Goal: Communication & Community: Connect with others

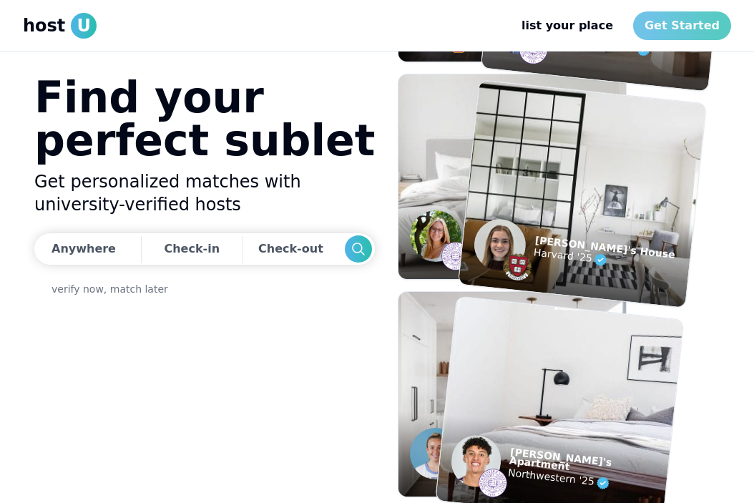
click at [676, 29] on link "Get Started" at bounding box center [683, 25] width 98 height 29
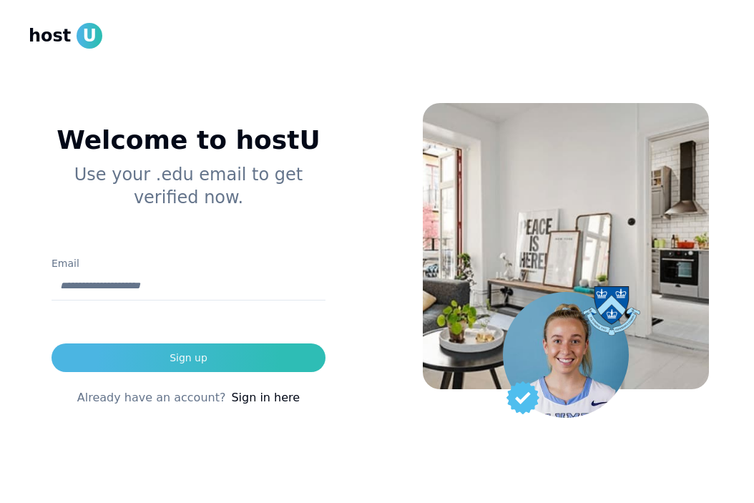
type input "**********"
click at [219, 341] on form "**********" at bounding box center [189, 313] width 274 height 117
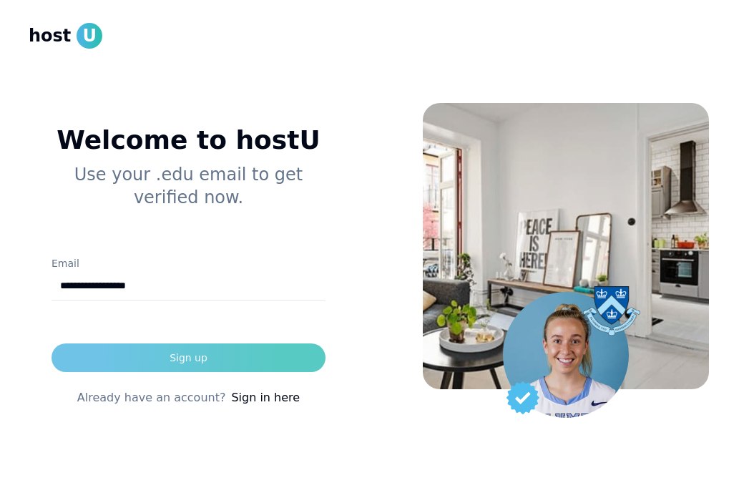
click at [208, 349] on button "Sign up" at bounding box center [189, 358] width 274 height 29
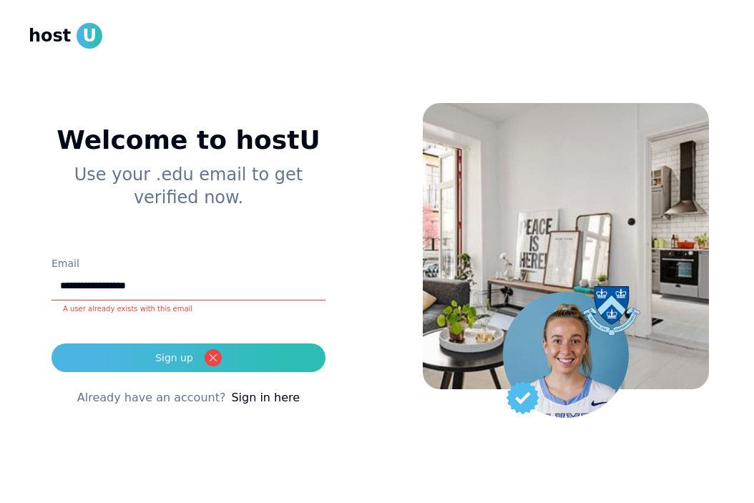
click at [263, 393] on link "Sign in here" at bounding box center [265, 397] width 69 height 17
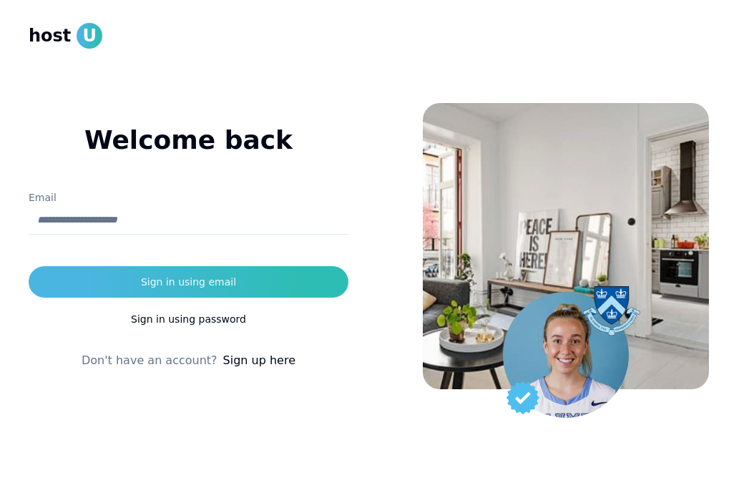
click at [242, 220] on input "Email" at bounding box center [189, 220] width 320 height 29
type input "**********"
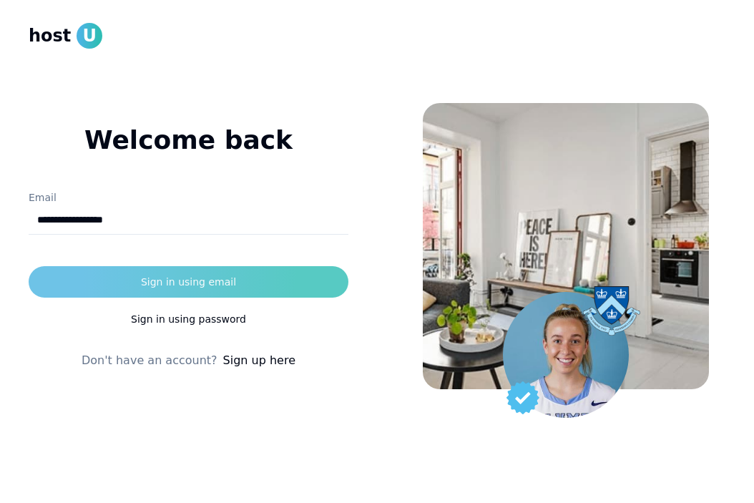
click at [208, 286] on div "Sign in using email" at bounding box center [188, 282] width 95 height 14
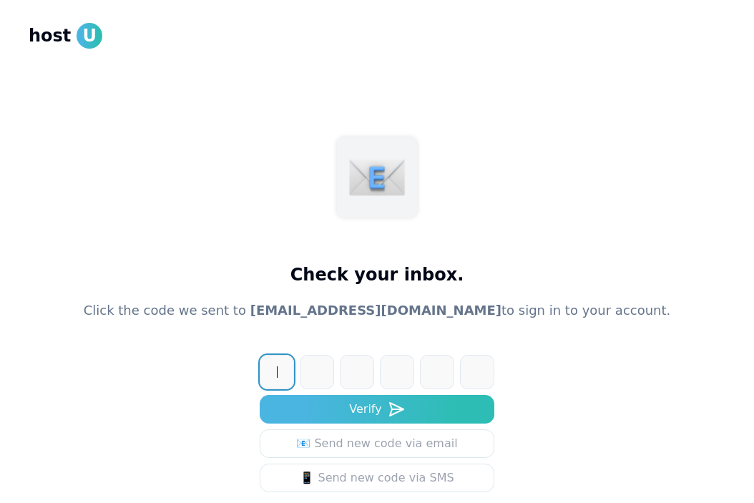
paste input "******"
type input "******"
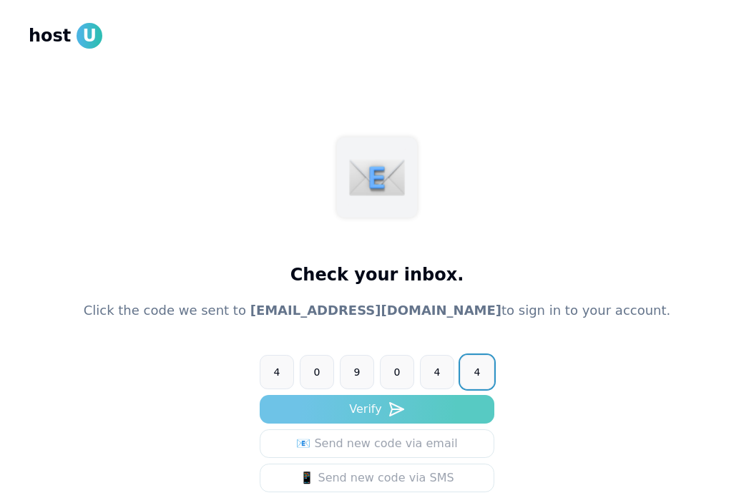
click at [435, 414] on button "Verify" at bounding box center [377, 409] width 235 height 29
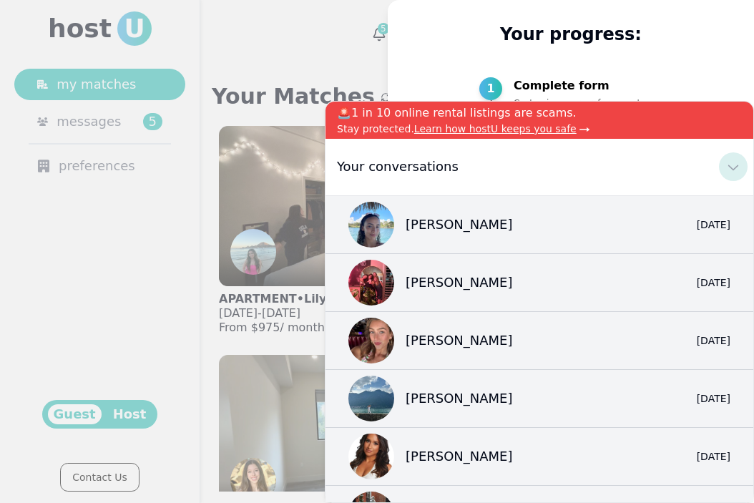
click at [733, 162] on icon at bounding box center [733, 166] width 17 height 17
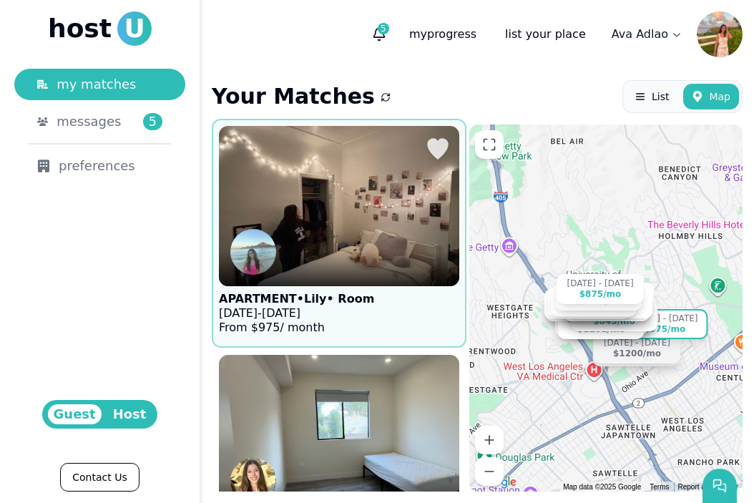
click at [359, 171] on img at bounding box center [339, 206] width 265 height 176
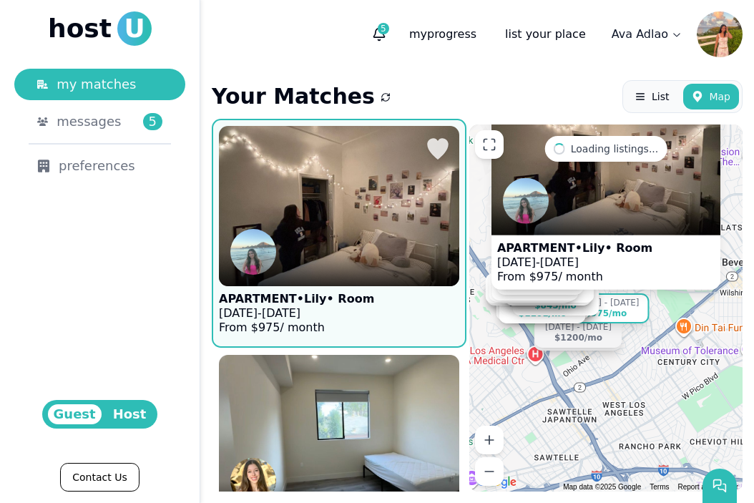
click at [341, 300] on p "APARTMENT • Lily • Room" at bounding box center [296, 299] width 155 height 14
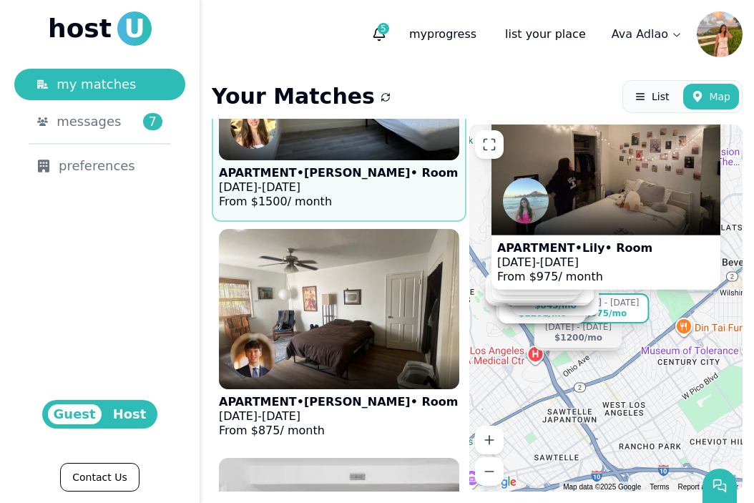
scroll to position [437, 0]
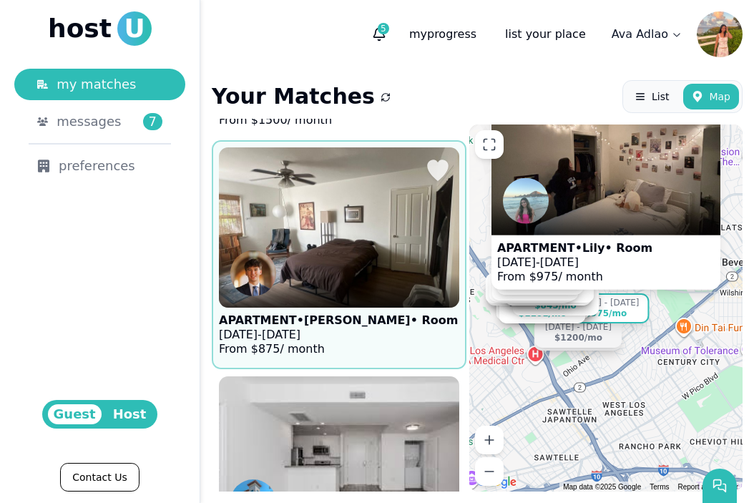
click at [407, 336] on figure "APARTMENT • Jackson • Room Aug 24 - Jan 4, 2026 From $ 875 / month" at bounding box center [339, 254] width 241 height 215
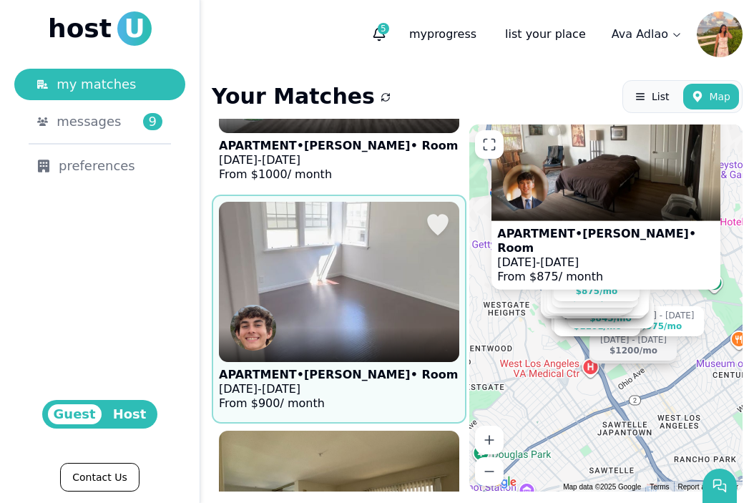
scroll to position [845, 0]
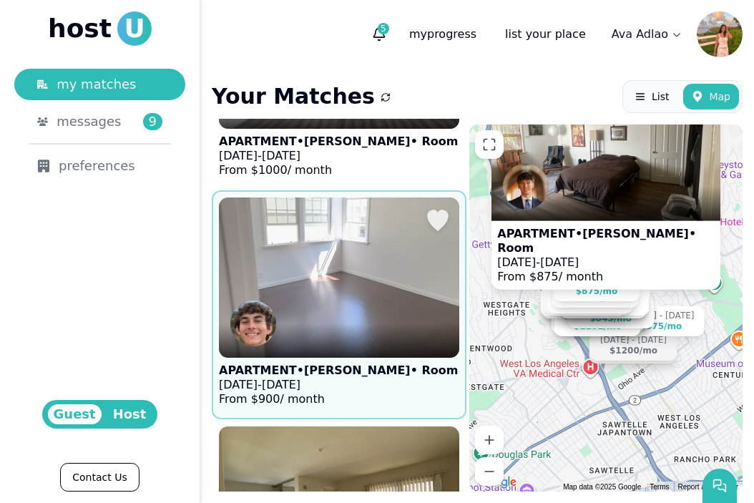
click at [368, 387] on p "Sep 13 - Dec 13, 2025" at bounding box center [338, 385] width 239 height 14
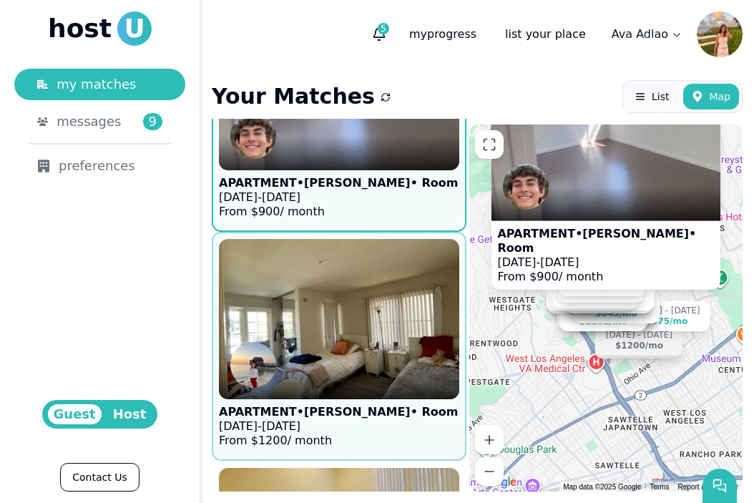
scroll to position [1069, 0]
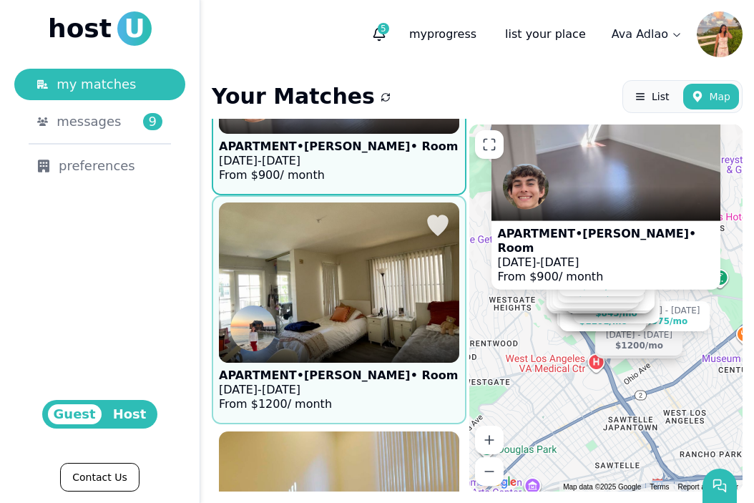
click at [360, 367] on figcaption "APARTMENT • Lindsey • Room Aug 20 - Dec 30, 2025 From $ 1200 / month" at bounding box center [338, 390] width 239 height 54
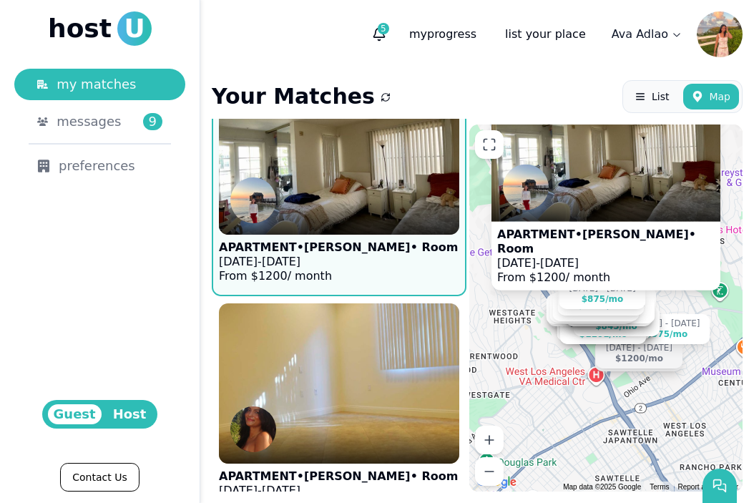
scroll to position [1245, 0]
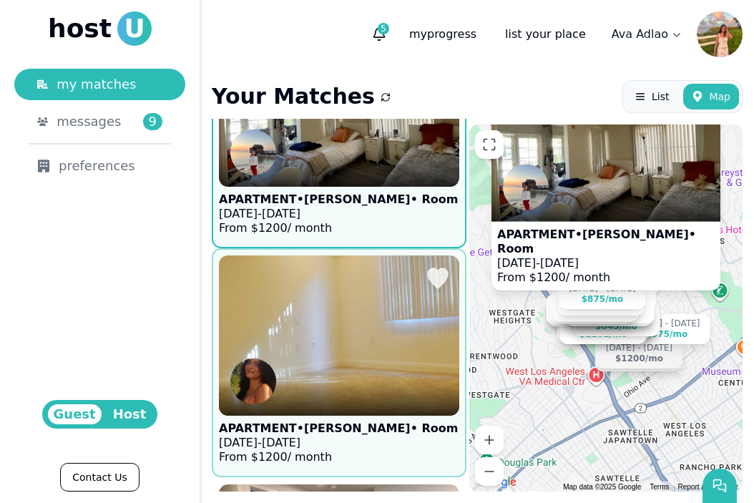
click at [371, 374] on img at bounding box center [339, 336] width 265 height 176
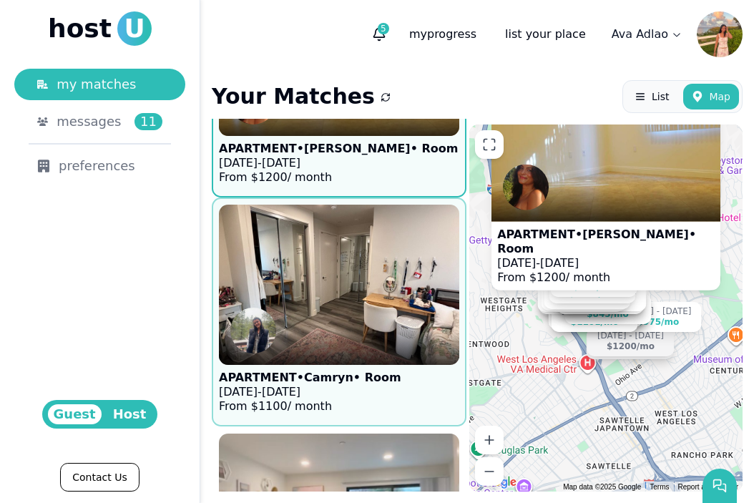
scroll to position [1536, 0]
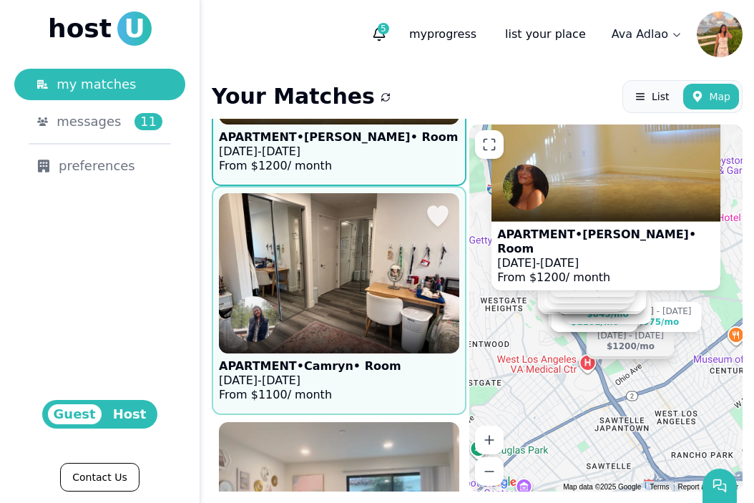
click at [323, 304] on img at bounding box center [339, 273] width 265 height 176
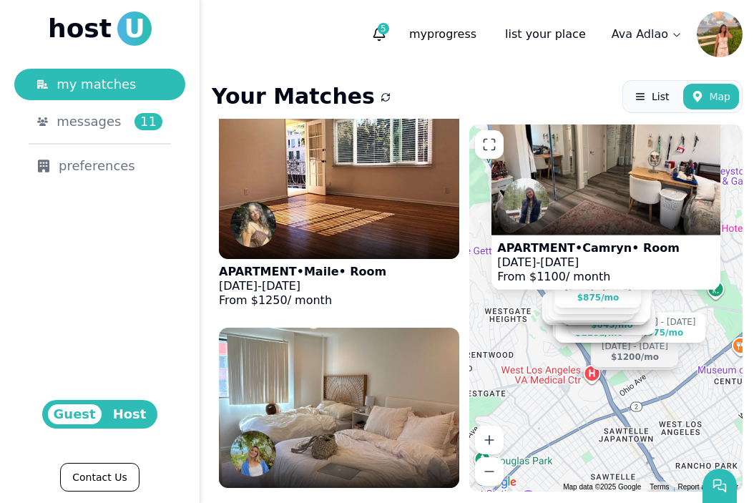
scroll to position [2092, 0]
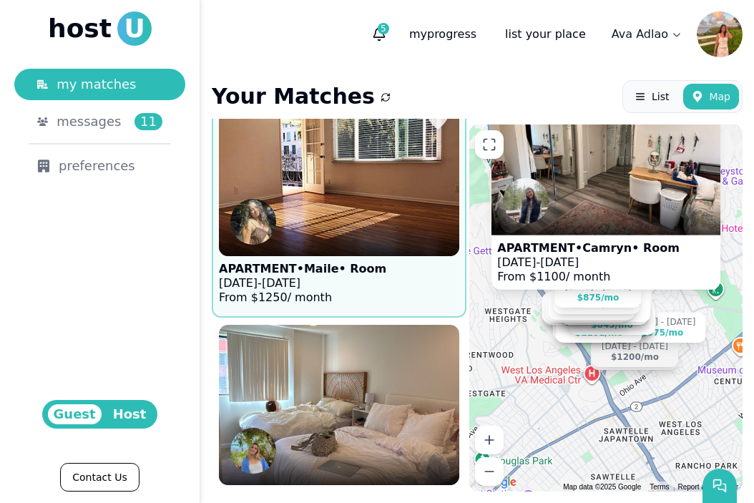
click at [399, 292] on figure "APARTMENT • Maile • Room Sep 8 - Jan 1, 2026 From $ 1250 / month" at bounding box center [339, 203] width 241 height 215
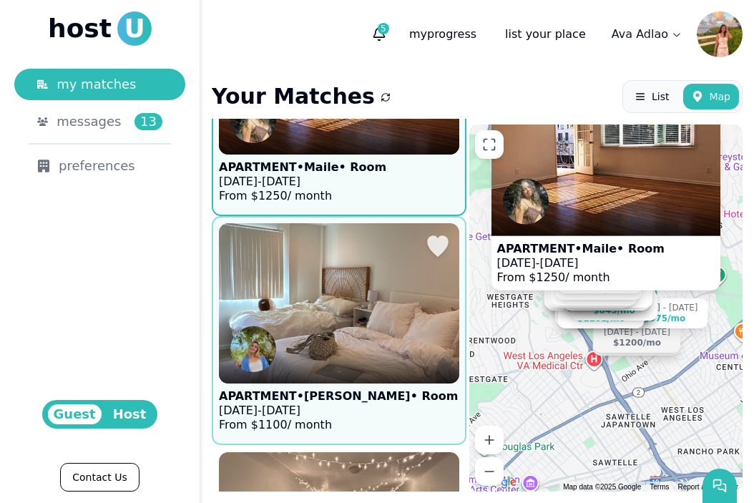
scroll to position [2305, 0]
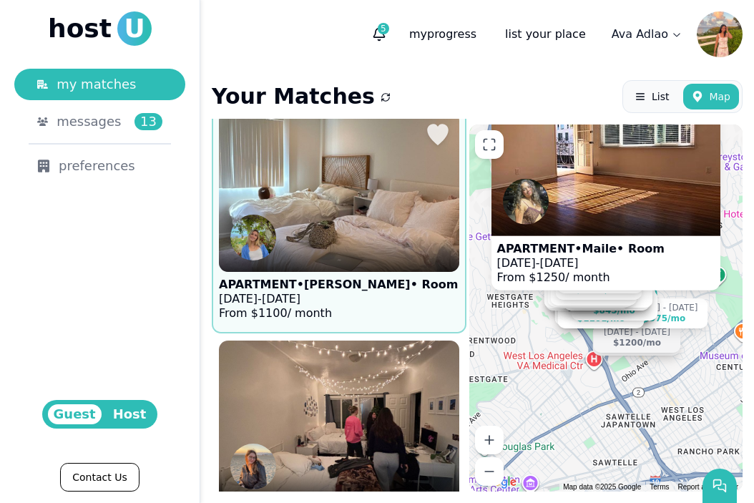
click at [354, 309] on p "From $ 1100 / month" at bounding box center [338, 313] width 239 height 14
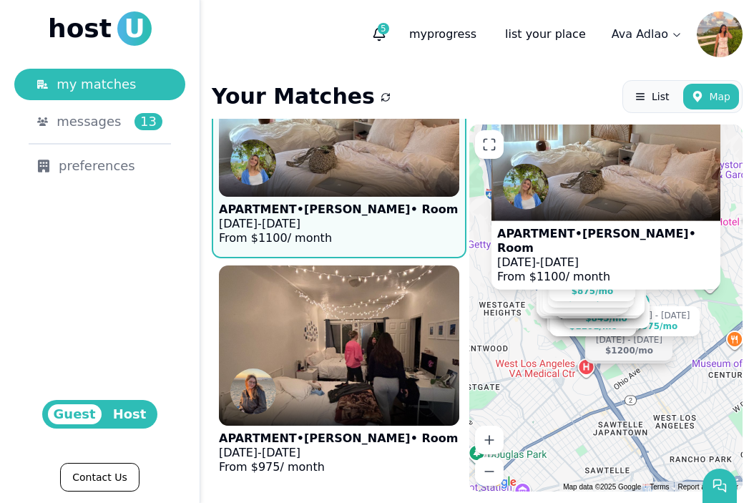
scroll to position [2535, 0]
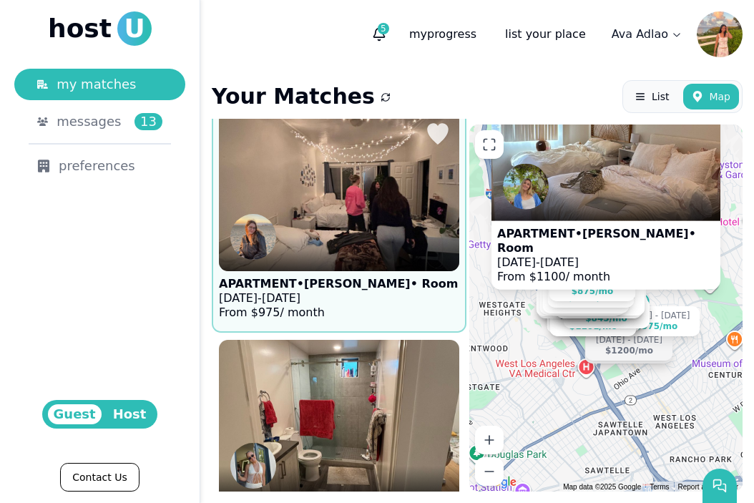
click at [382, 296] on figure "APARTMENT • Olivia • Room Aug 1 - Dec 31, 2025 From $ 975 / month" at bounding box center [339, 218] width 241 height 215
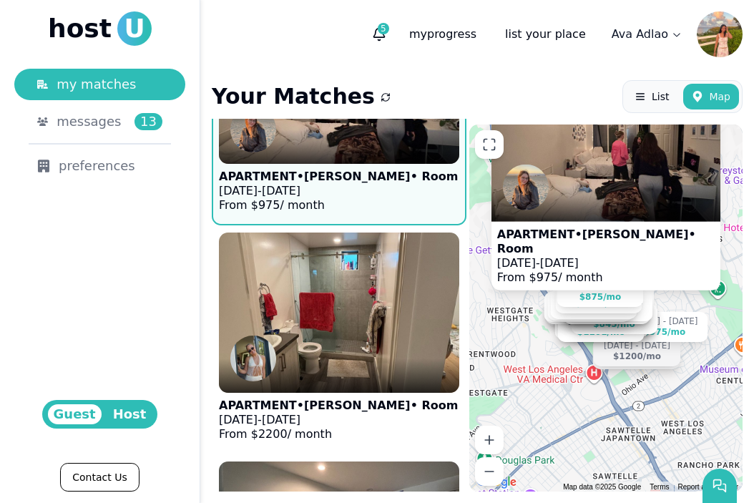
scroll to position [2718, 0]
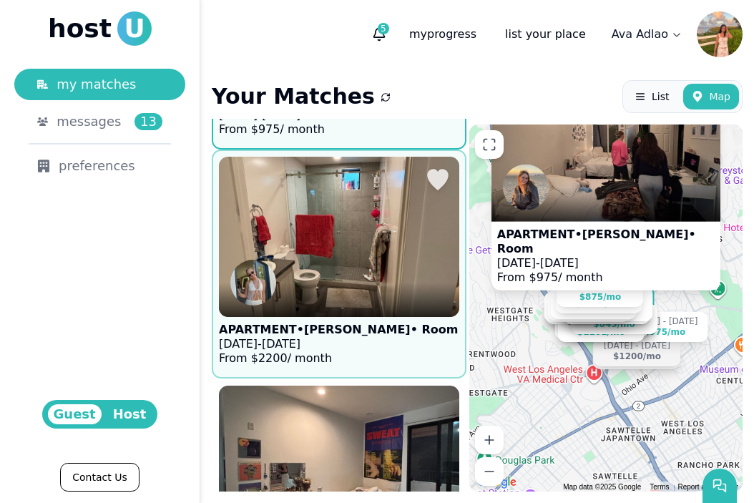
click at [382, 310] on div at bounding box center [339, 300] width 241 height 34
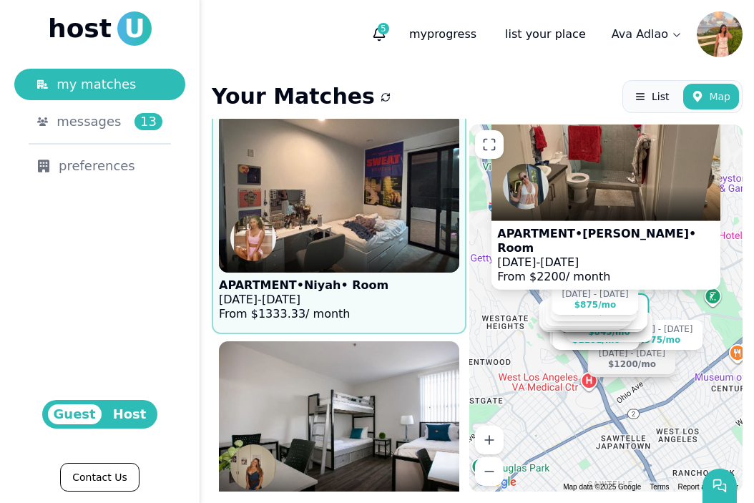
scroll to position [2986, 0]
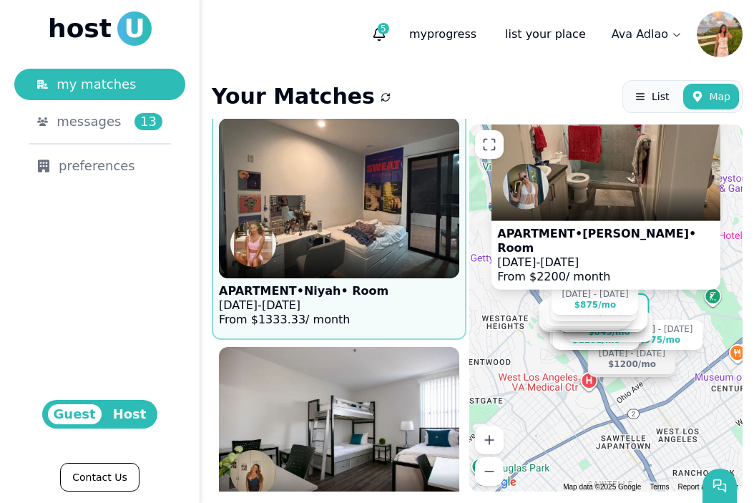
click at [382, 311] on figure "APARTMENT • Niyah • Room Sep 9 - Dec 31, 2025 From $ 1333.33 / month" at bounding box center [339, 225] width 241 height 215
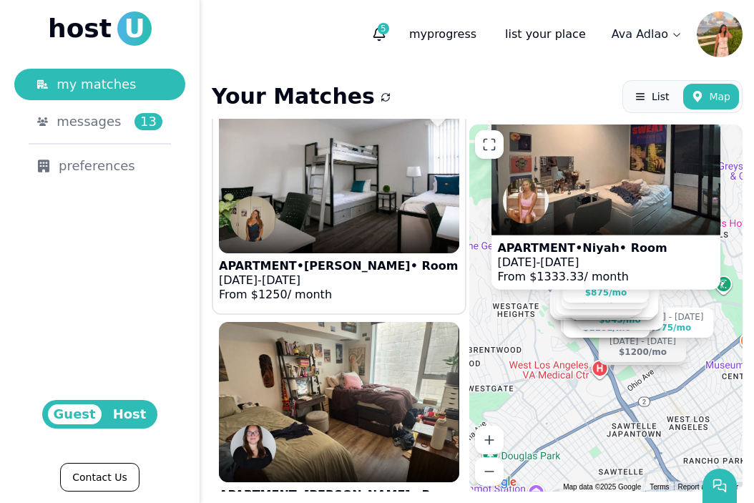
scroll to position [3241, 0]
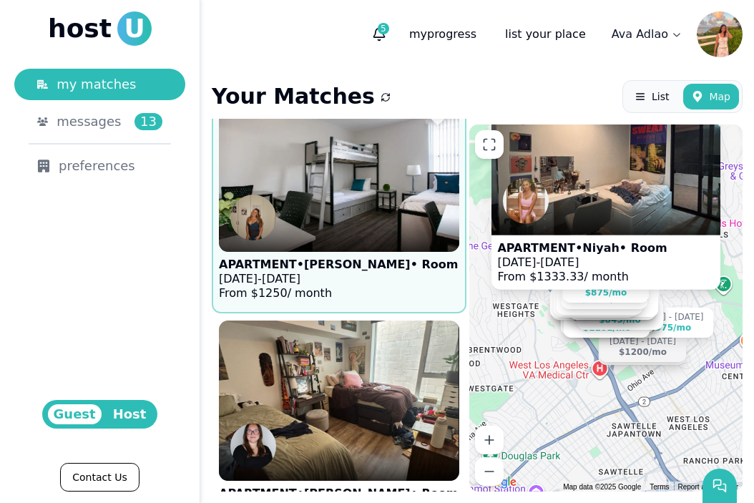
click at [361, 283] on p "Sep 1 - Dec 31, 2025" at bounding box center [338, 279] width 239 height 14
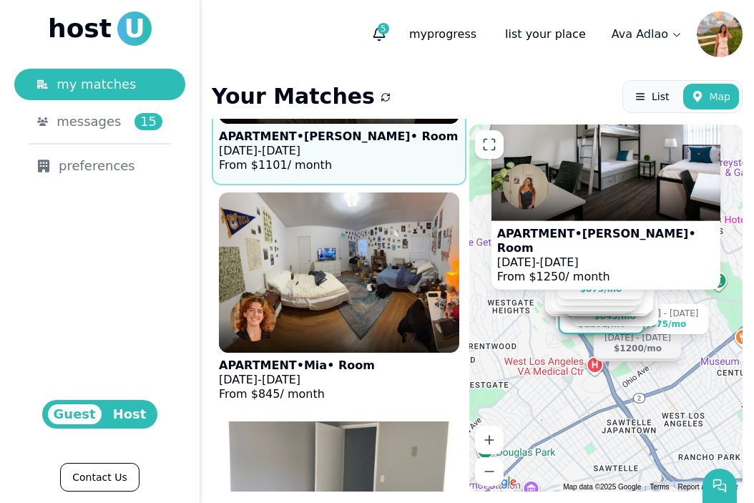
scroll to position [3678, 0]
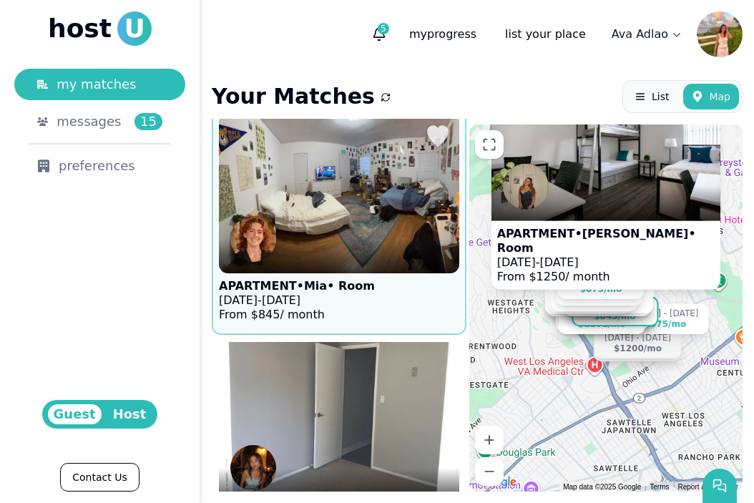
click at [382, 303] on figure "APARTMENT • Mia • Room Sep 14 - Dec 31, 2025 From $ 845 / month" at bounding box center [339, 220] width 241 height 215
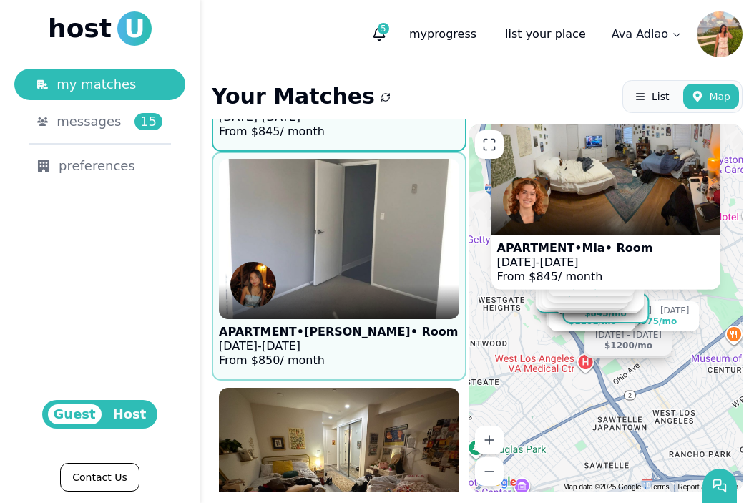
scroll to position [3898, 0]
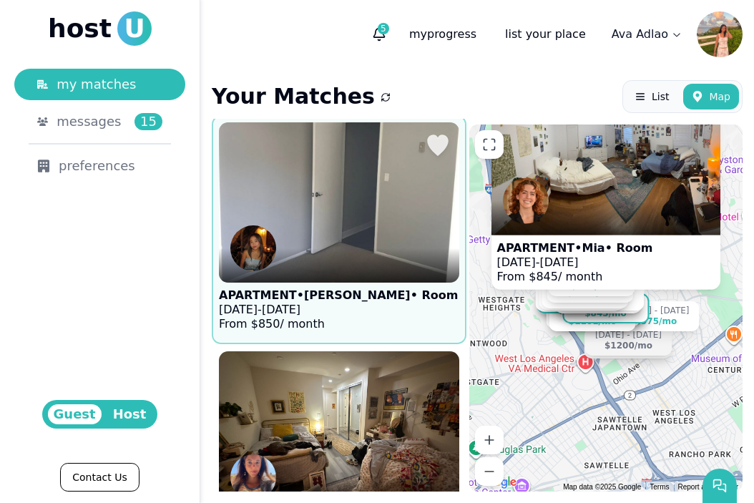
click at [364, 304] on p "Sep 1 - Dec 29, 2025" at bounding box center [338, 310] width 239 height 14
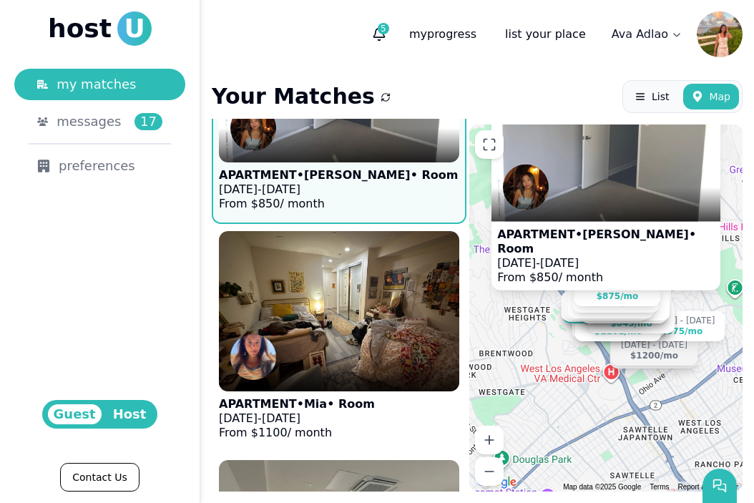
scroll to position [4051, 0]
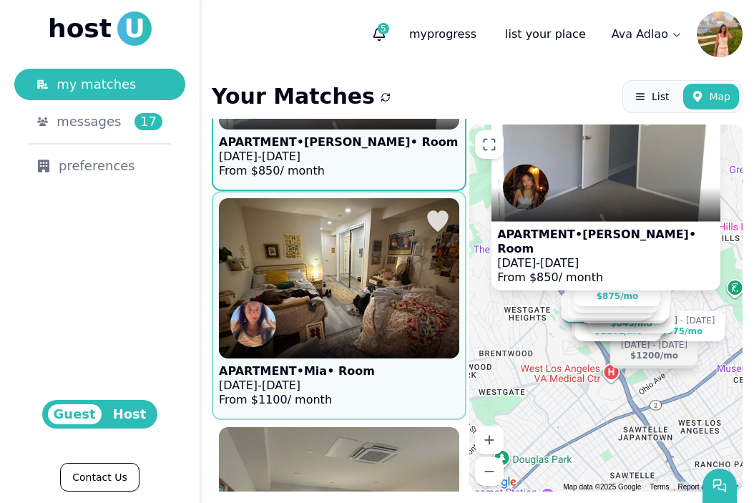
click at [346, 387] on p "Sep 9 - Dec 31, 2025" at bounding box center [297, 386] width 156 height 14
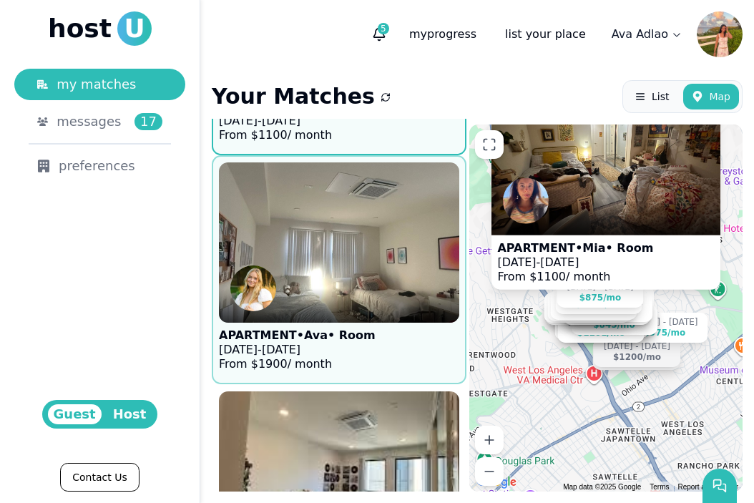
scroll to position [4355, 0]
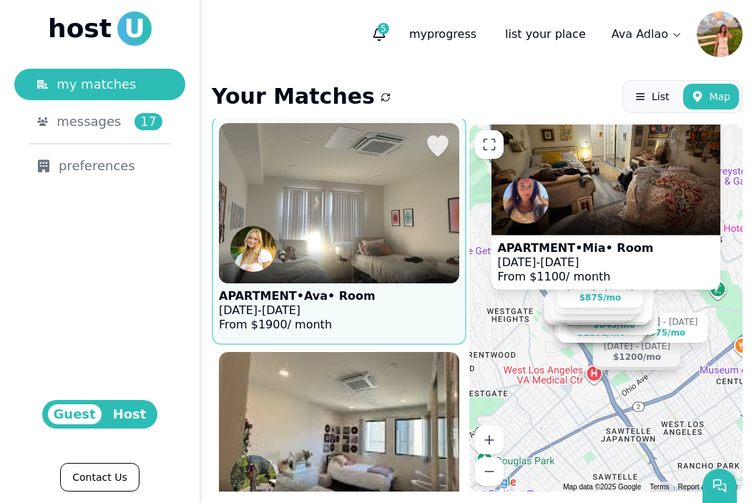
click at [370, 314] on figure "APARTMENT • Ava • Room Sep 14 - Dec 18, 2025 From $ 1900 / month" at bounding box center [339, 230] width 241 height 215
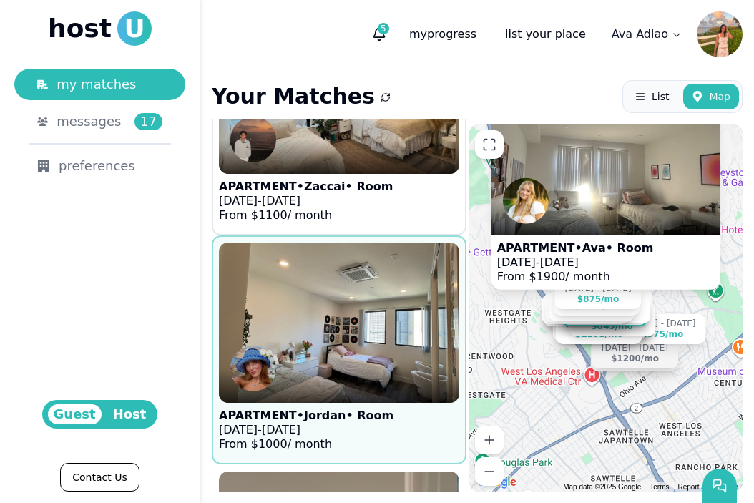
scroll to position [4926, 0]
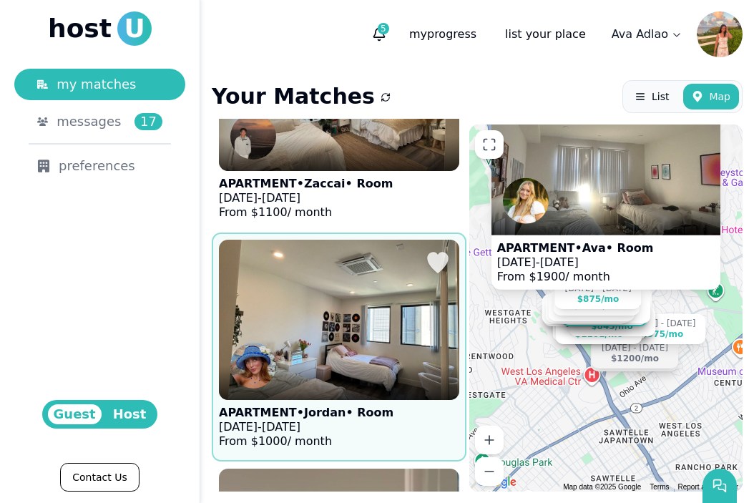
click at [383, 339] on img at bounding box center [339, 320] width 265 height 176
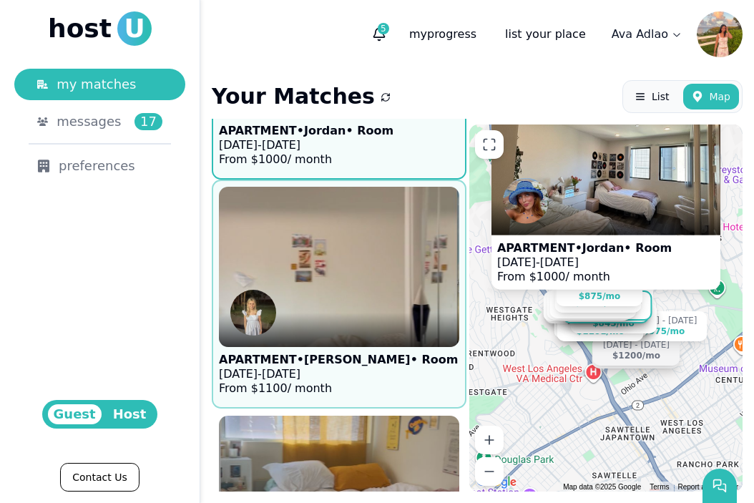
scroll to position [5224, 0]
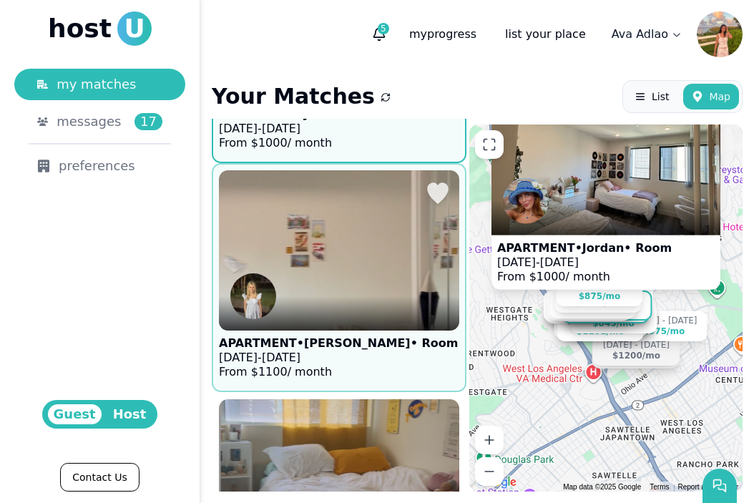
click at [356, 343] on p "APARTMENT • Kate • Room" at bounding box center [338, 343] width 239 height 14
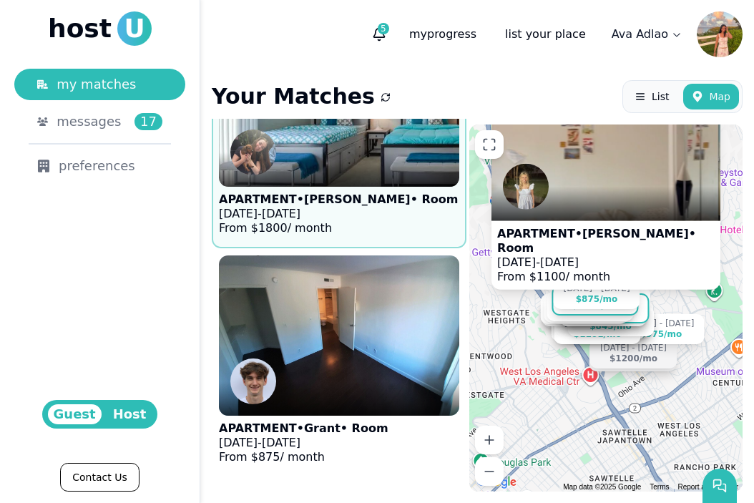
scroll to position [6316, 0]
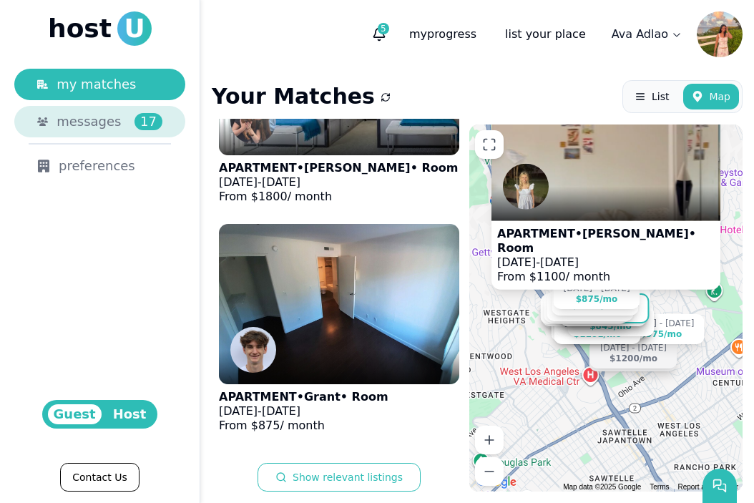
click at [123, 110] on link "messages 17" at bounding box center [99, 121] width 171 height 31
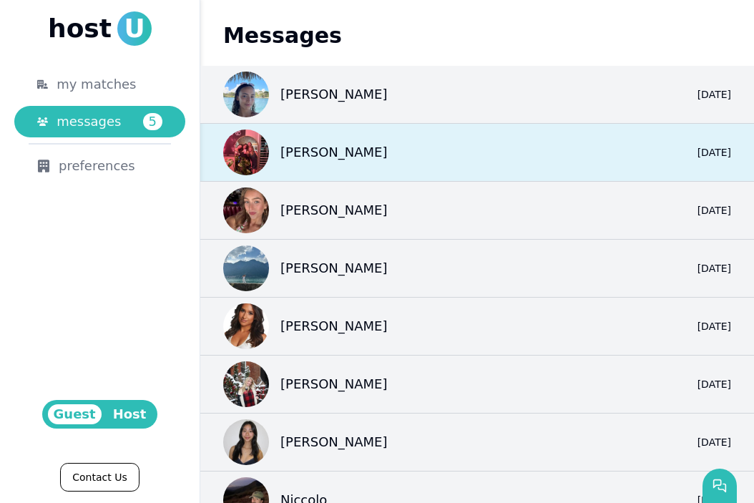
scroll to position [200, 0]
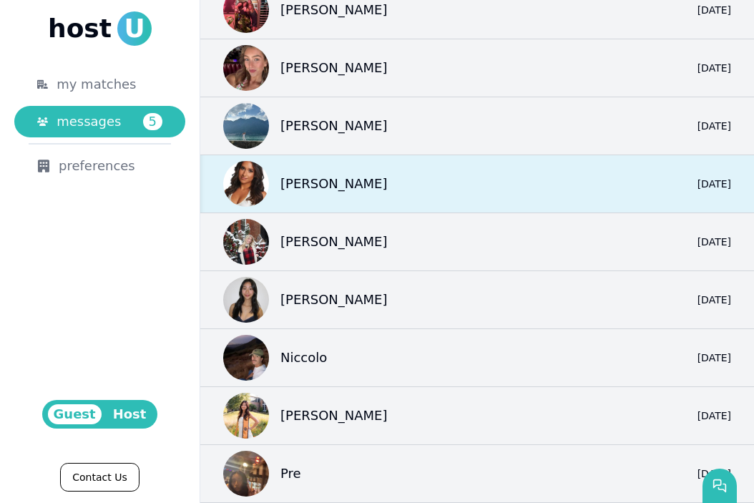
click at [346, 200] on div "Jennifer 0 6/5/25" at bounding box center [477, 184] width 554 height 58
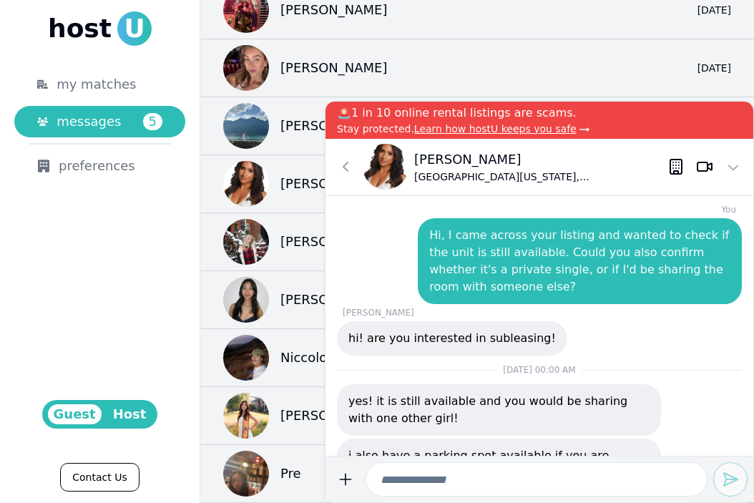
scroll to position [-74, 0]
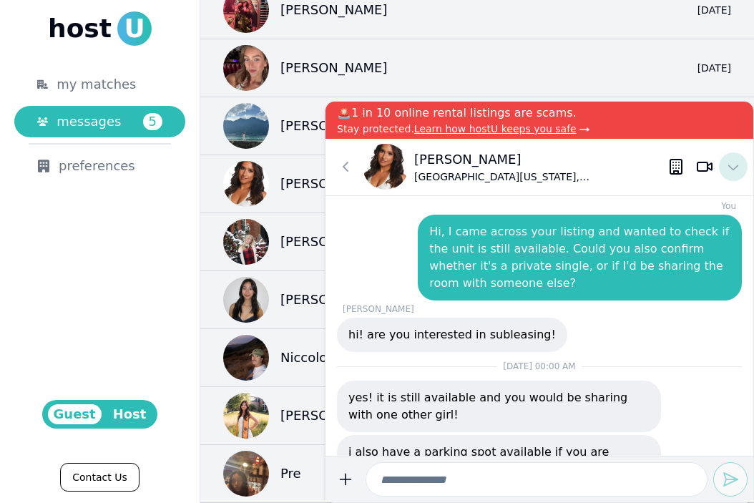
click at [727, 168] on icon at bounding box center [733, 166] width 17 height 17
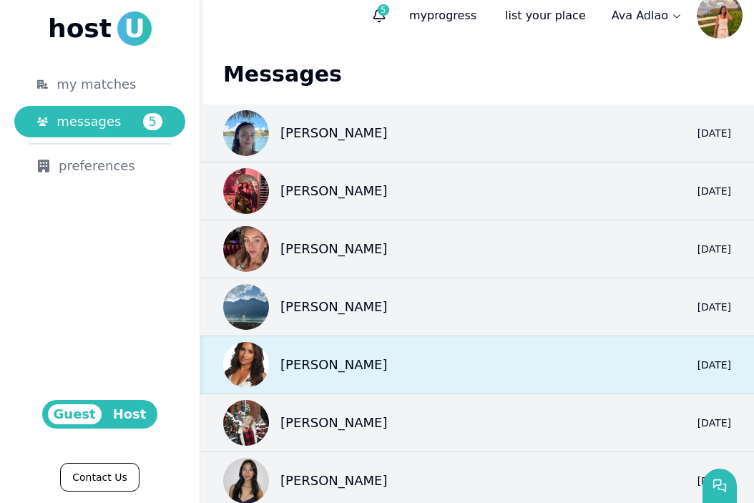
scroll to position [0, 0]
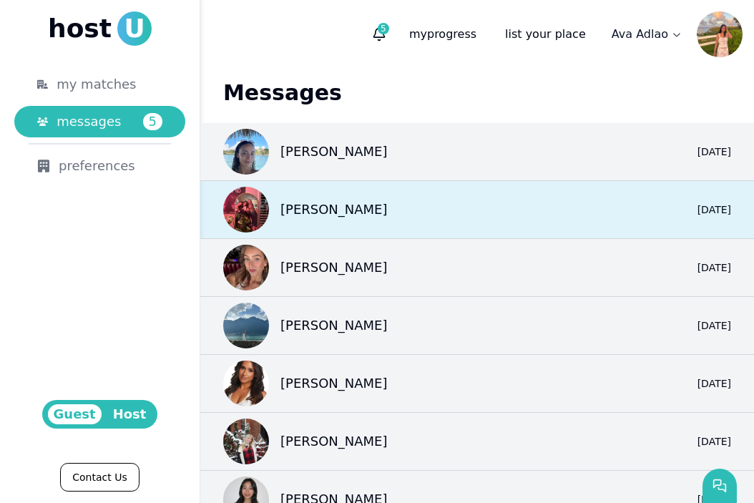
click at [564, 200] on div "Alice 0 6/14/25" at bounding box center [477, 210] width 554 height 58
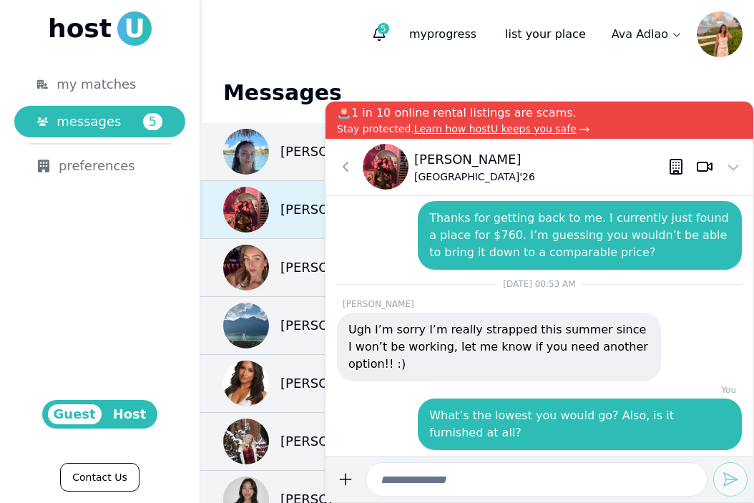
click at [258, 225] on img at bounding box center [246, 210] width 46 height 46
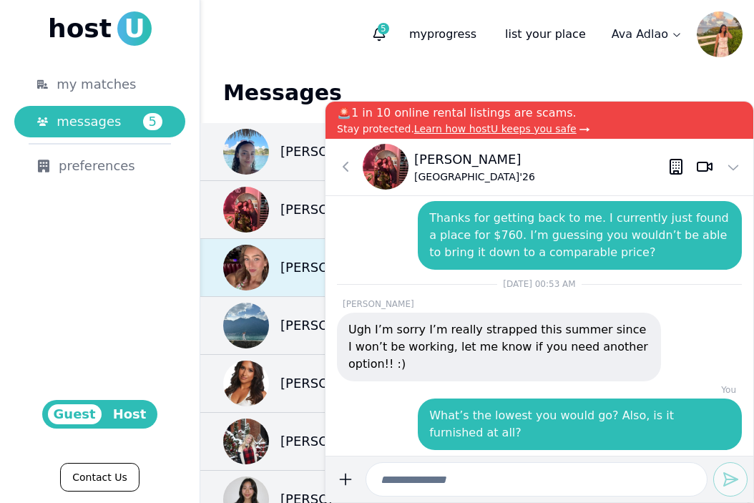
click at [277, 250] on div "[PERSON_NAME]" at bounding box center [305, 268] width 165 height 46
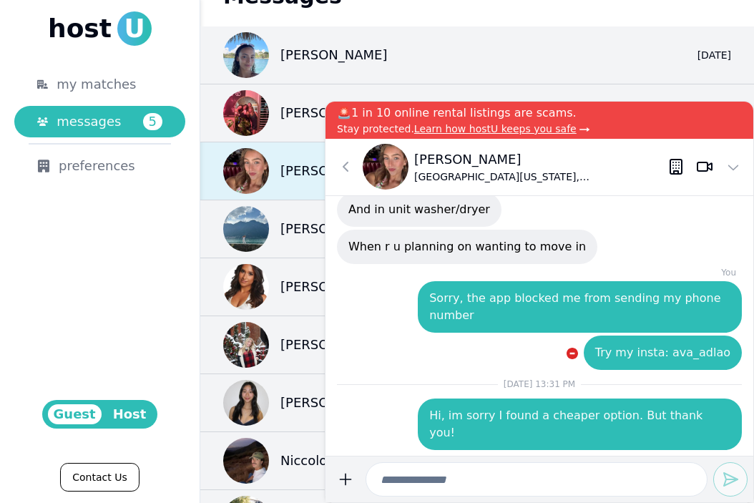
scroll to position [109, 0]
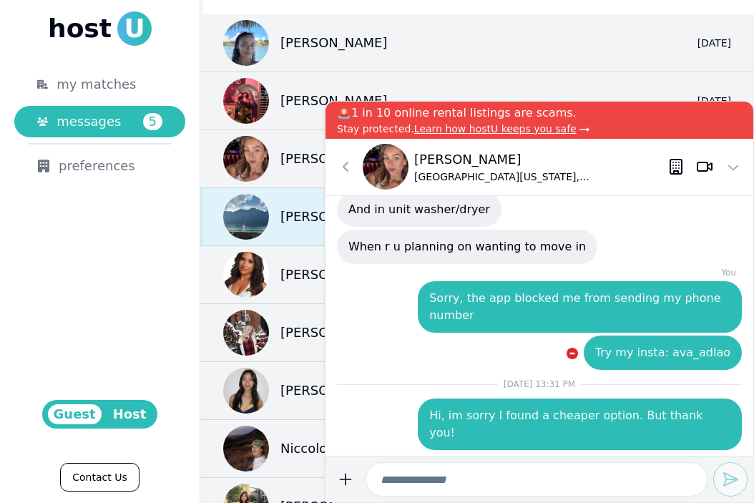
click at [278, 223] on div "[PERSON_NAME]" at bounding box center [305, 217] width 165 height 46
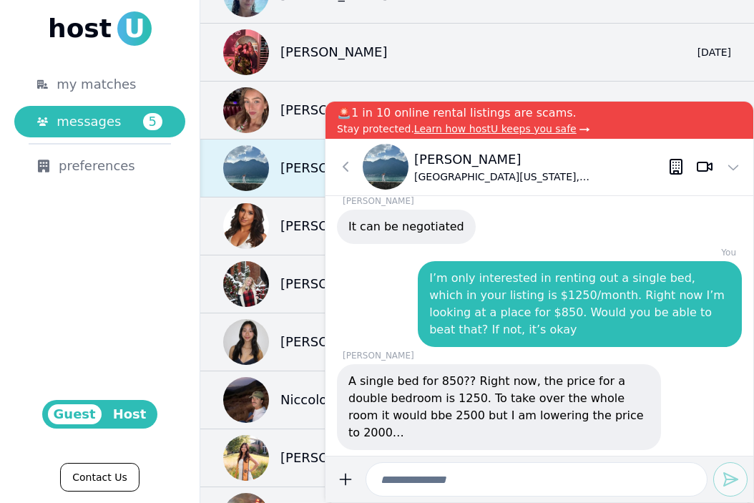
scroll to position [160, 0]
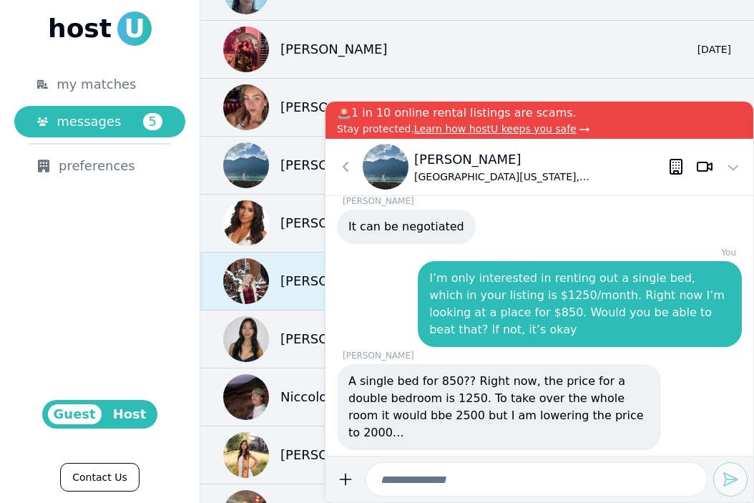
click at [284, 281] on p "[PERSON_NAME]" at bounding box center [334, 281] width 107 height 20
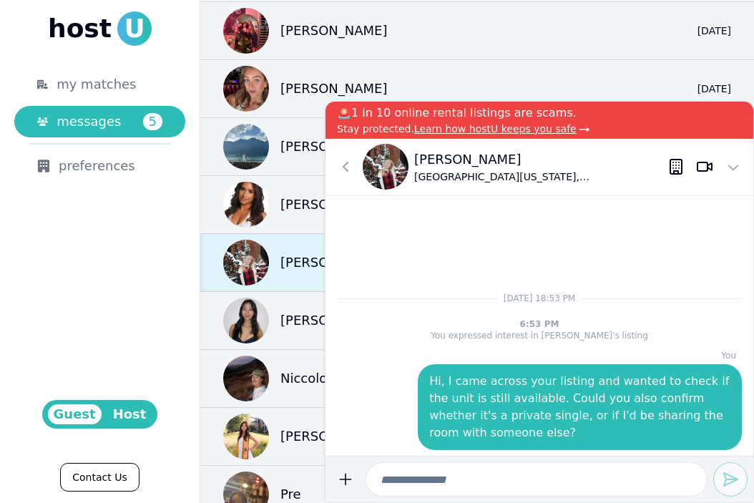
scroll to position [200, 0]
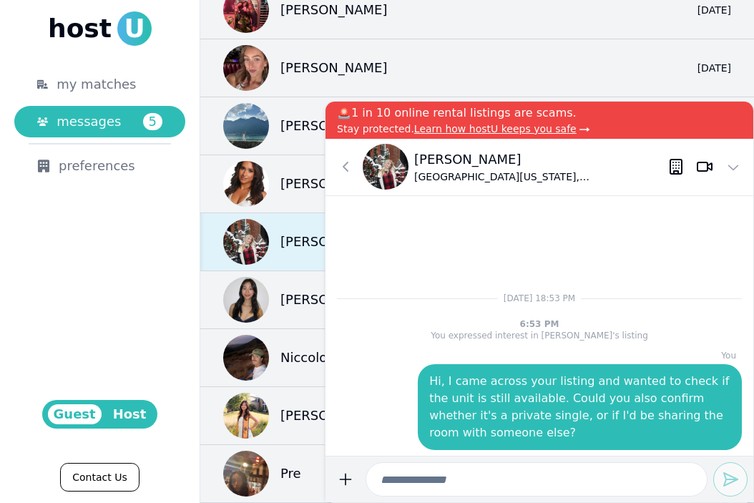
click at [285, 282] on div "[PERSON_NAME]" at bounding box center [305, 300] width 165 height 46
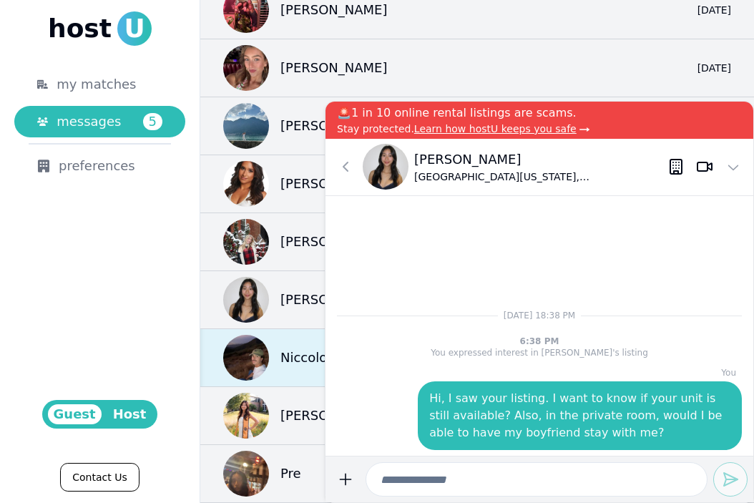
click at [290, 364] on p "Niccolo" at bounding box center [304, 358] width 47 height 20
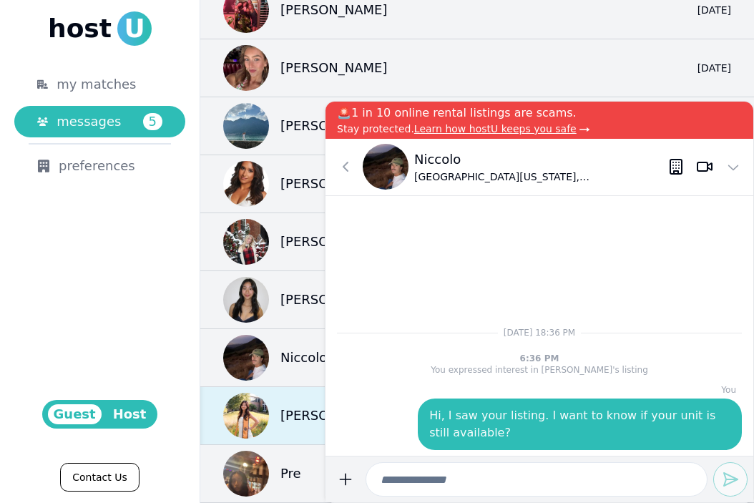
click at [293, 426] on div "[PERSON_NAME]" at bounding box center [305, 416] width 165 height 46
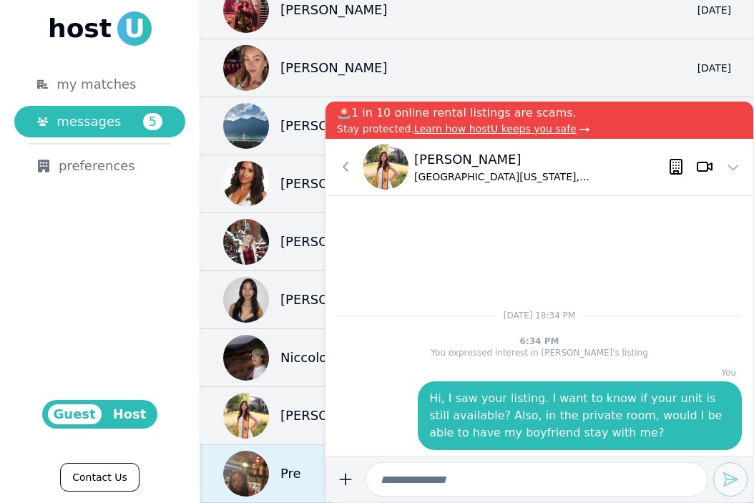
click at [291, 476] on p "Pre" at bounding box center [291, 474] width 21 height 20
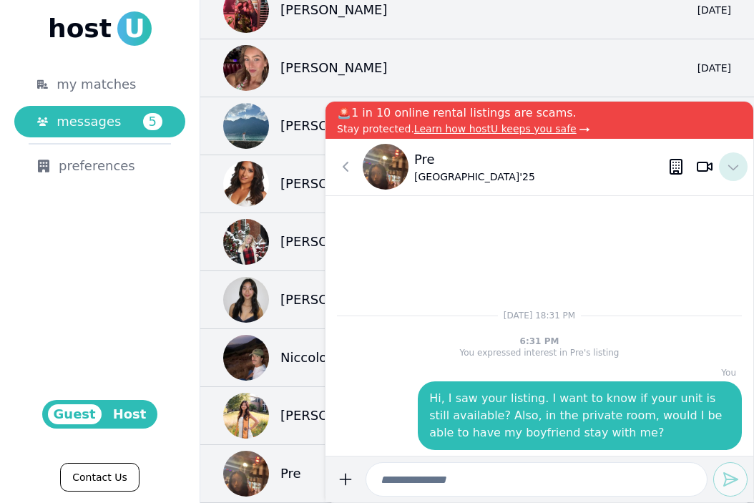
click at [729, 170] on icon at bounding box center [733, 166] width 17 height 17
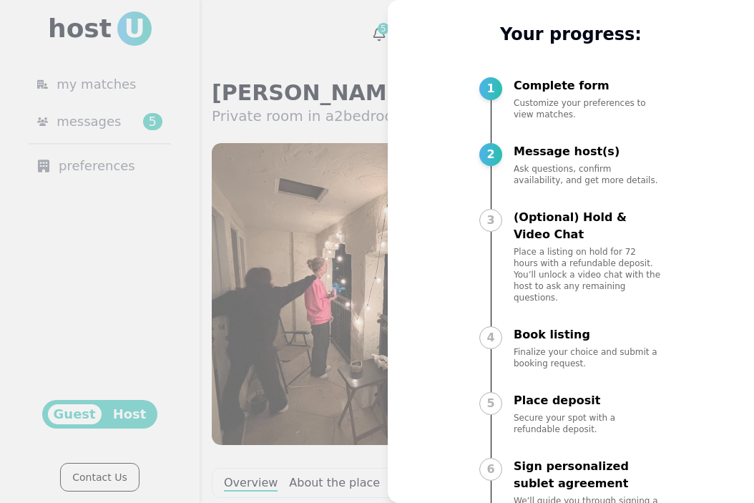
scroll to position [4, 0]
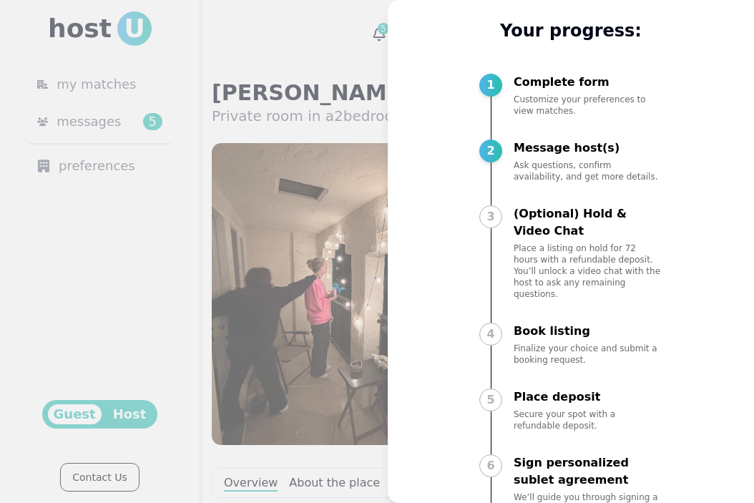
click at [345, 132] on div at bounding box center [377, 251] width 754 height 503
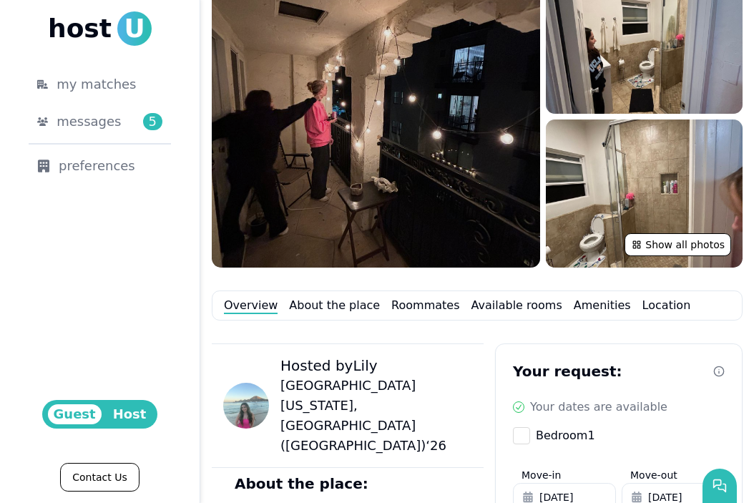
scroll to position [329, 0]
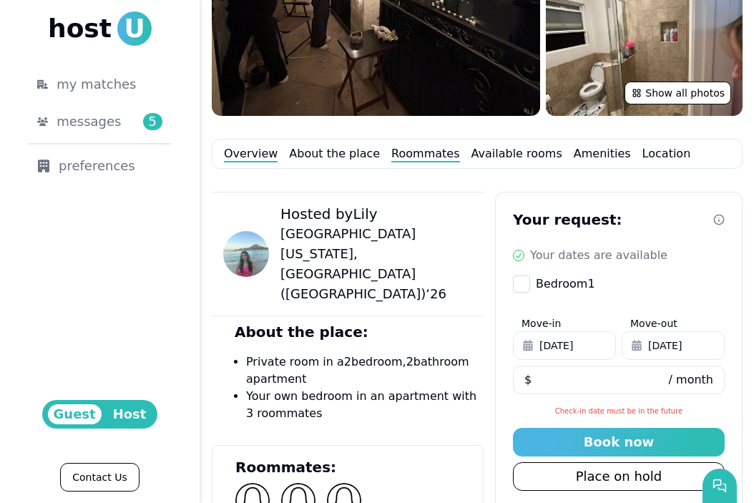
click at [402, 156] on link "Roommates" at bounding box center [426, 153] width 68 height 17
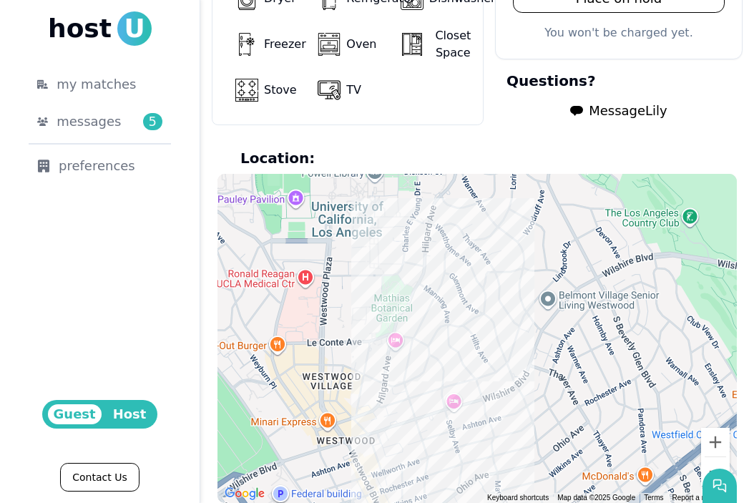
scroll to position [1298, 0]
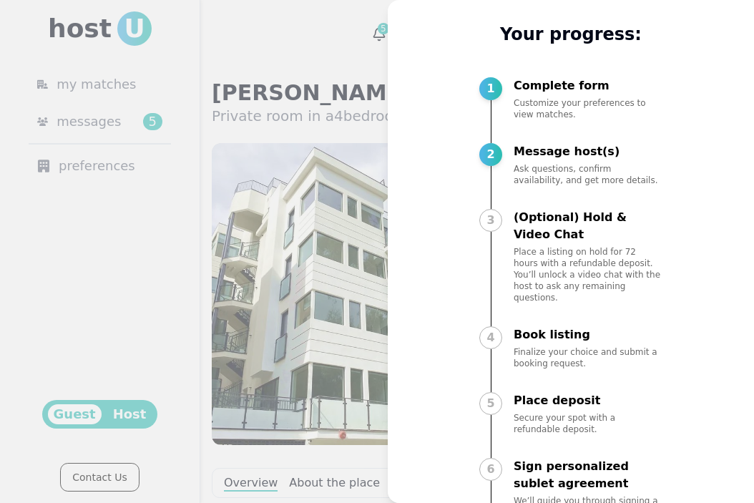
click at [347, 259] on div at bounding box center [377, 251] width 754 height 503
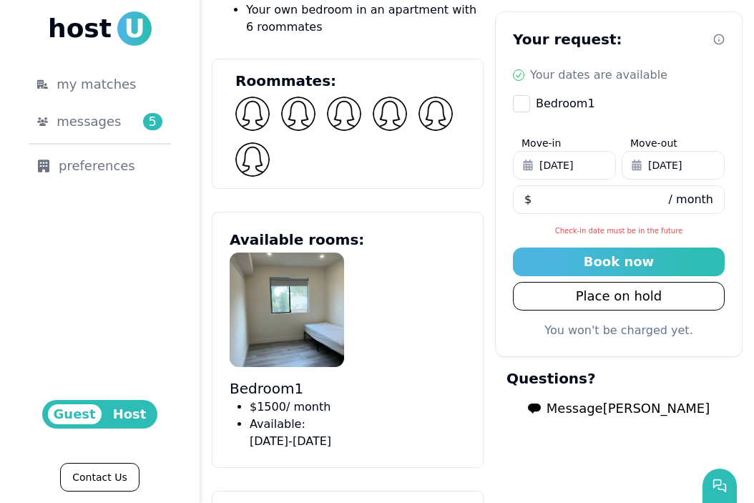
scroll to position [737, 0]
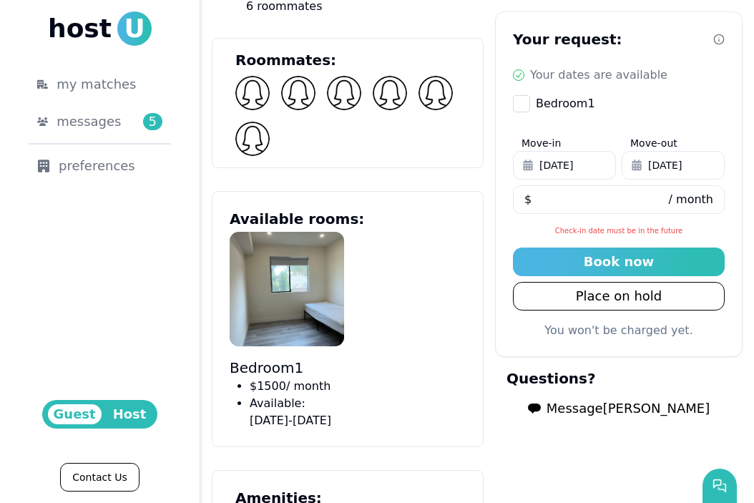
click at [637, 419] on button "Message Madelyn" at bounding box center [619, 408] width 205 height 29
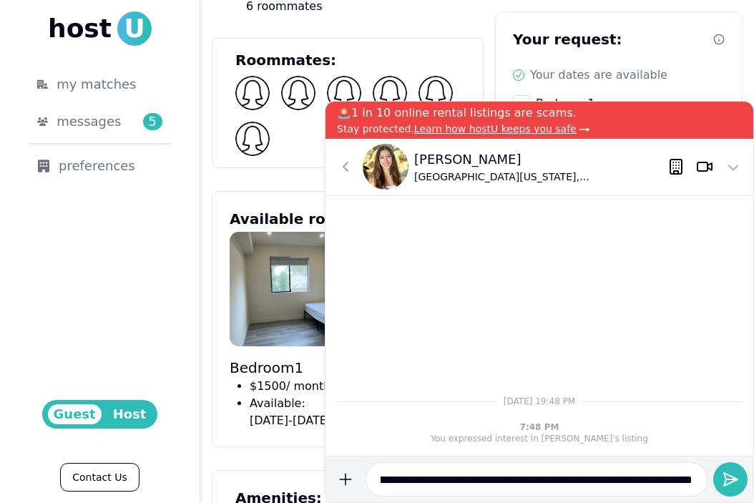
scroll to position [0, 47]
type input "**********"
click at [727, 480] on icon "submit" at bounding box center [730, 479] width 17 height 17
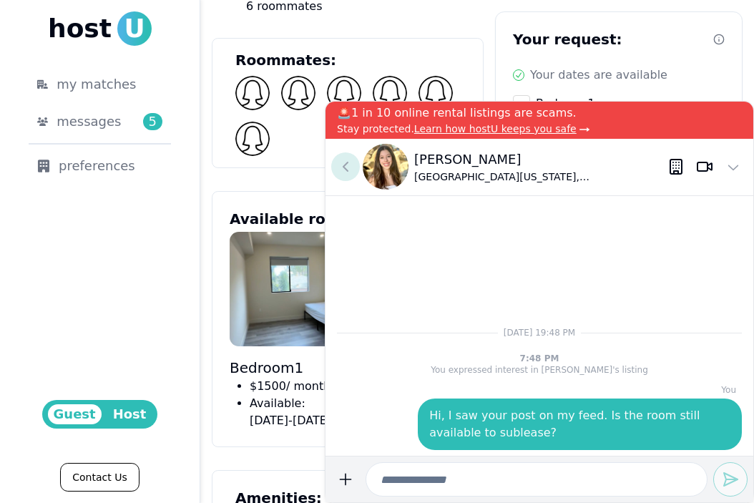
click at [346, 160] on icon at bounding box center [345, 166] width 17 height 17
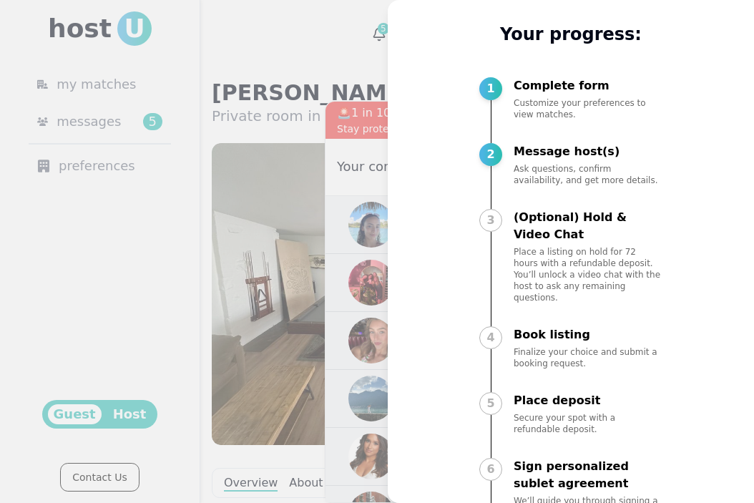
click at [268, 79] on div at bounding box center [377, 251] width 754 height 503
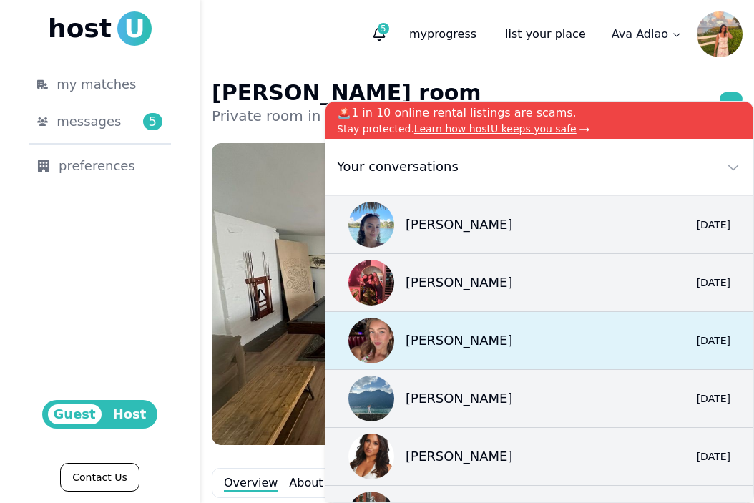
scroll to position [273, 0]
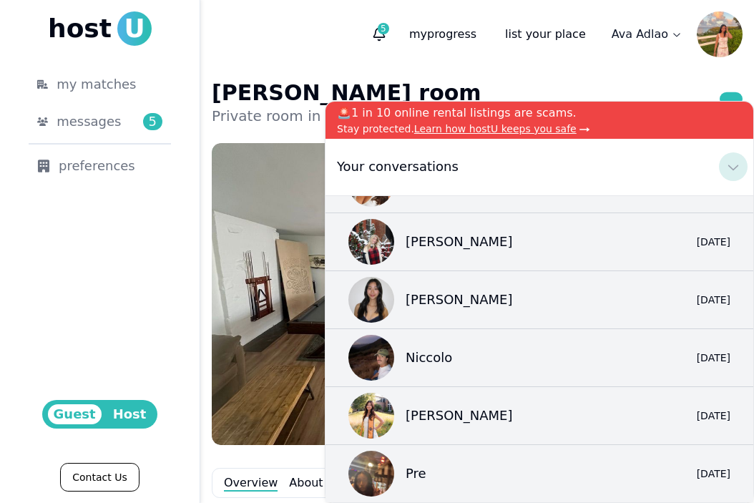
click at [732, 164] on icon at bounding box center [733, 166] width 17 height 17
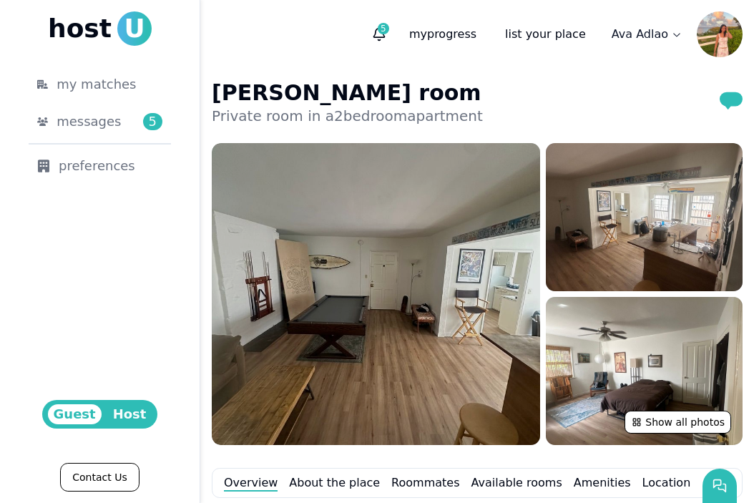
scroll to position [3, 0]
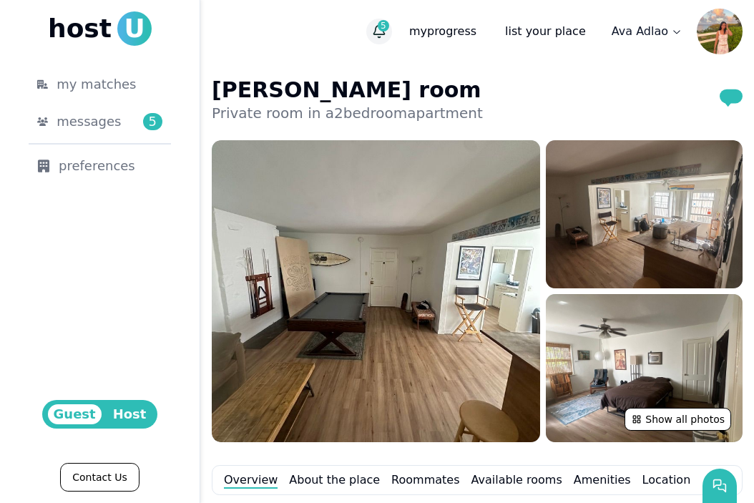
click at [389, 27] on span "5" at bounding box center [383, 25] width 11 height 11
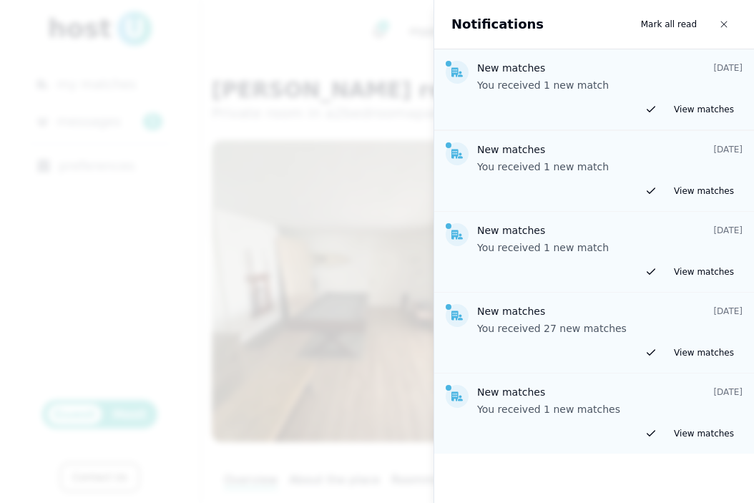
click at [334, 106] on div at bounding box center [377, 251] width 754 height 503
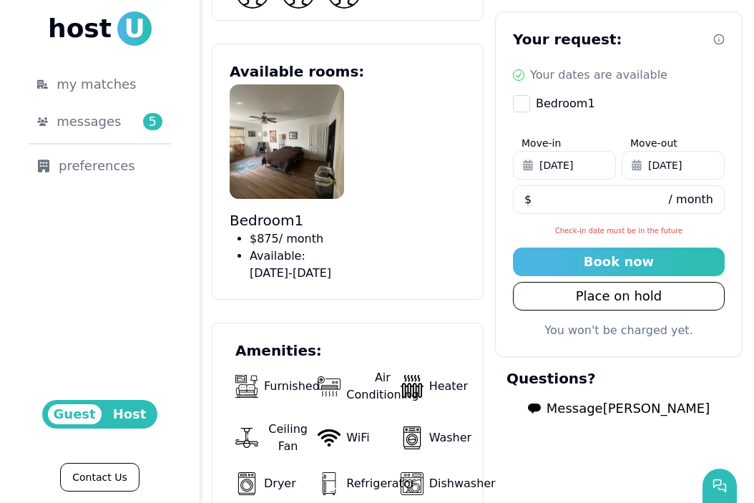
scroll to position [842, 0]
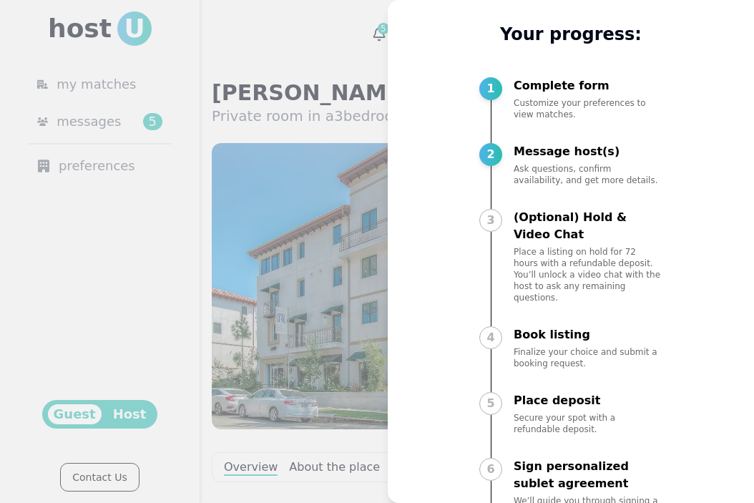
click at [357, 117] on div at bounding box center [377, 251] width 754 height 503
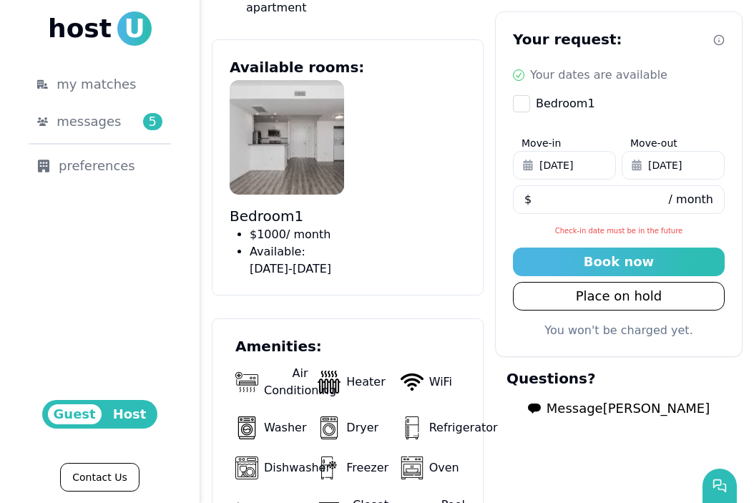
scroll to position [679, 0]
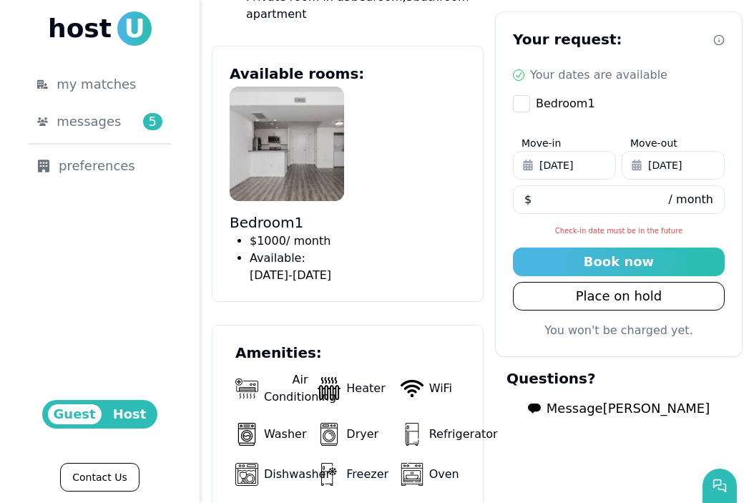
click at [602, 414] on span "Message Juliette" at bounding box center [628, 409] width 163 height 20
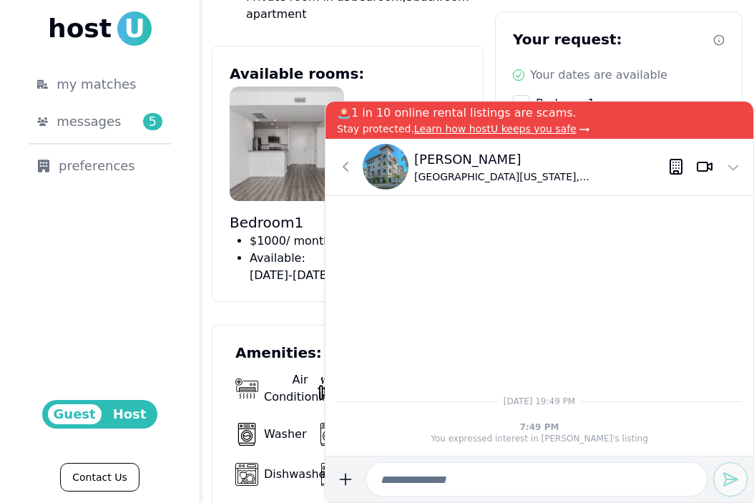
click at [505, 487] on input at bounding box center [537, 479] width 342 height 34
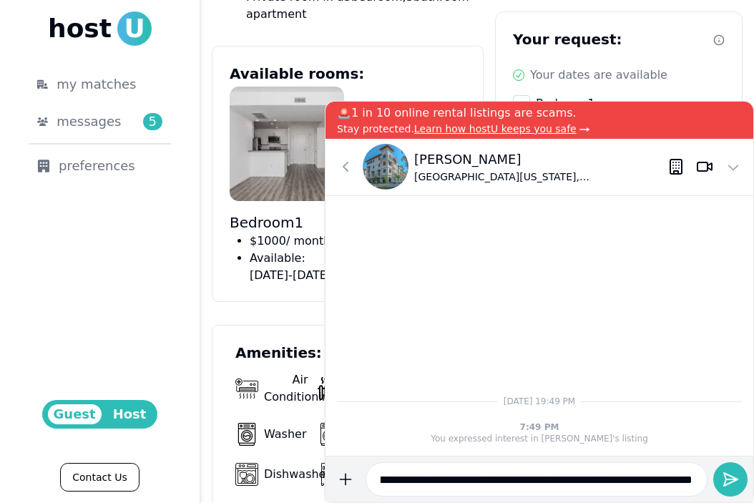
scroll to position [0, 50]
type input "**********"
click at [737, 483] on icon "submit" at bounding box center [730, 479] width 17 height 17
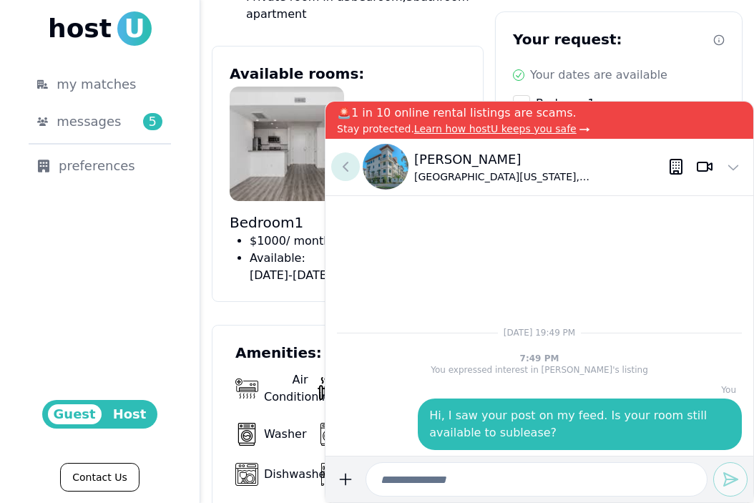
click at [348, 158] on icon at bounding box center [345, 166] width 17 height 17
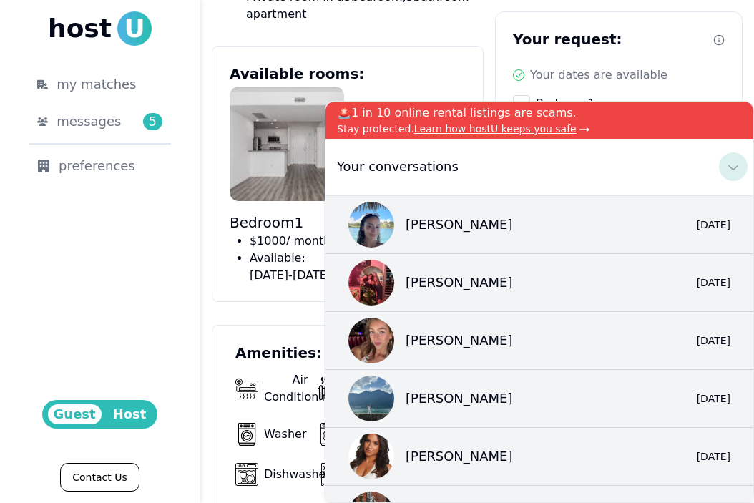
click at [733, 170] on use at bounding box center [734, 168] width 10 height 6
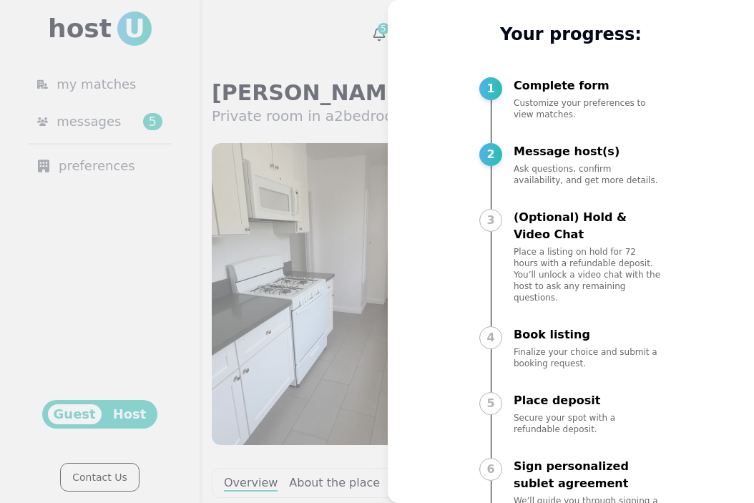
click at [292, 228] on div at bounding box center [377, 251] width 754 height 503
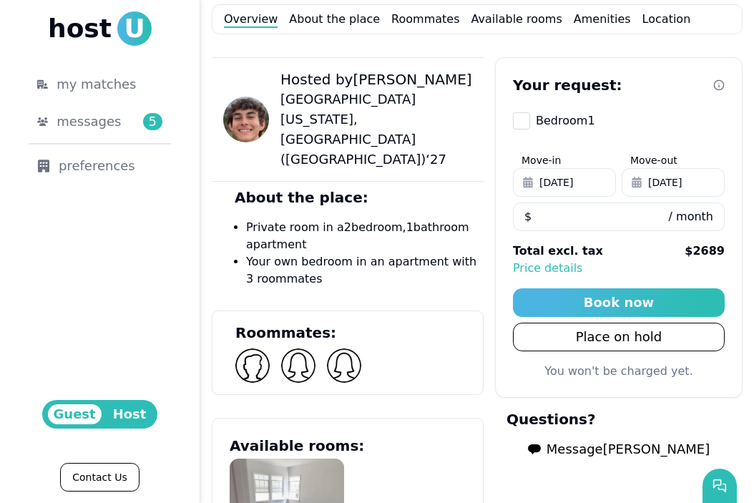
scroll to position [520, 0]
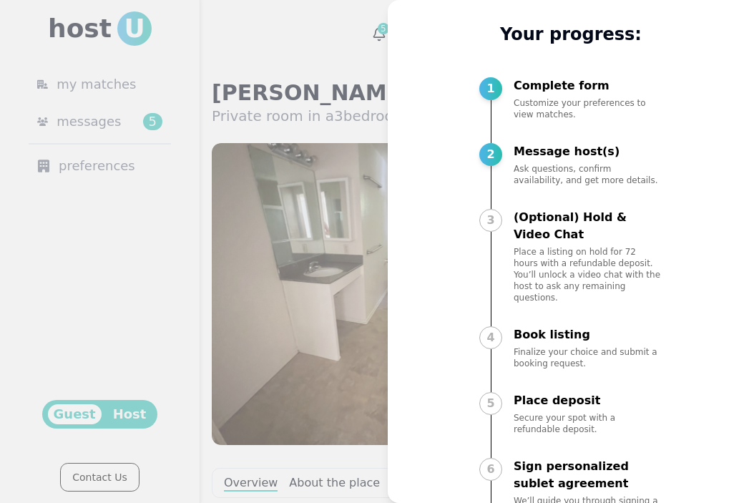
click at [254, 85] on div at bounding box center [377, 251] width 754 height 503
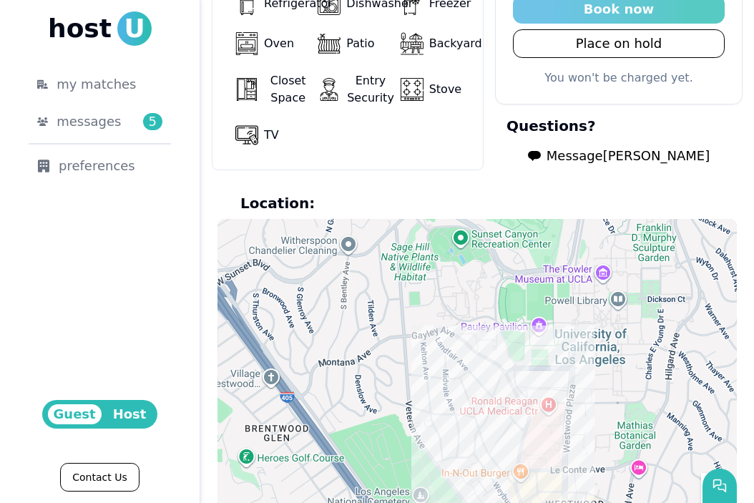
scroll to position [1248, 0]
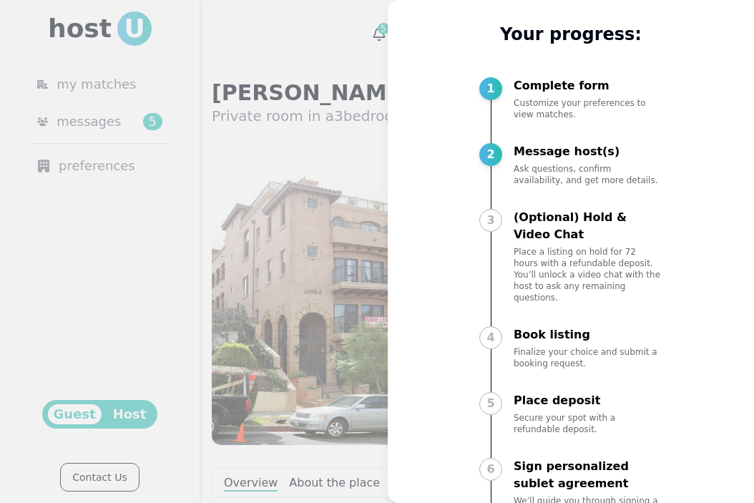
click at [336, 179] on div at bounding box center [377, 251] width 754 height 503
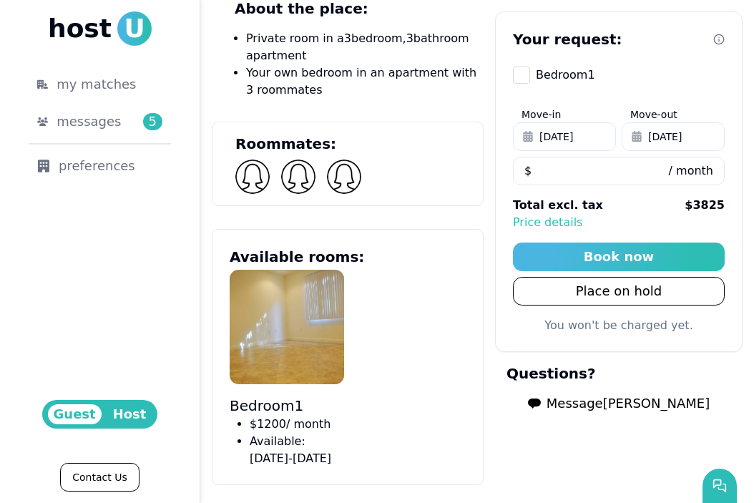
scroll to position [654, 0]
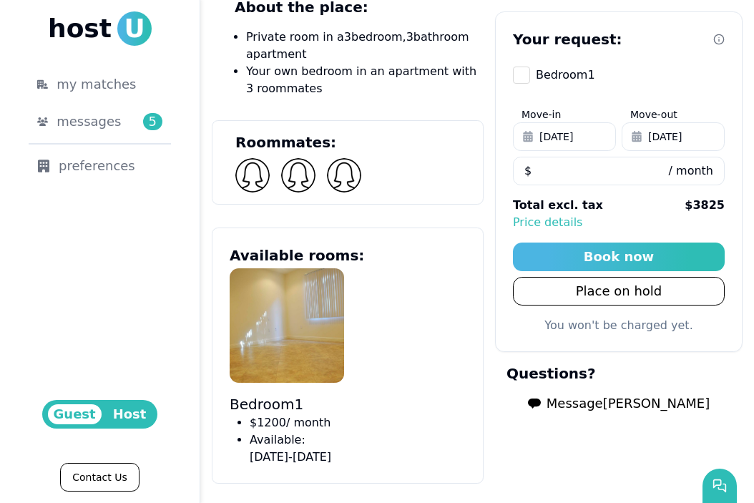
click at [634, 407] on span "Message Juliana" at bounding box center [628, 404] width 163 height 20
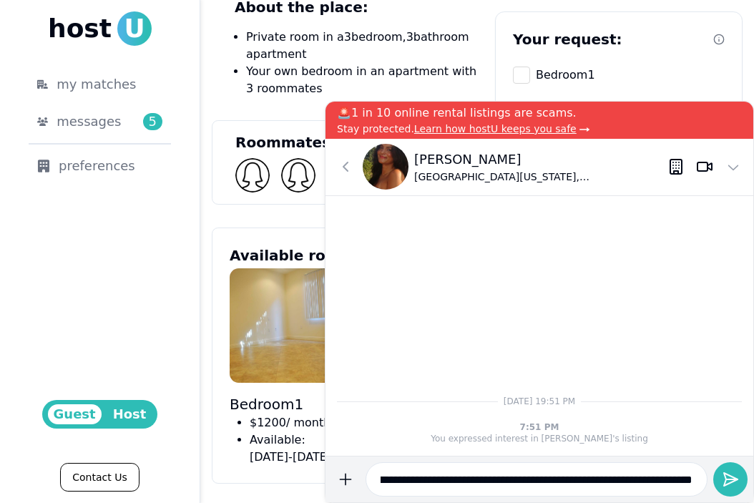
scroll to position [0, 50]
type input "**********"
click at [699, 445] on div "7:51 PM You expressed interest in Juliana's listing" at bounding box center [539, 433] width 405 height 34
click at [717, 463] on form "**********" at bounding box center [539, 479] width 417 height 34
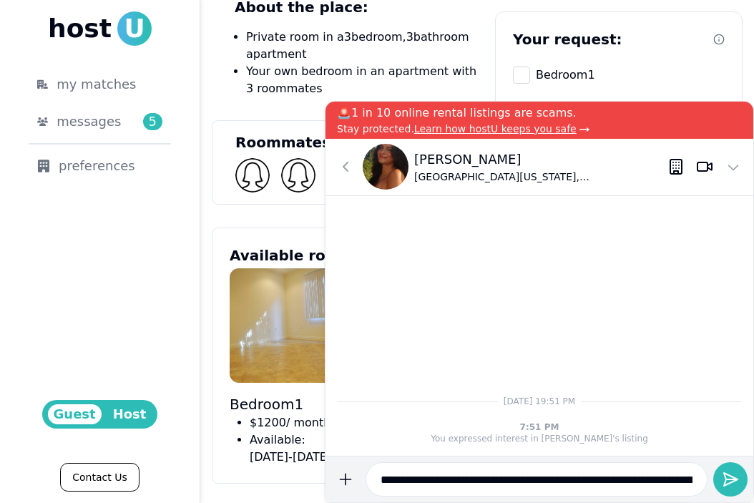
click at [722, 474] on icon "submit" at bounding box center [730, 479] width 17 height 17
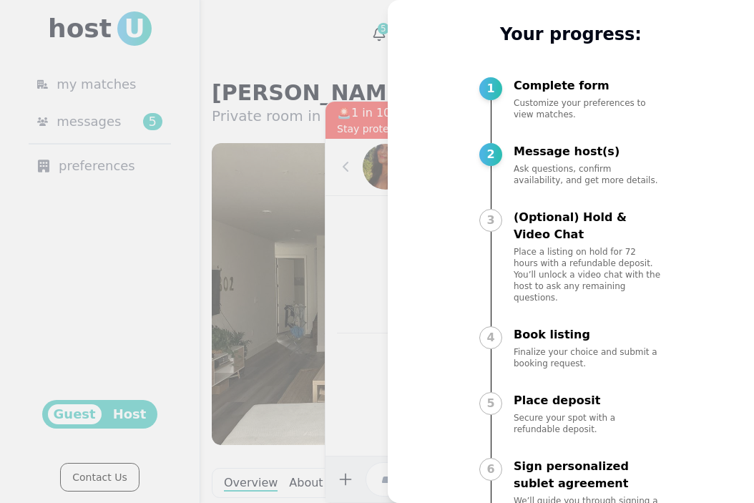
click at [263, 112] on div at bounding box center [377, 251] width 754 height 503
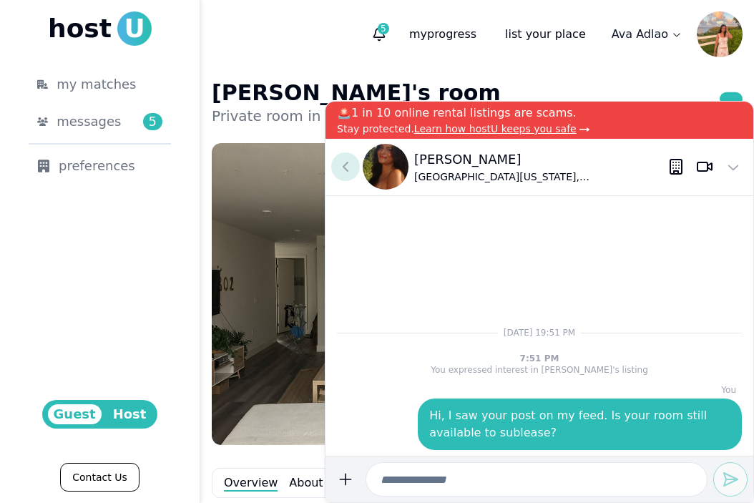
click at [347, 165] on icon at bounding box center [345, 166] width 17 height 17
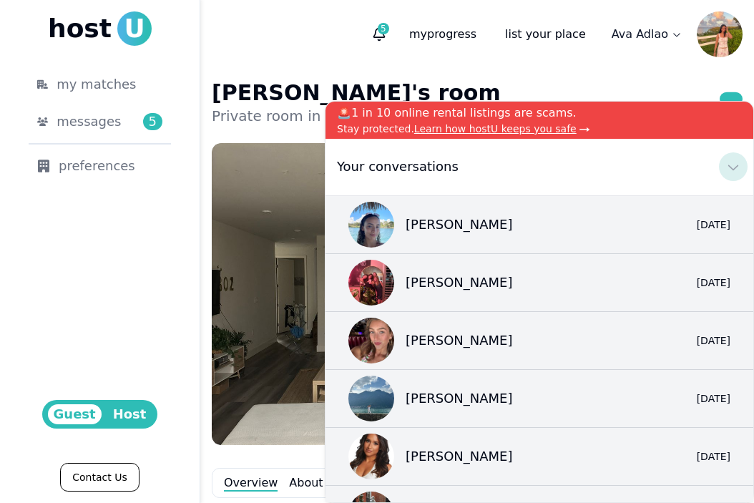
click at [737, 175] on icon at bounding box center [733, 166] width 17 height 17
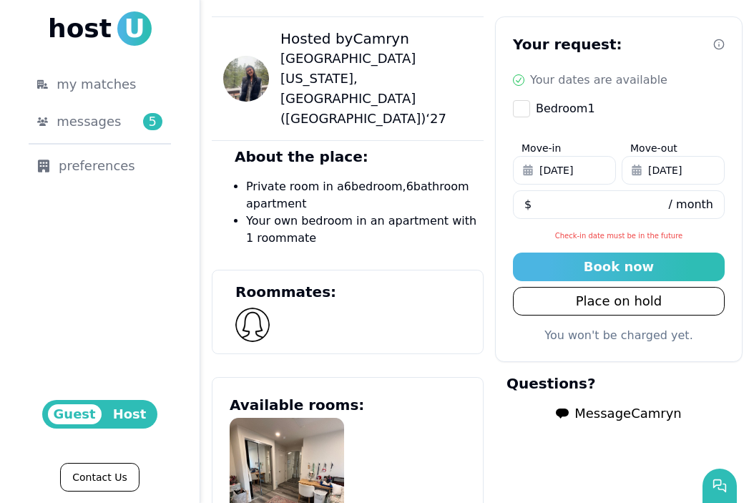
scroll to position [515, 0]
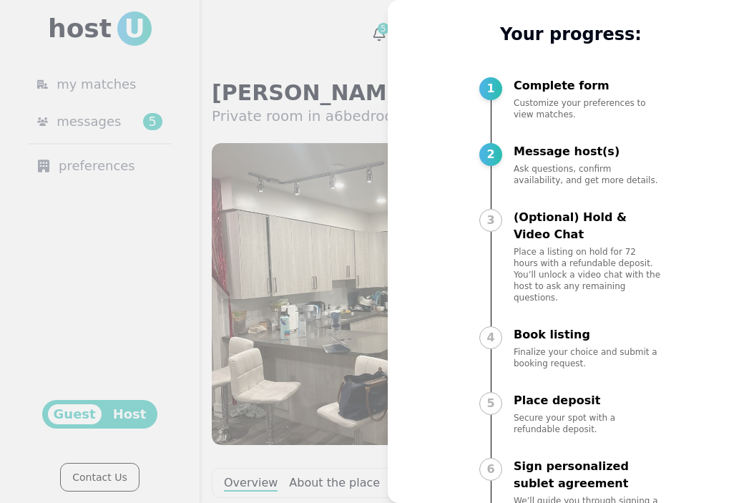
click at [309, 291] on div at bounding box center [377, 251] width 754 height 503
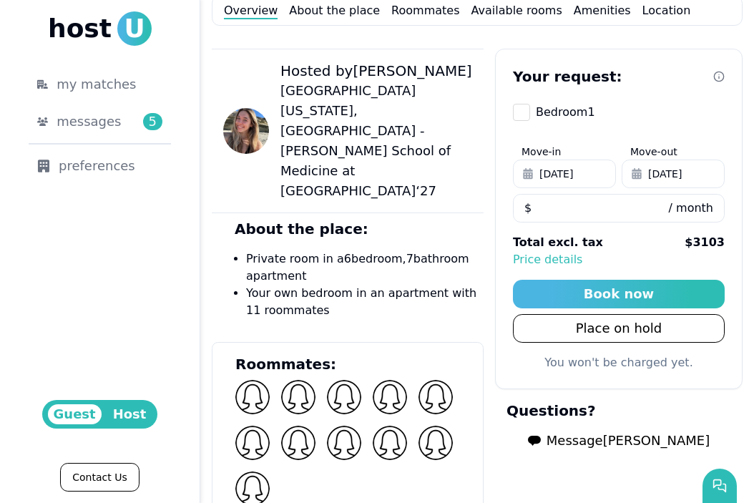
scroll to position [475, 0]
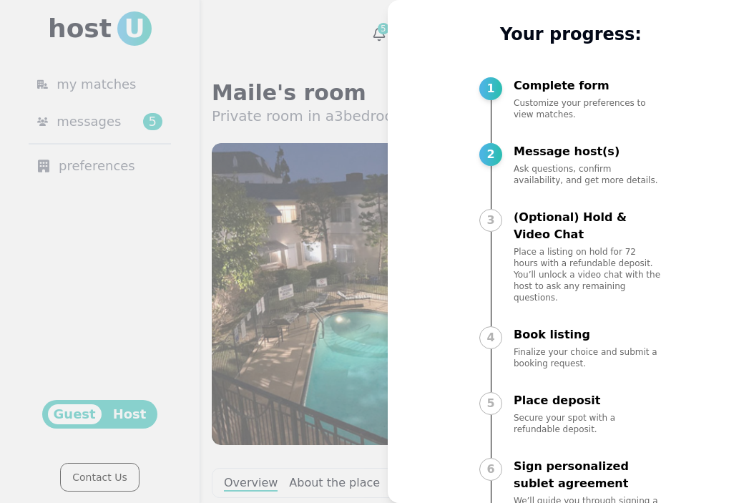
click at [321, 204] on div at bounding box center [377, 251] width 754 height 503
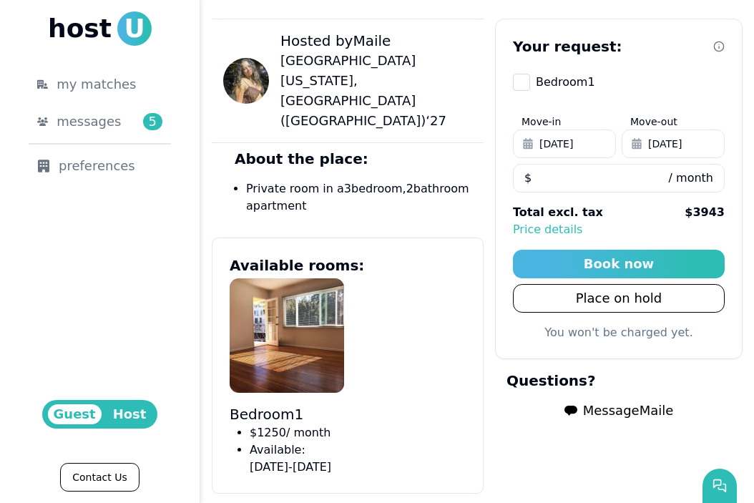
scroll to position [510, 0]
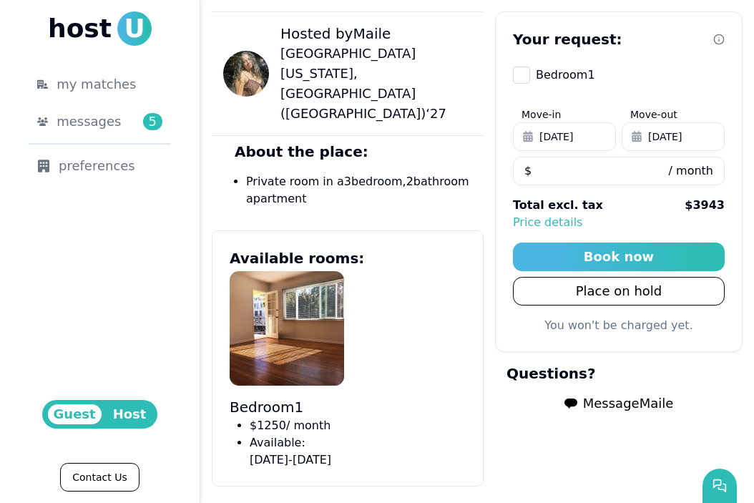
click at [607, 404] on span "Message Maile" at bounding box center [628, 404] width 91 height 20
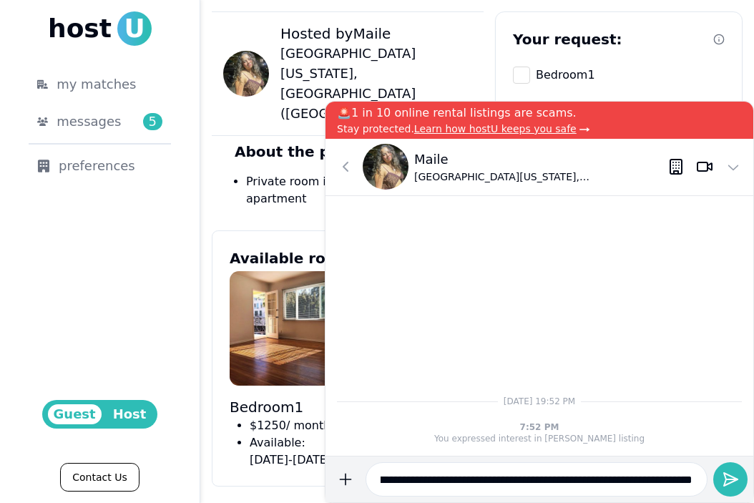
scroll to position [0, 50]
type input "**********"
click at [331, 462] on button "submit" at bounding box center [345, 479] width 29 height 34
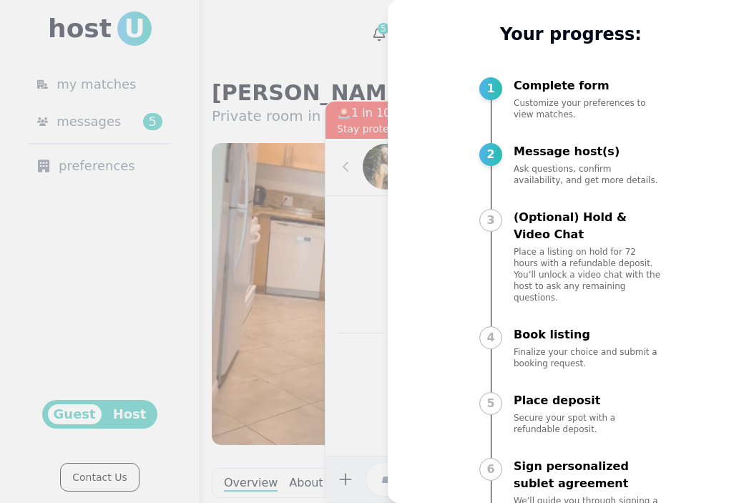
click at [230, 258] on div at bounding box center [377, 251] width 754 height 503
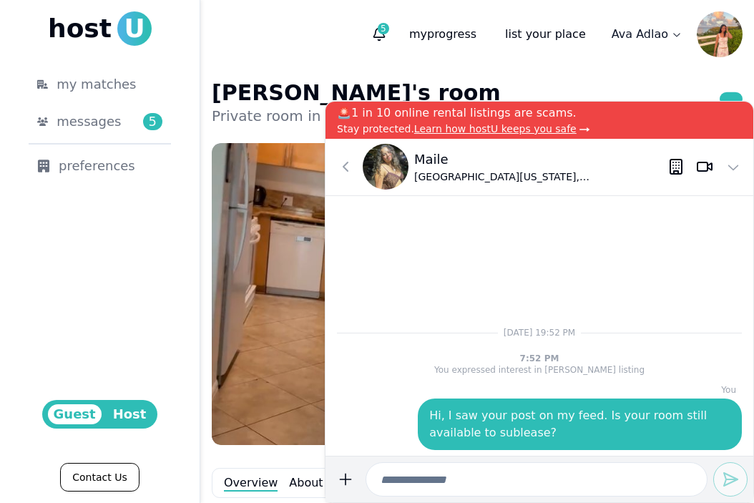
click at [262, 225] on img at bounding box center [376, 294] width 329 height 302
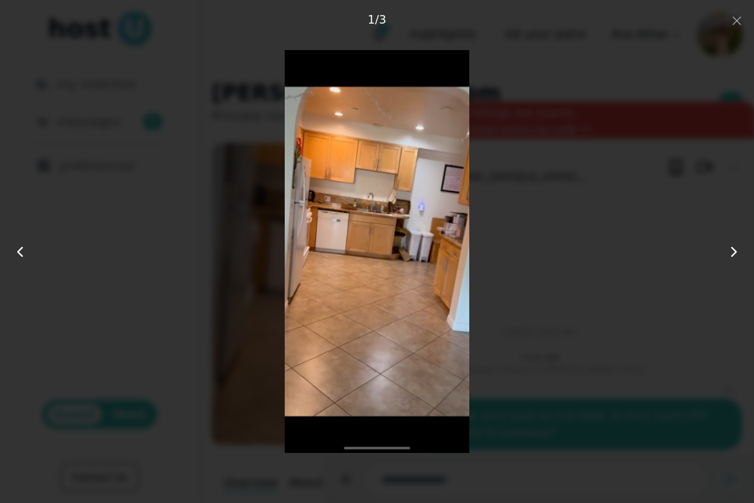
click at [253, 186] on div at bounding box center [376, 251] width 603 height 402
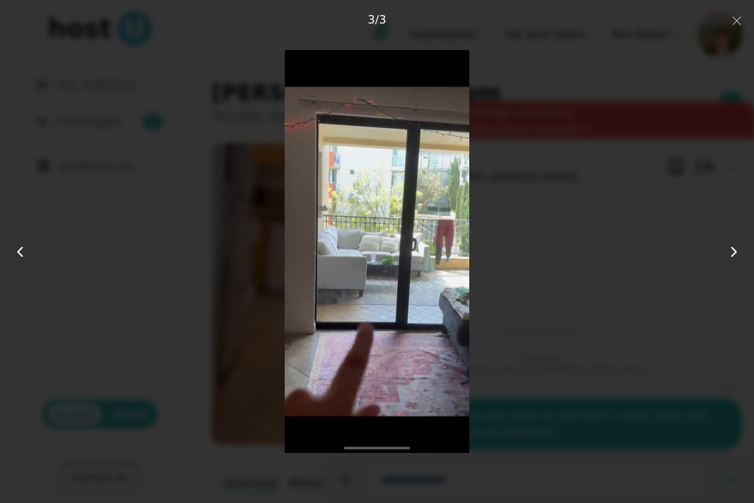
click at [737, 12] on button "Close" at bounding box center [737, 19] width 11 height 17
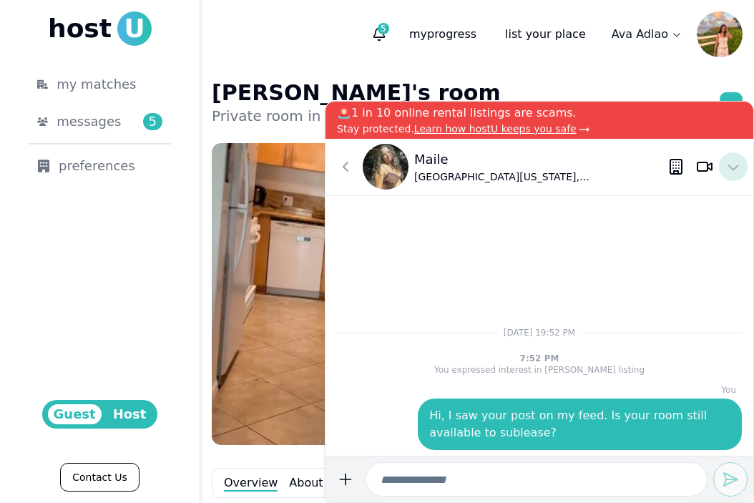
click at [732, 168] on use at bounding box center [734, 168] width 10 height 6
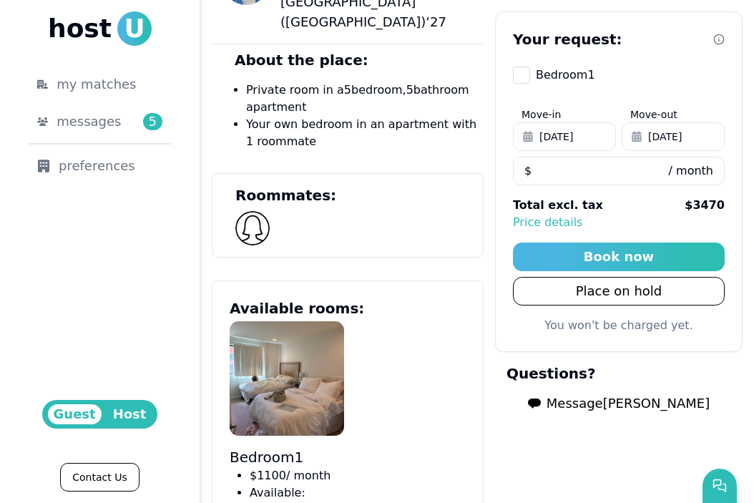
scroll to position [799, 0]
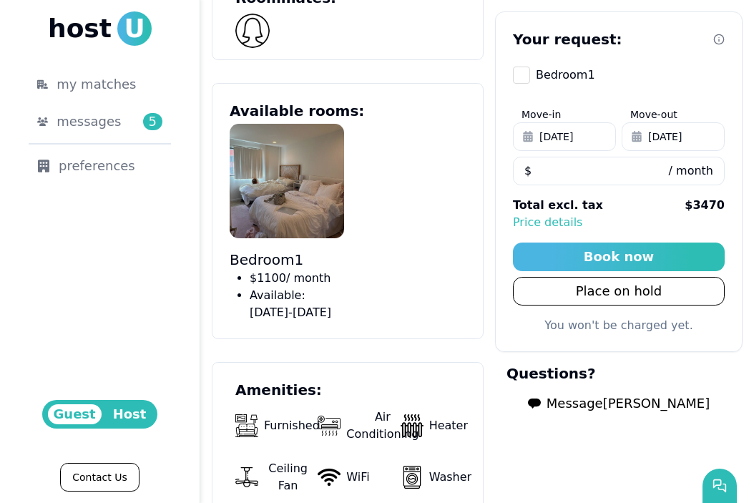
click at [303, 140] on img at bounding box center [287, 181] width 115 height 115
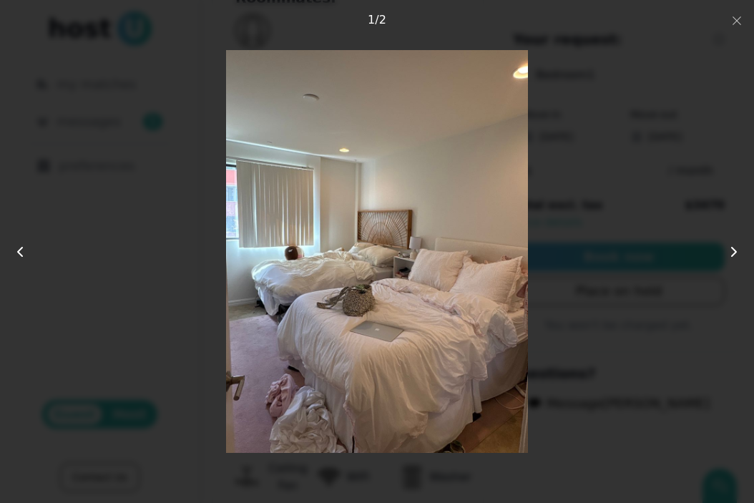
click at [694, 153] on div "2 photos Close 1 / 2" at bounding box center [377, 252] width 663 height 412
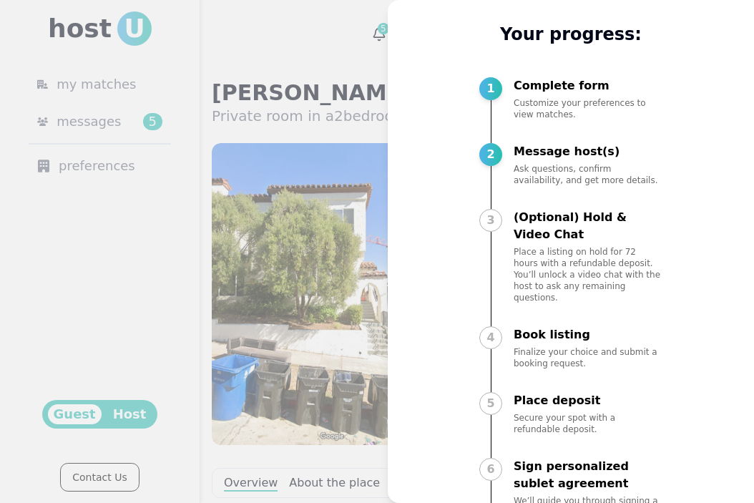
click at [331, 227] on div at bounding box center [377, 251] width 754 height 503
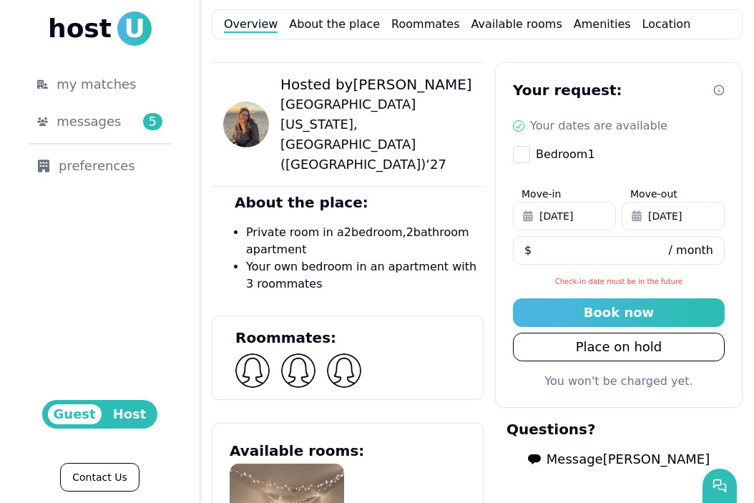
scroll to position [472, 0]
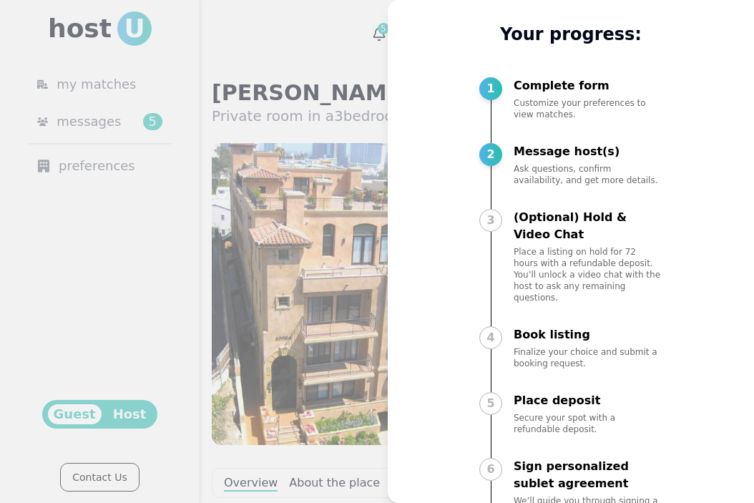
click at [309, 278] on div at bounding box center [377, 251] width 754 height 503
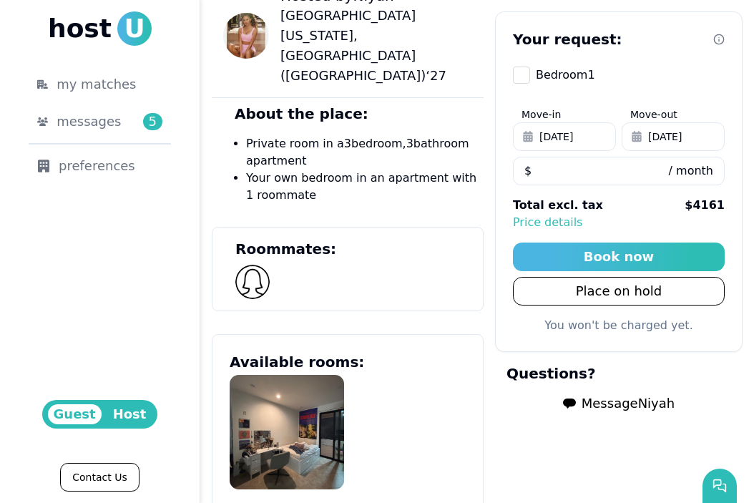
scroll to position [669, 0]
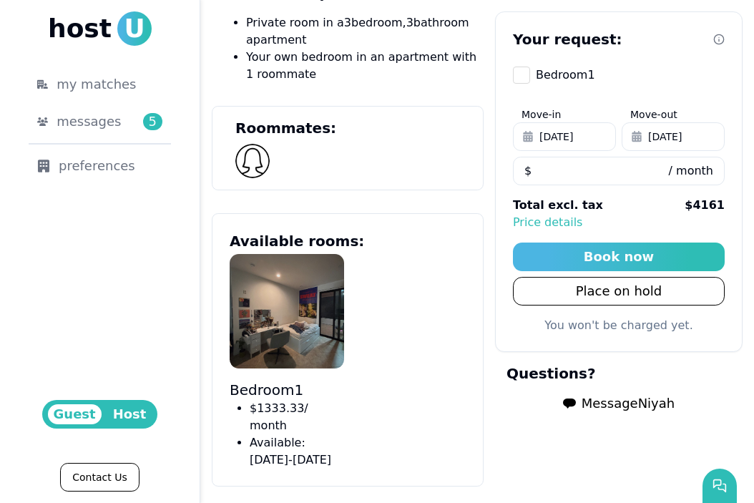
click at [296, 256] on img at bounding box center [287, 311] width 115 height 115
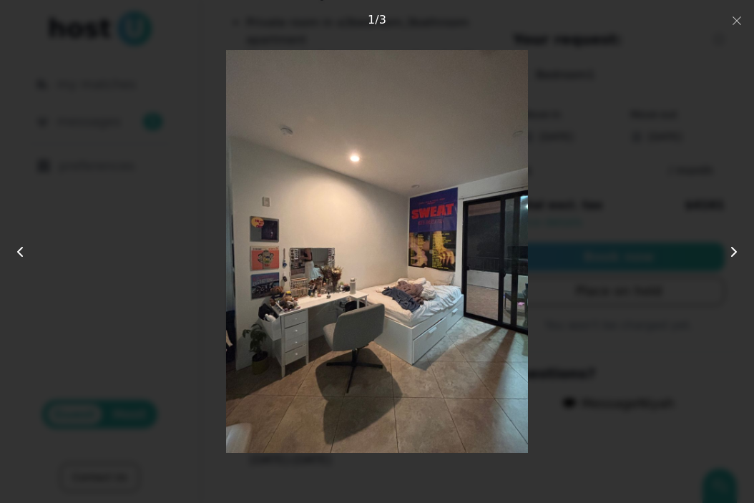
click at [609, 207] on div at bounding box center [376, 251] width 603 height 402
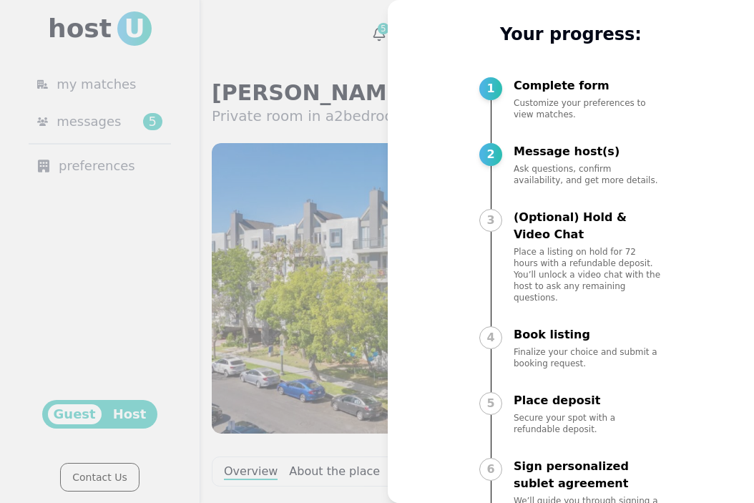
click at [303, 131] on div at bounding box center [377, 251] width 754 height 503
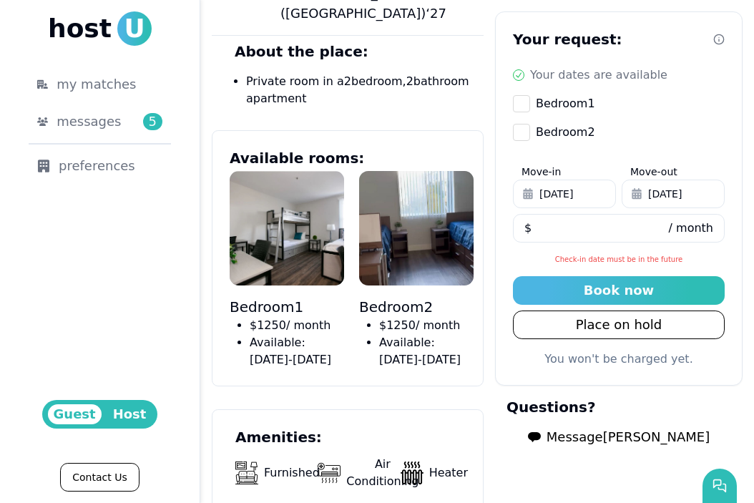
scroll to position [611, 0]
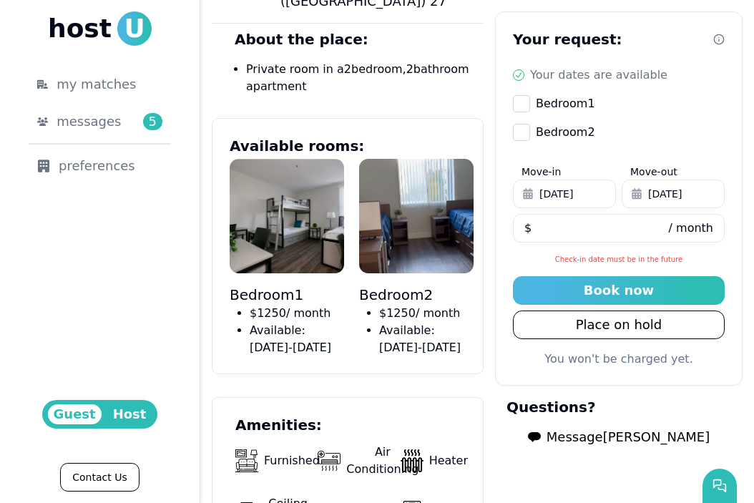
click at [281, 159] on img at bounding box center [287, 216] width 115 height 115
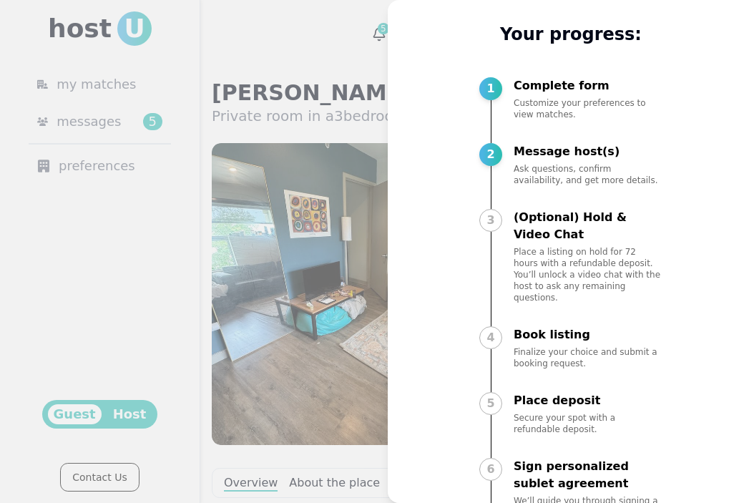
click at [354, 180] on div at bounding box center [377, 251] width 754 height 503
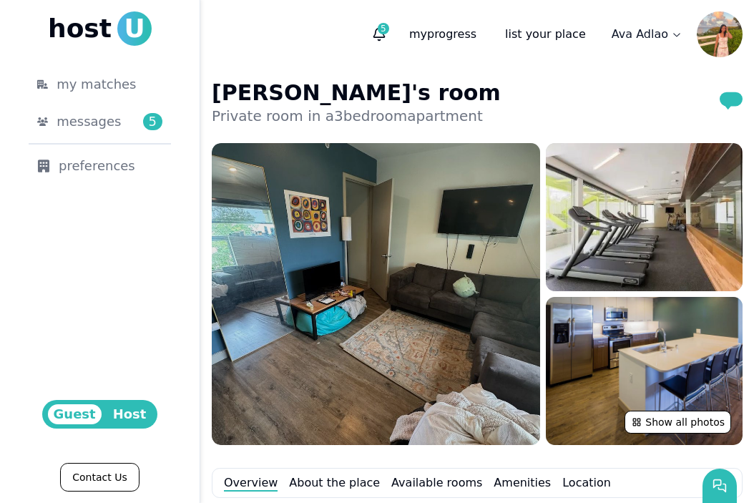
click at [405, 244] on img at bounding box center [376, 294] width 329 height 302
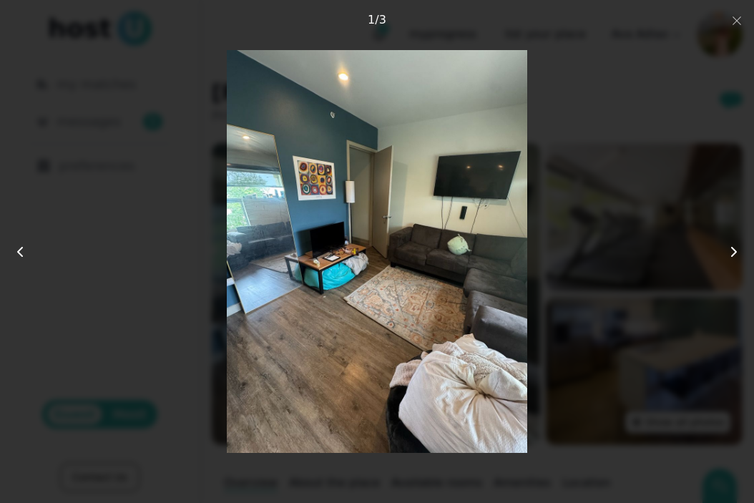
click at [730, 251] on icon at bounding box center [734, 251] width 17 height 17
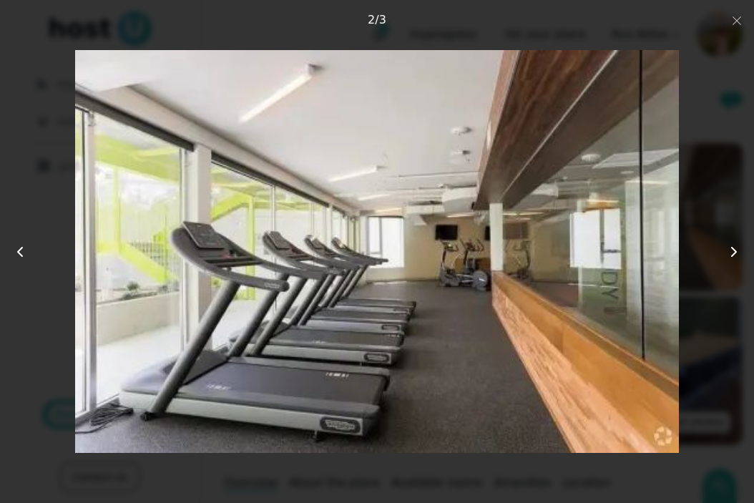
click at [730, 251] on icon at bounding box center [734, 251] width 17 height 17
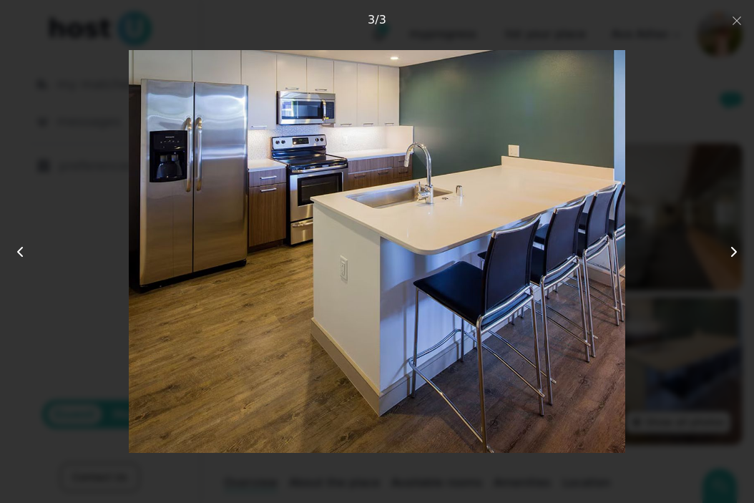
click at [26, 250] on icon at bounding box center [19, 251] width 17 height 17
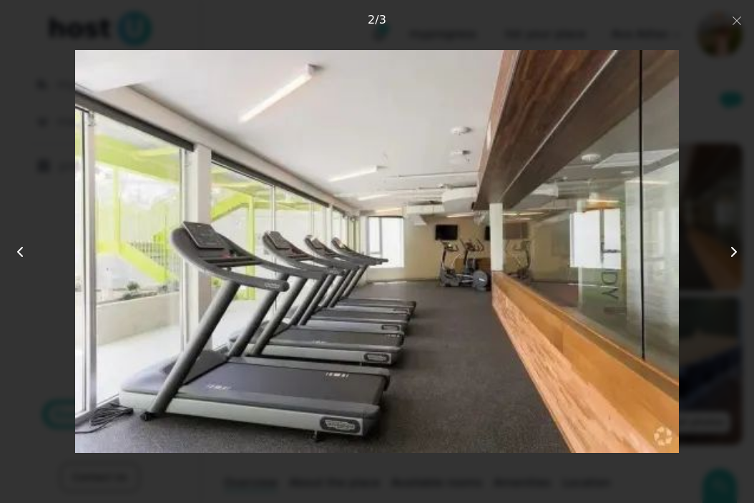
click at [26, 250] on icon at bounding box center [19, 251] width 17 height 17
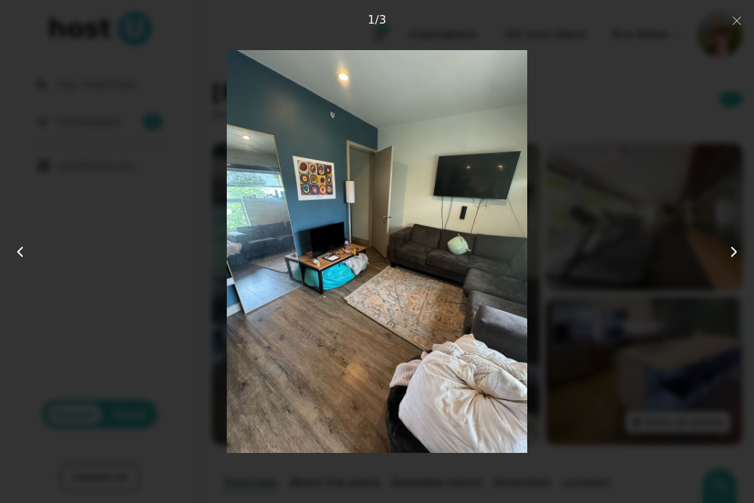
click at [94, 264] on div at bounding box center [376, 251] width 603 height 402
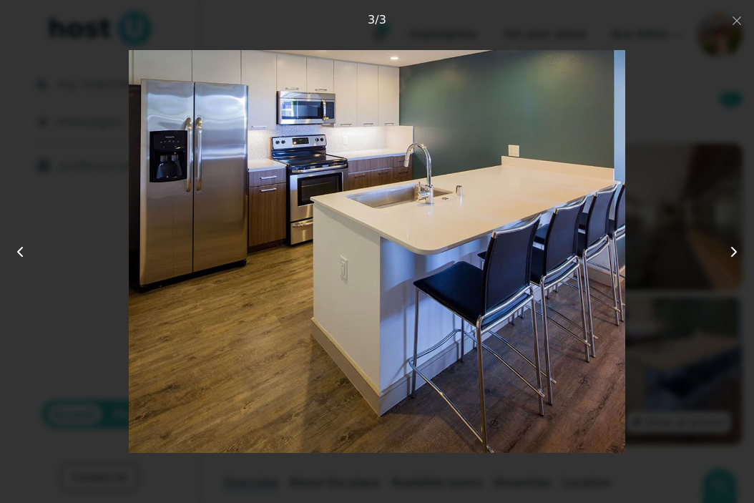
click at [732, 24] on icon "button" at bounding box center [737, 20] width 11 height 11
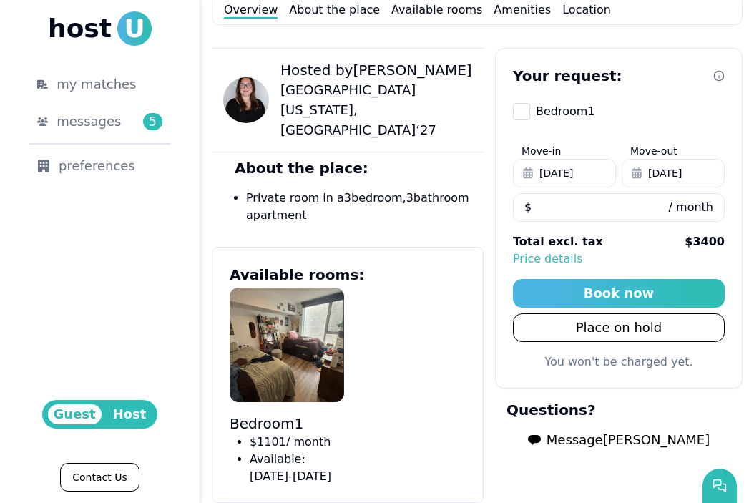
scroll to position [584, 0]
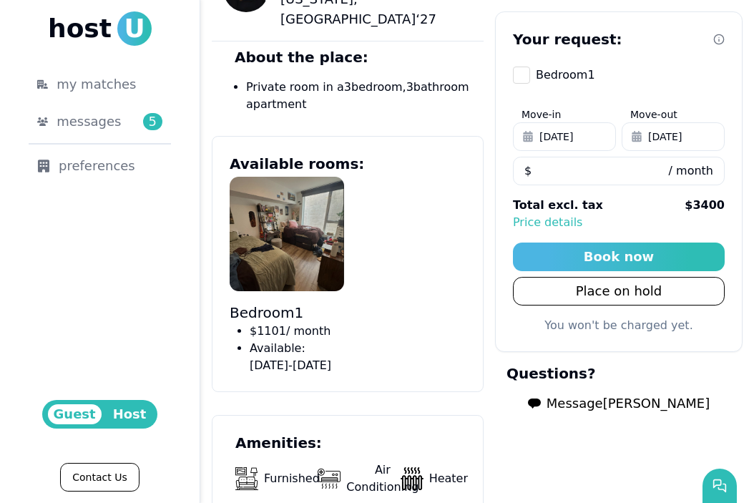
click at [261, 196] on img at bounding box center [287, 234] width 115 height 115
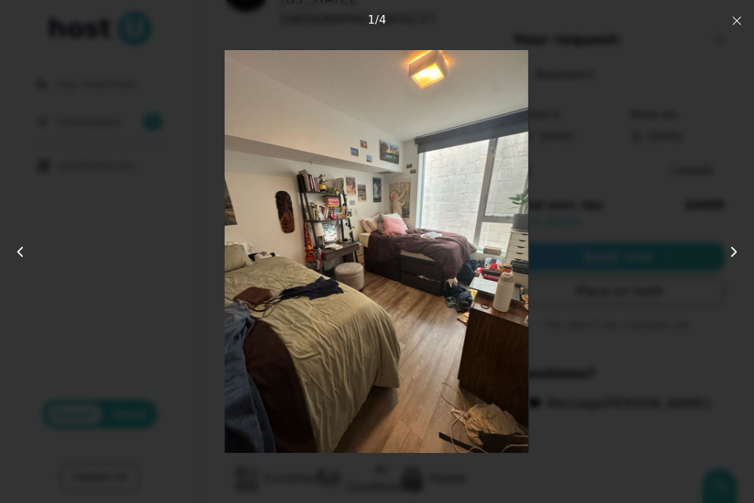
click at [733, 26] on icon "button" at bounding box center [737, 20] width 11 height 11
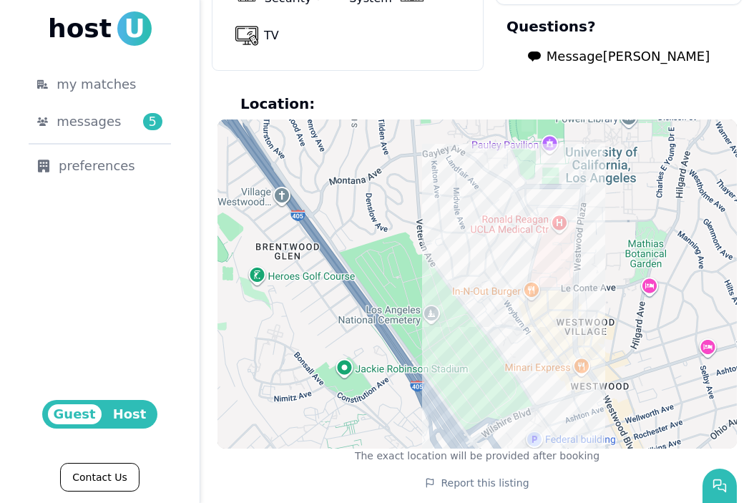
scroll to position [1259, 0]
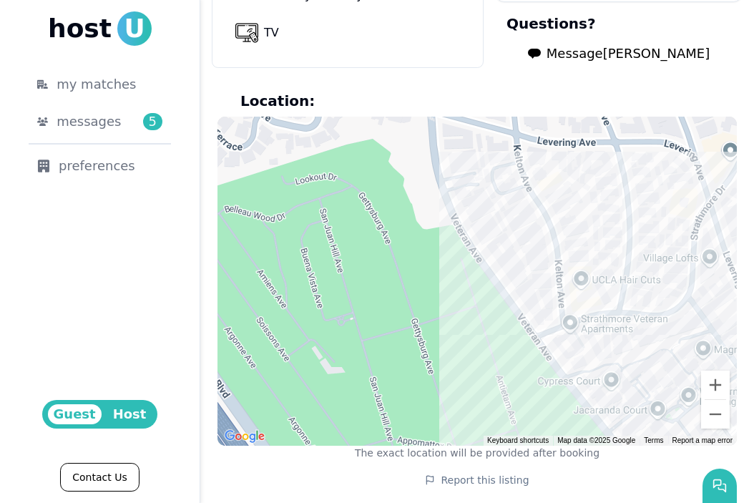
click at [632, 51] on span "Message Anna" at bounding box center [628, 54] width 163 height 20
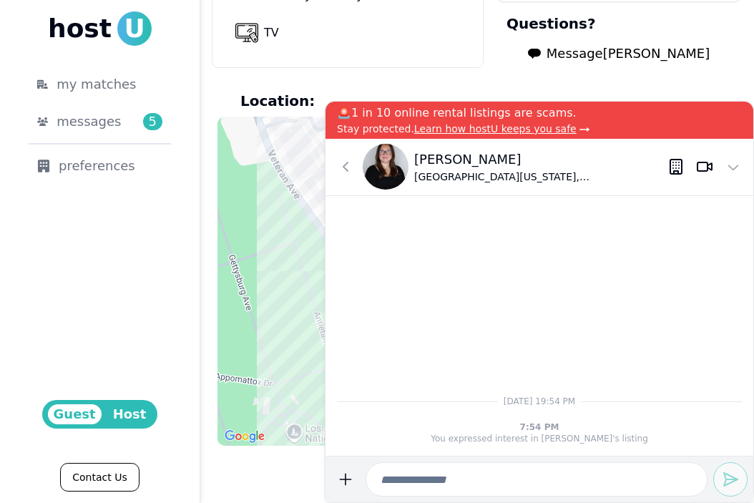
click at [500, 481] on input at bounding box center [537, 479] width 342 height 34
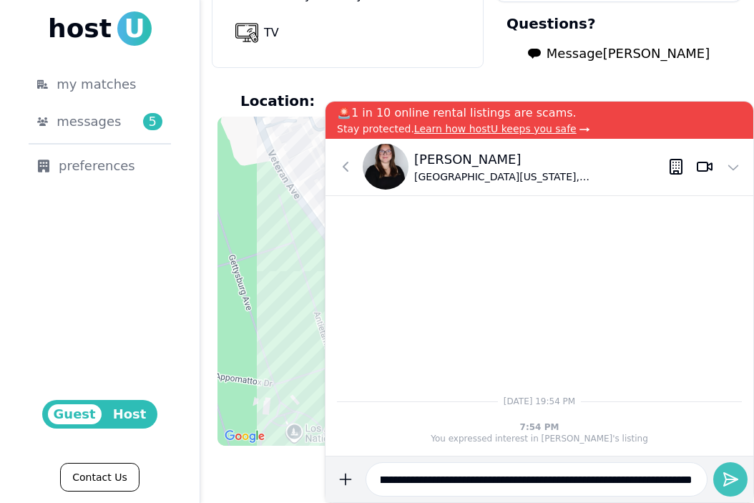
type input "**********"
click at [732, 481] on icon "submit" at bounding box center [730, 479] width 17 height 17
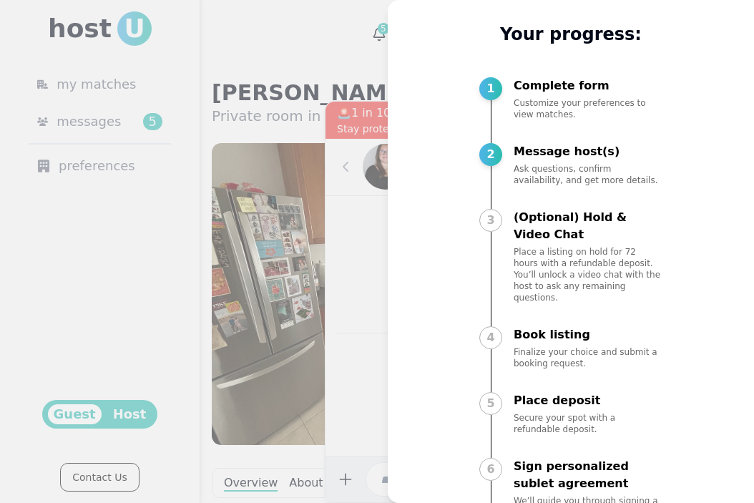
click at [286, 161] on div at bounding box center [377, 251] width 754 height 503
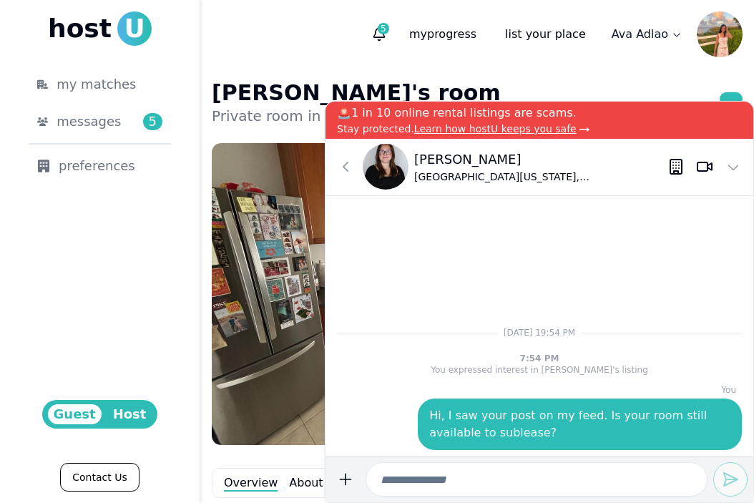
click at [331, 164] on div "Anna University of California, Los Angeles ' 27" at bounding box center [540, 167] width 428 height 57
click at [337, 164] on icon at bounding box center [345, 166] width 17 height 17
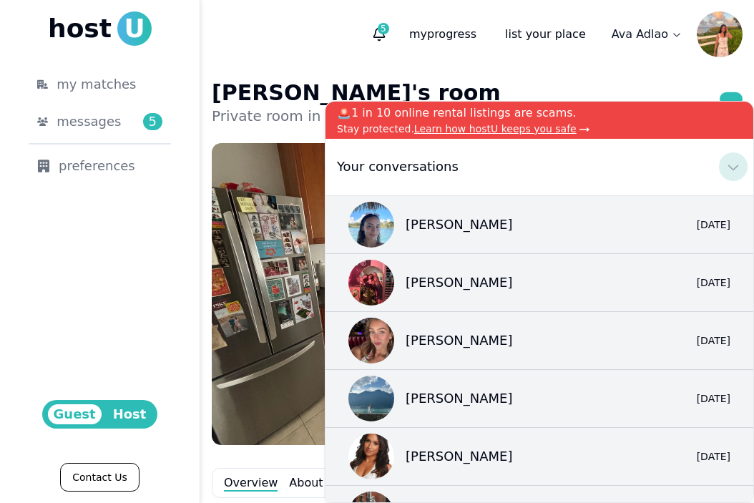
click at [732, 165] on icon at bounding box center [733, 166] width 17 height 17
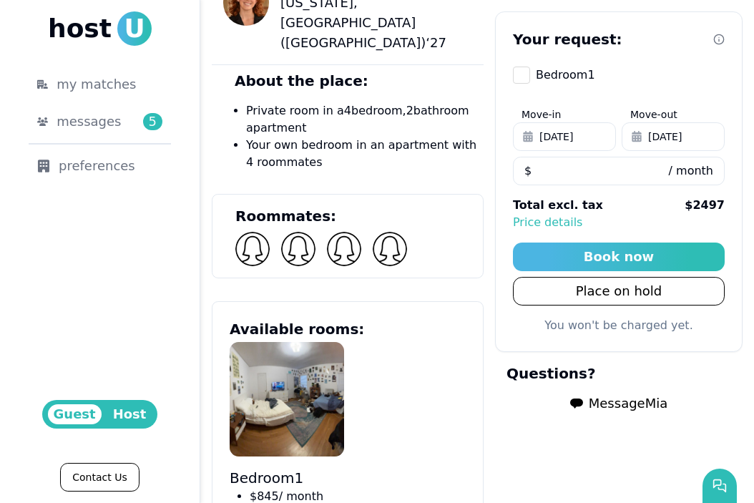
scroll to position [582, 0]
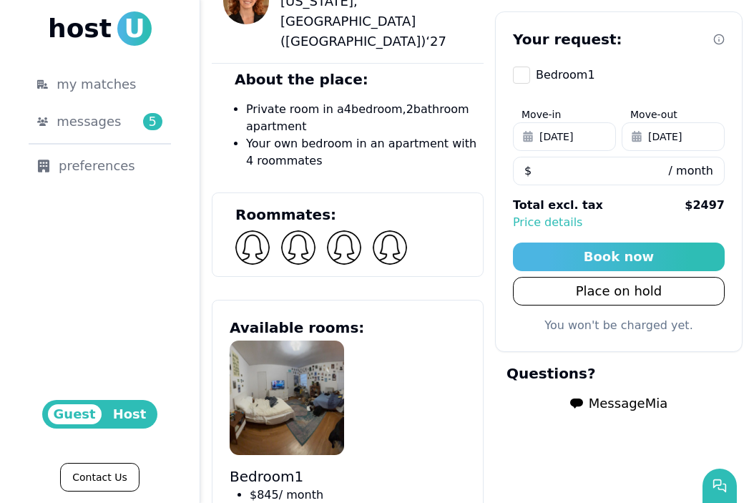
click at [299, 346] on img at bounding box center [287, 398] width 115 height 115
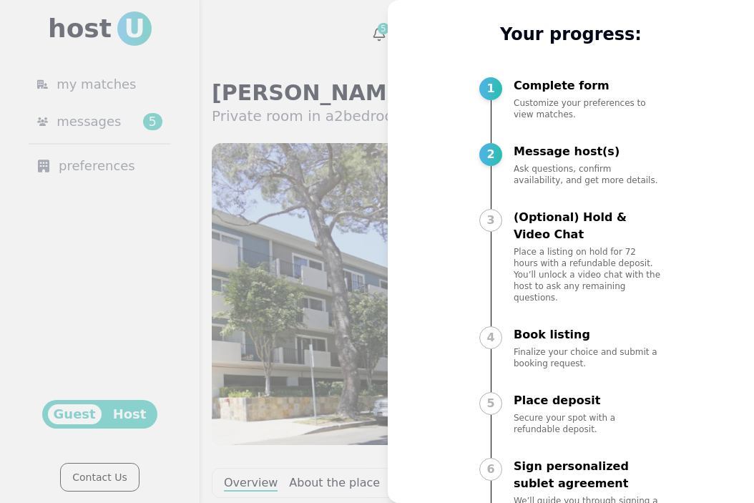
click at [356, 178] on div at bounding box center [377, 251] width 754 height 503
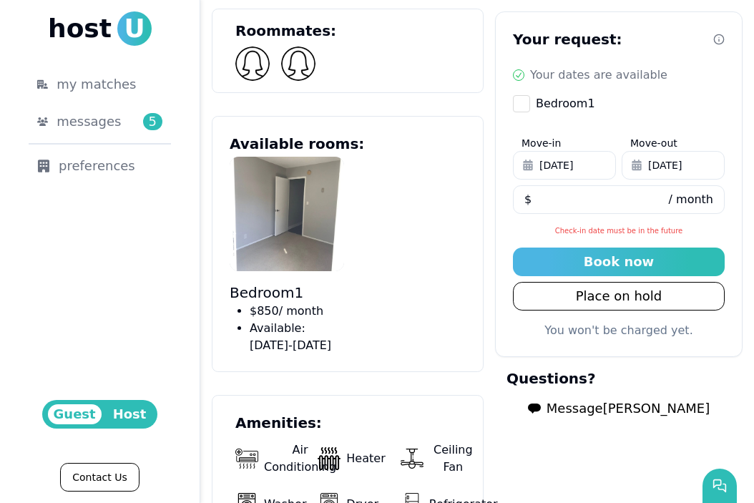
scroll to position [747, 0]
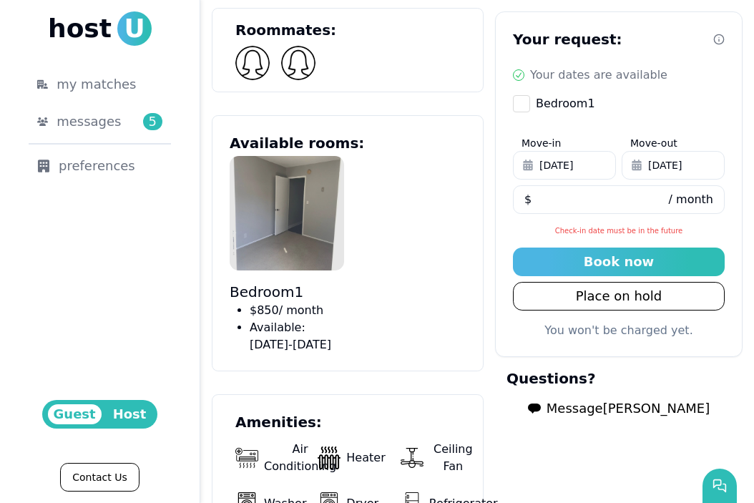
click at [321, 183] on img at bounding box center [287, 213] width 115 height 115
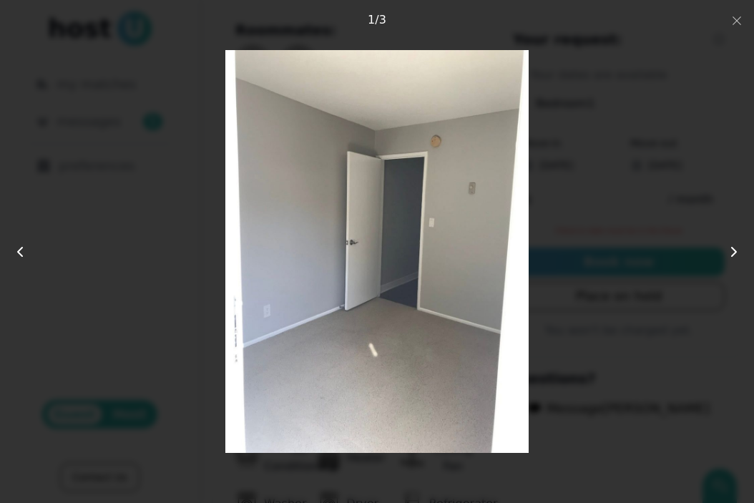
click at [734, 257] on icon at bounding box center [734, 251] width 17 height 17
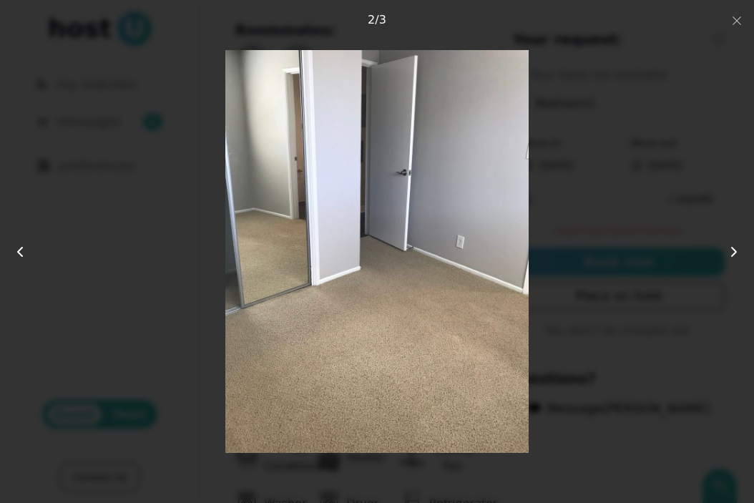
click at [733, 257] on icon at bounding box center [734, 251] width 17 height 17
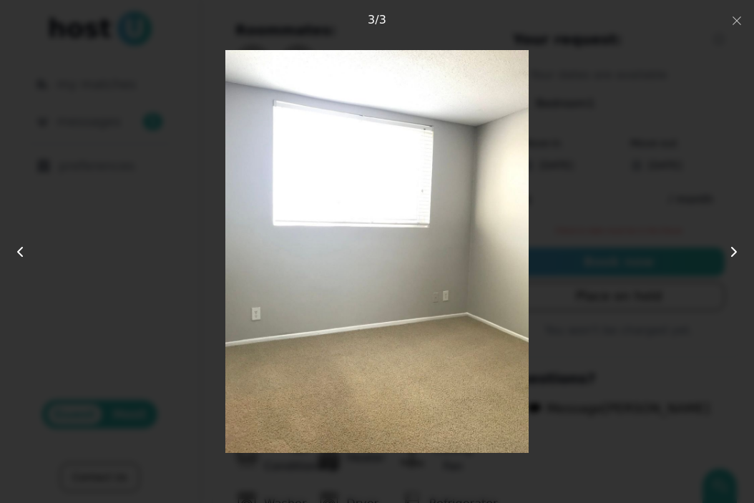
click at [634, 222] on div at bounding box center [376, 251] width 603 height 402
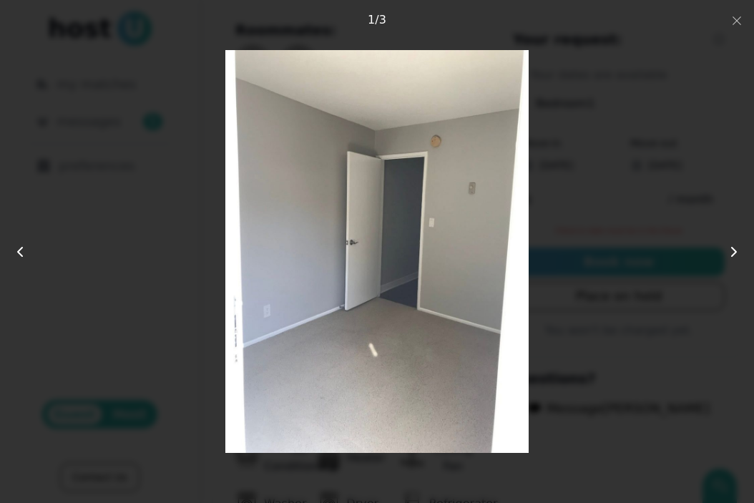
click at [616, 151] on div at bounding box center [376, 251] width 603 height 402
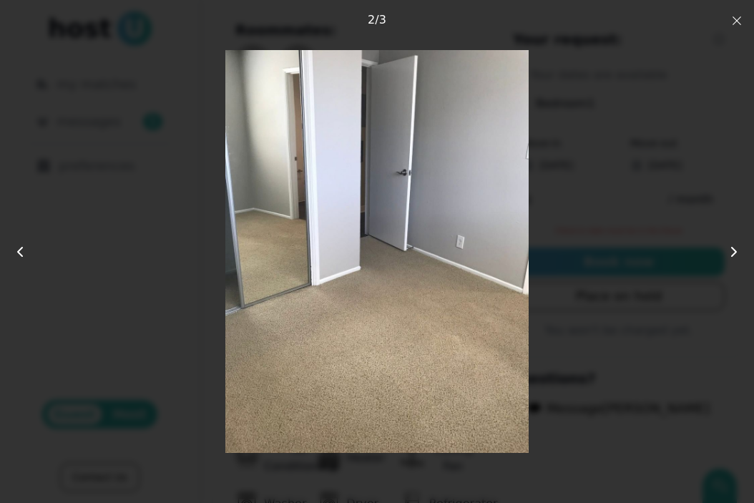
click at [735, 15] on icon "button" at bounding box center [737, 20] width 11 height 11
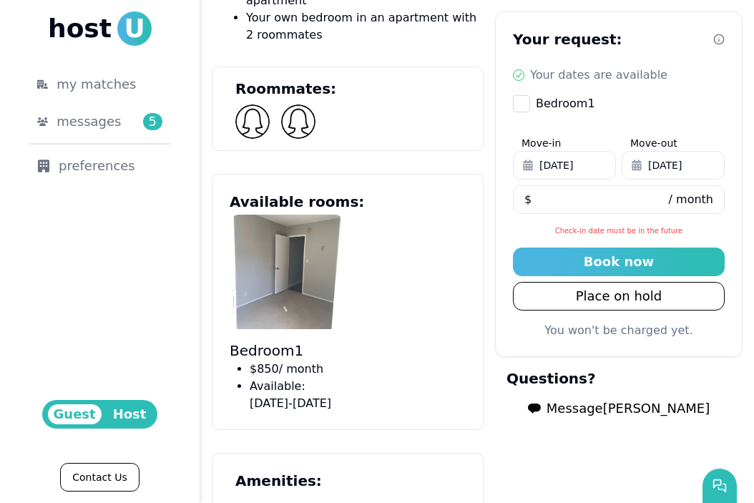
scroll to position [716, 0]
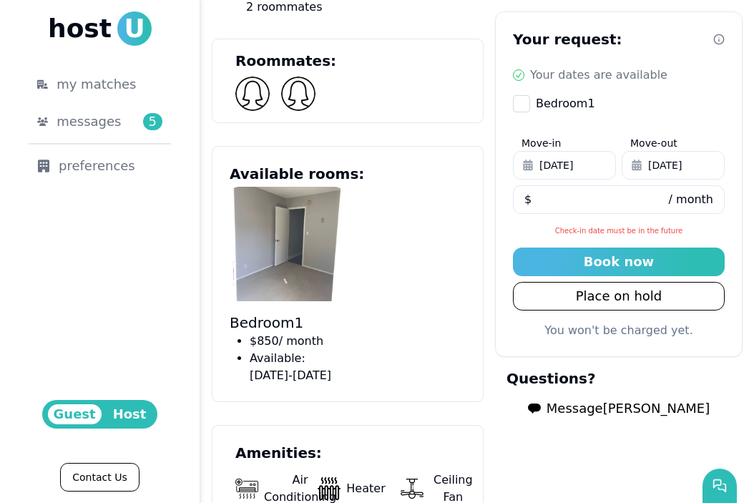
click at [624, 413] on span "Message Kristen" at bounding box center [628, 409] width 163 height 20
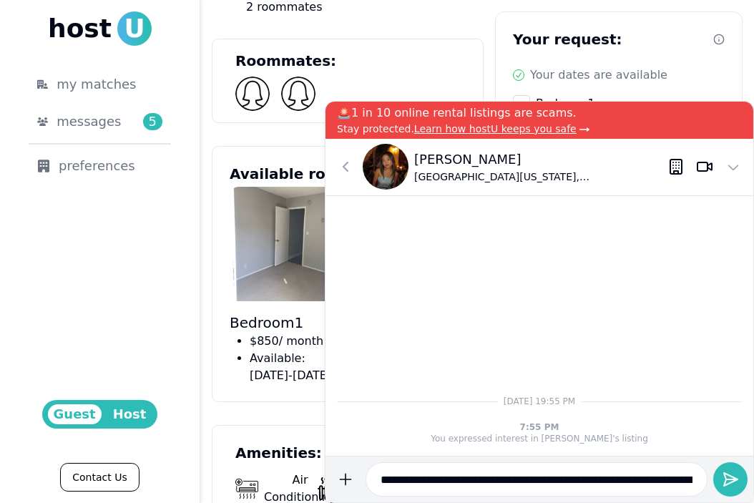
scroll to position [0, 50]
type input "**********"
click at [729, 479] on use "submit" at bounding box center [731, 479] width 14 height 13
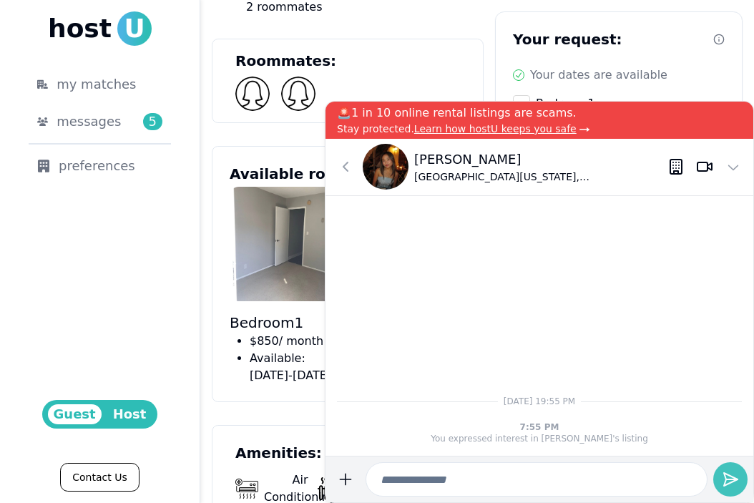
scroll to position [0, 0]
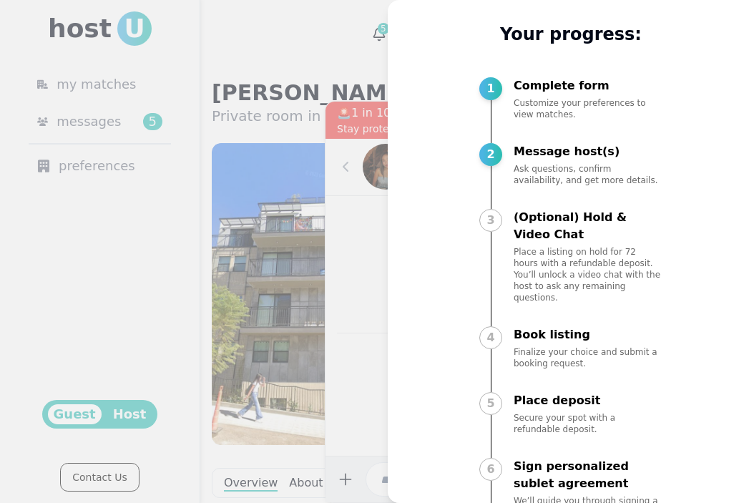
click at [298, 220] on div at bounding box center [377, 251] width 754 height 503
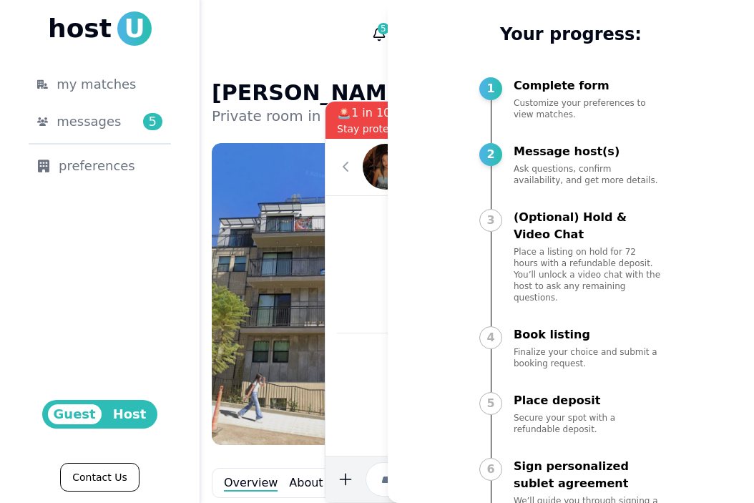
click at [299, 203] on img at bounding box center [376, 294] width 329 height 302
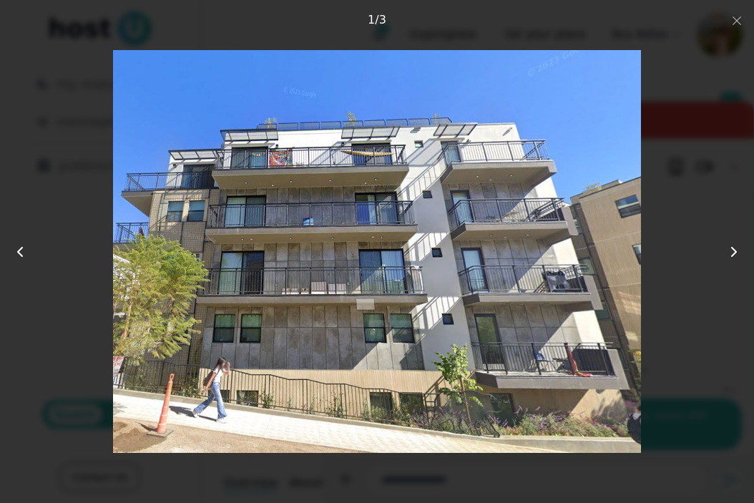
click at [732, 249] on icon at bounding box center [734, 251] width 17 height 17
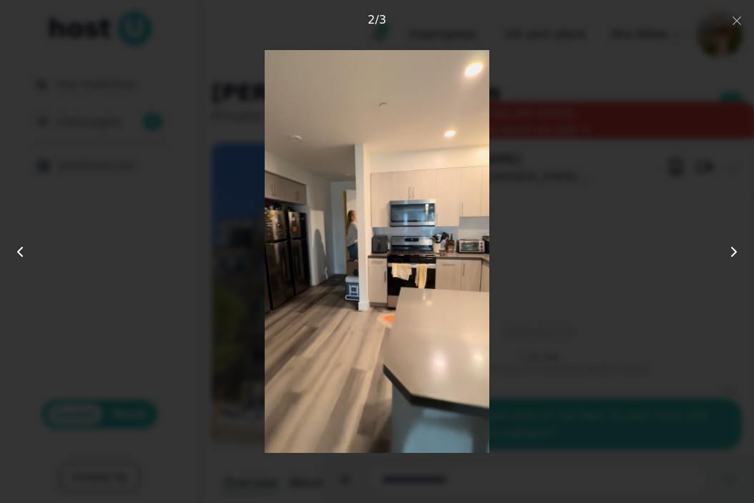
click at [732, 249] on icon at bounding box center [734, 251] width 17 height 17
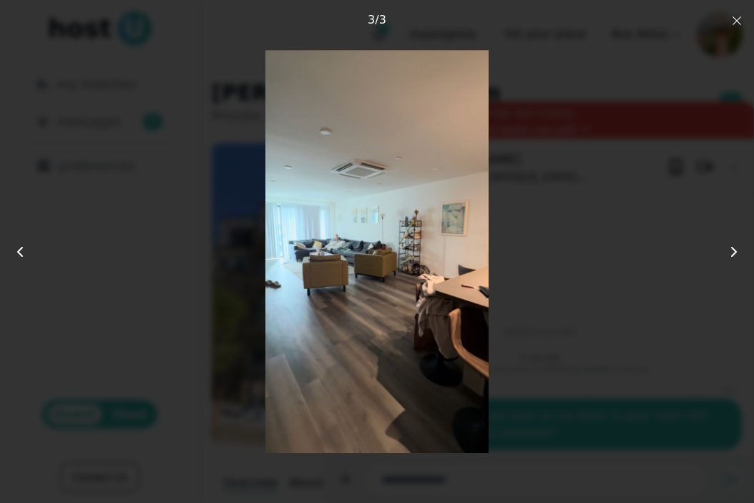
click at [739, 25] on icon "button" at bounding box center [737, 20] width 11 height 11
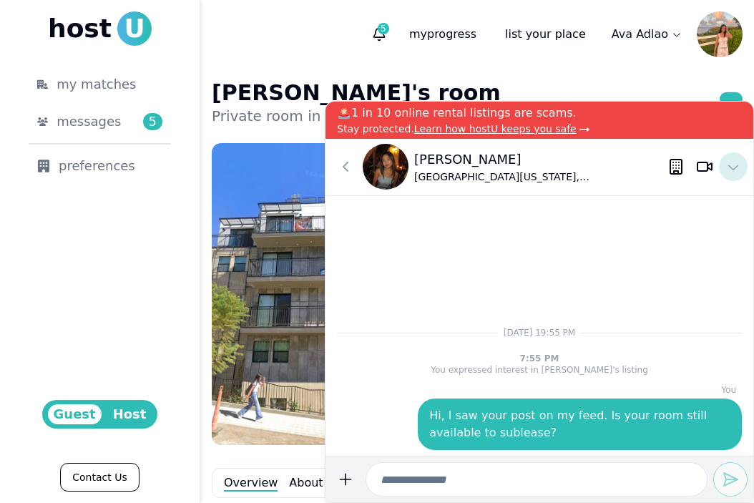
click at [738, 166] on use at bounding box center [734, 168] width 10 height 6
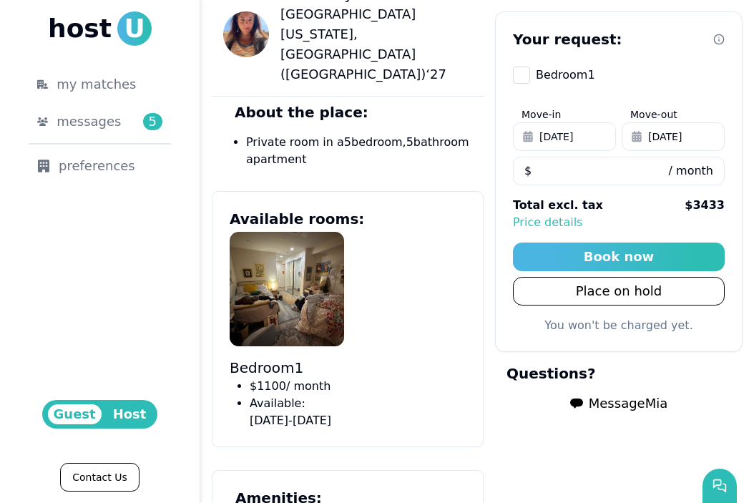
scroll to position [577, 0]
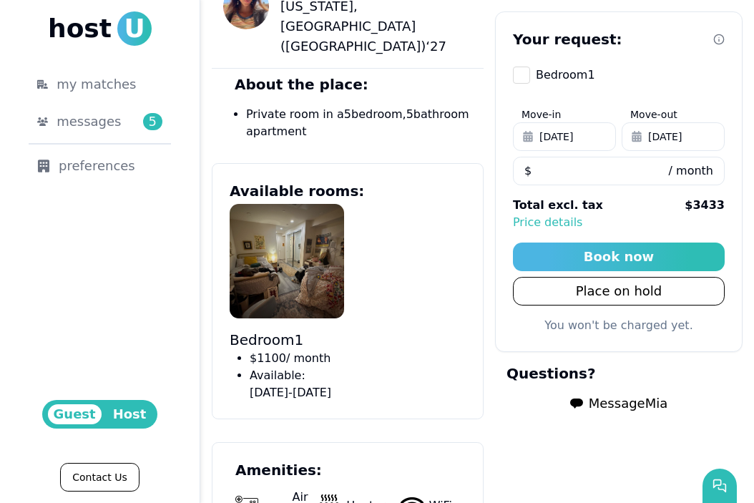
click at [306, 207] on img at bounding box center [287, 261] width 115 height 115
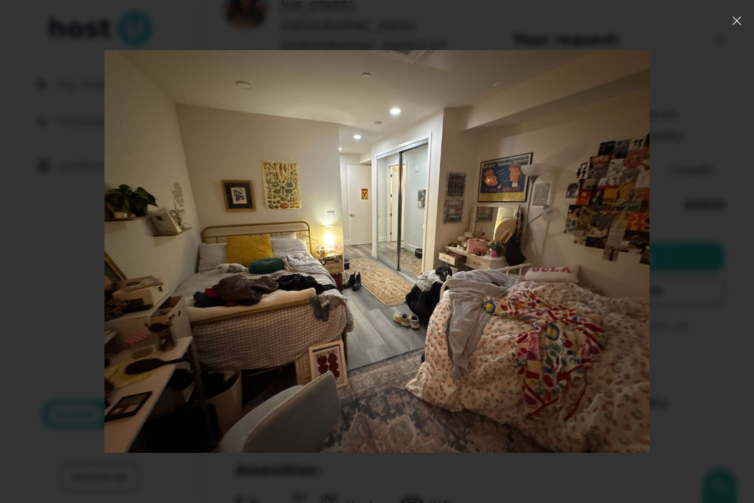
click at [737, 21] on use "button" at bounding box center [737, 20] width 9 height 9
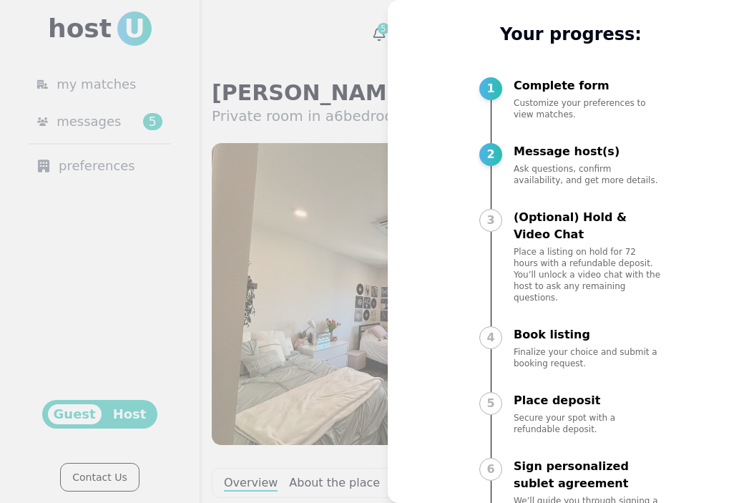
click at [358, 256] on div at bounding box center [377, 251] width 754 height 503
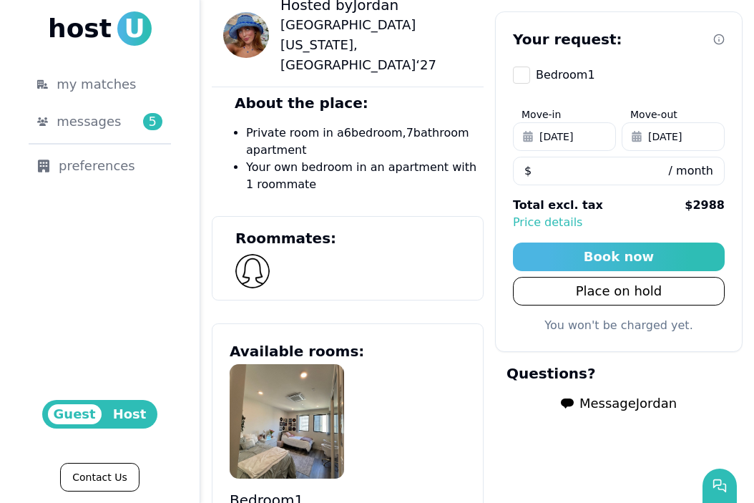
scroll to position [541, 0]
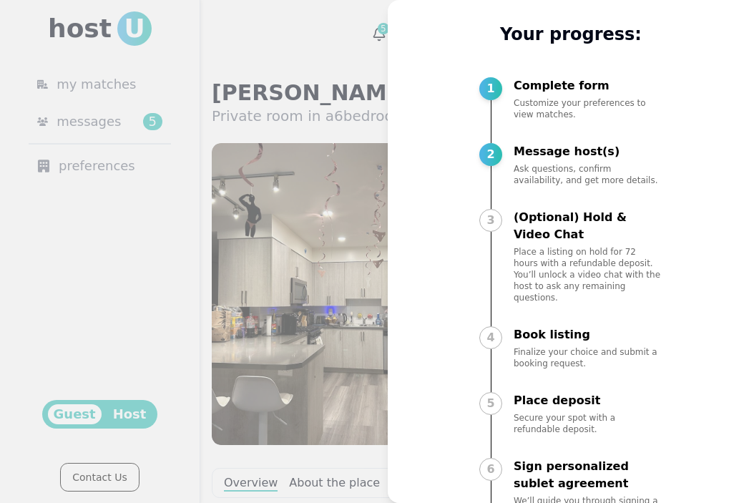
click at [334, 73] on div at bounding box center [377, 251] width 754 height 503
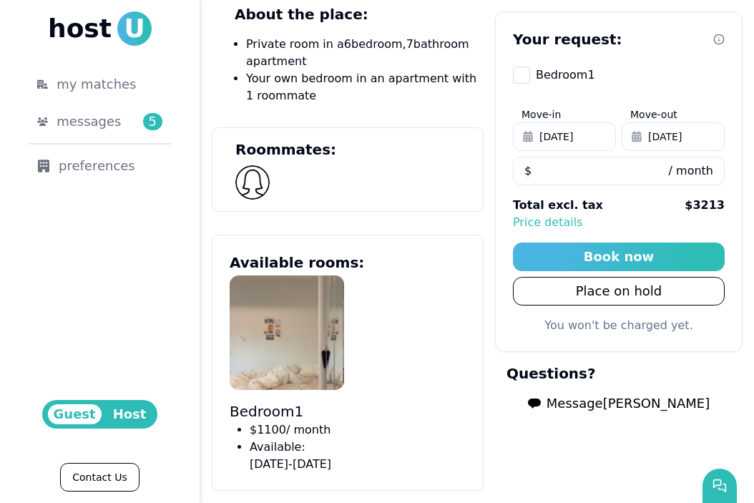
scroll to position [674, 0]
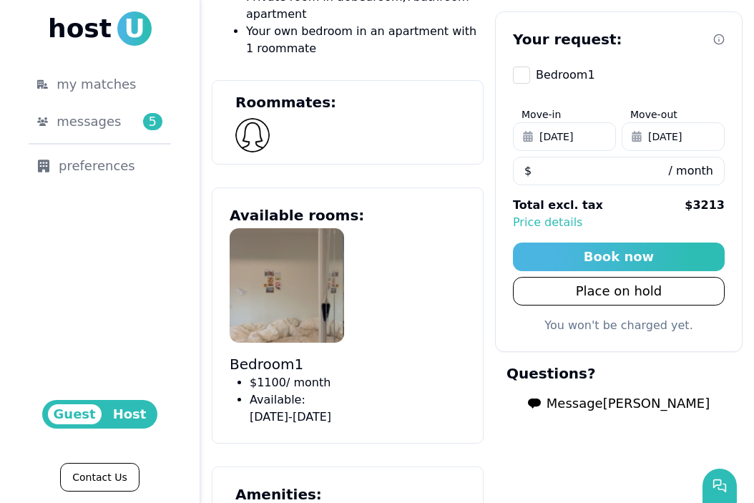
click at [296, 256] on img at bounding box center [287, 285] width 115 height 115
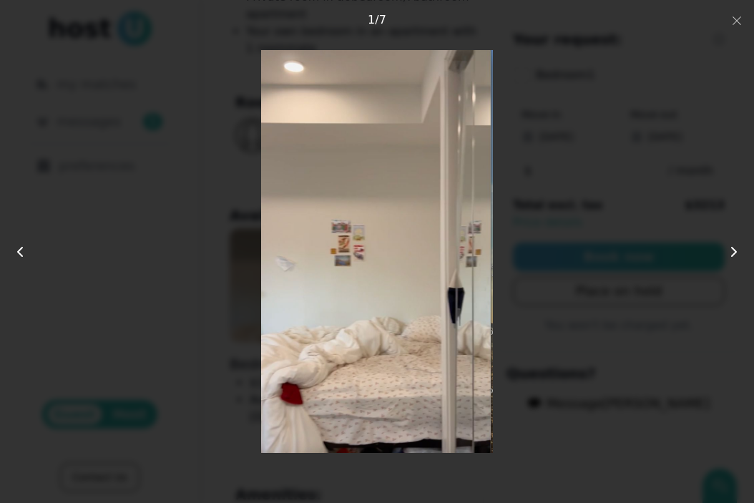
click at [741, 253] on icon at bounding box center [734, 251] width 17 height 17
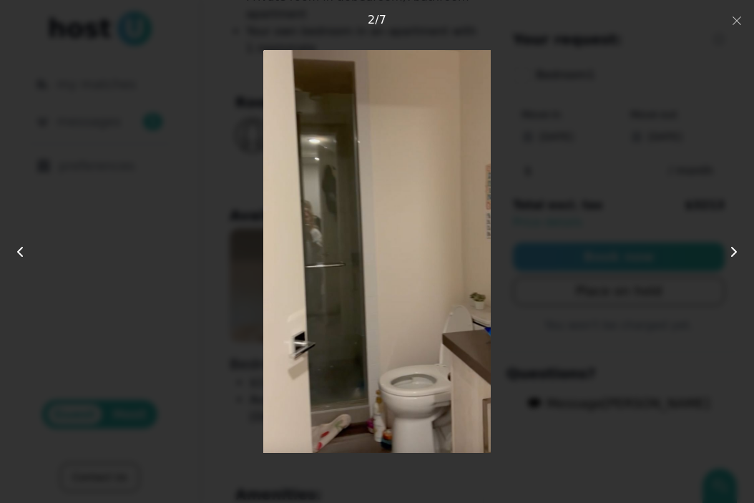
click at [740, 253] on icon at bounding box center [734, 251] width 17 height 17
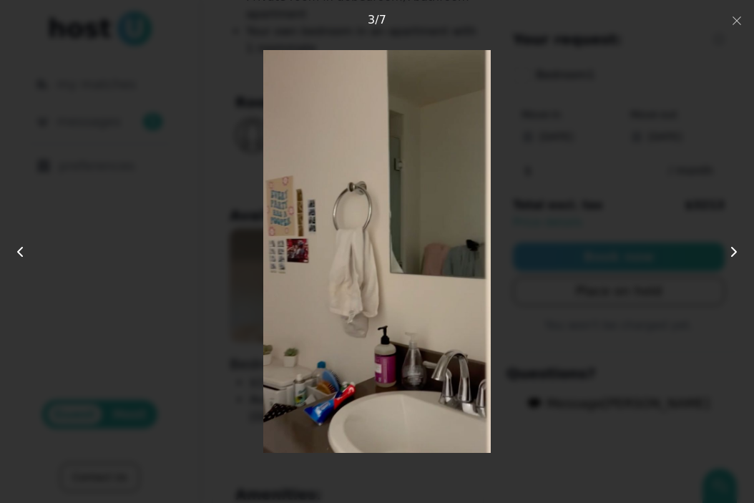
click at [740, 253] on icon at bounding box center [734, 251] width 17 height 17
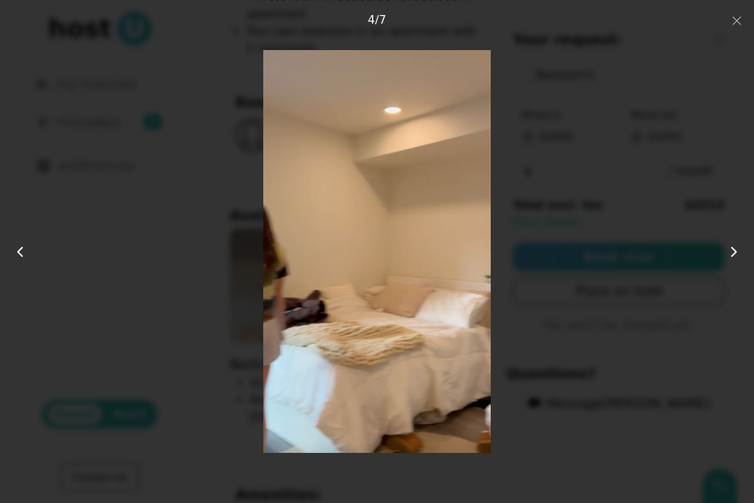
click at [740, 253] on icon at bounding box center [734, 251] width 17 height 17
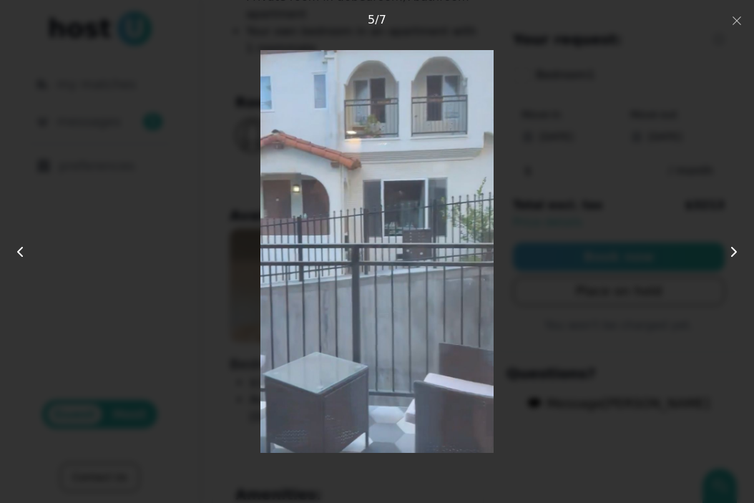
click at [740, 253] on icon at bounding box center [734, 251] width 17 height 17
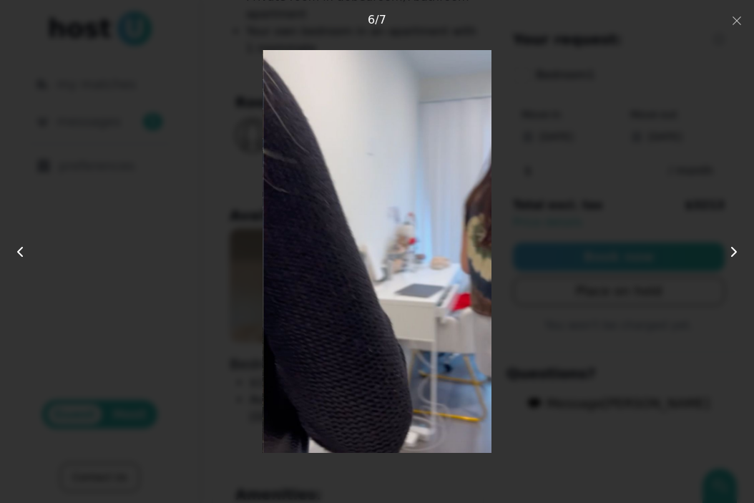
click at [740, 253] on icon at bounding box center [734, 251] width 17 height 17
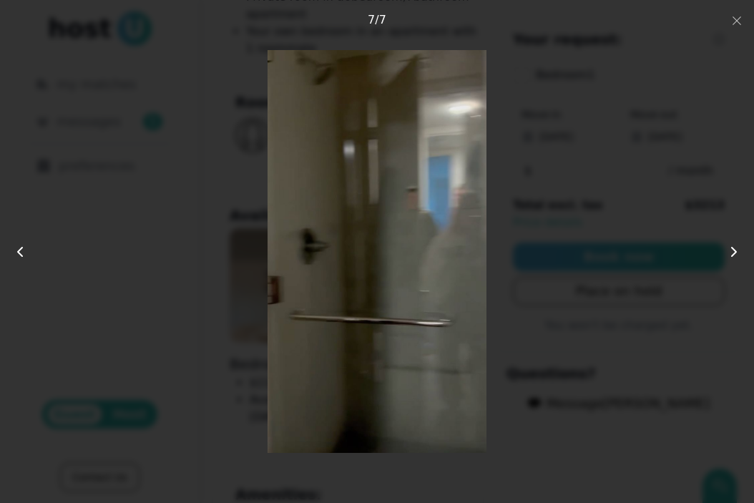
click at [689, 236] on div "7 photos Close 7 / 7" at bounding box center [377, 252] width 663 height 412
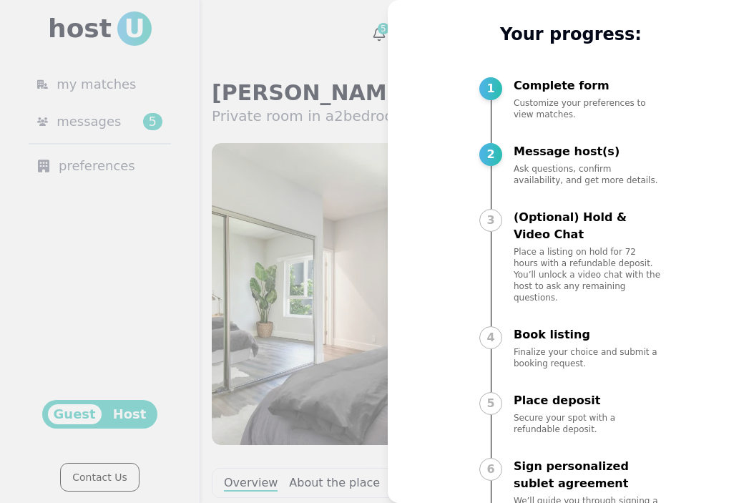
click at [348, 261] on div at bounding box center [377, 251] width 754 height 503
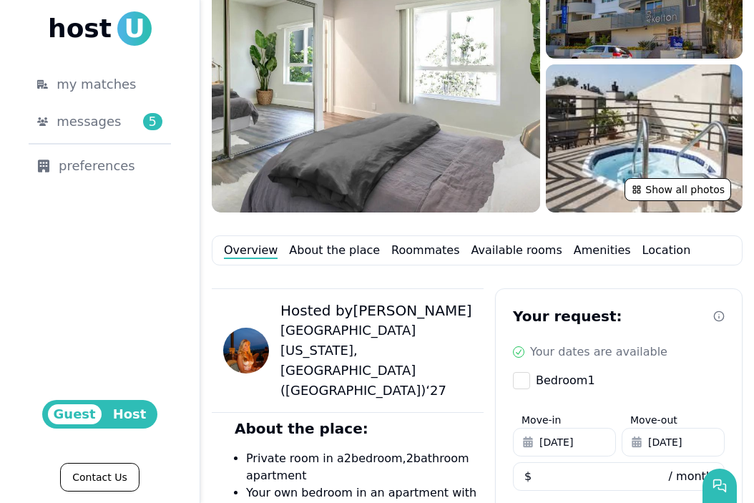
scroll to position [356, 0]
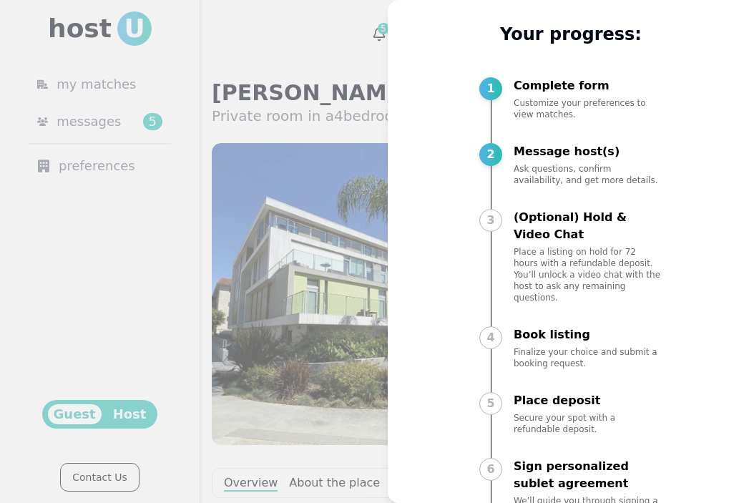
click at [334, 247] on div at bounding box center [377, 251] width 754 height 503
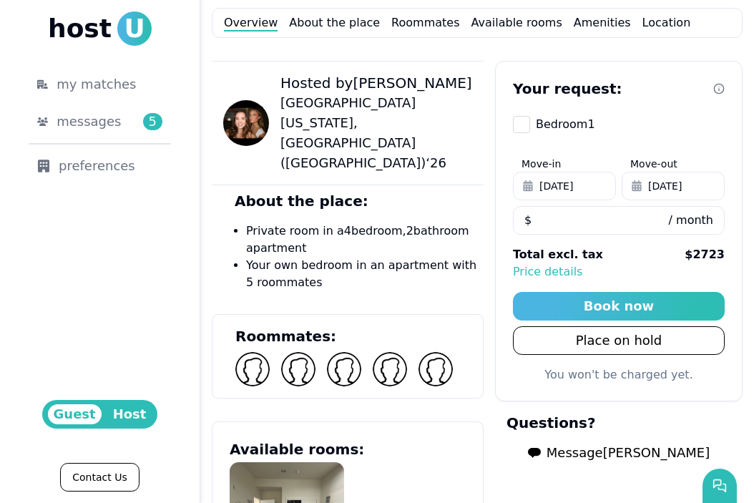
scroll to position [737, 0]
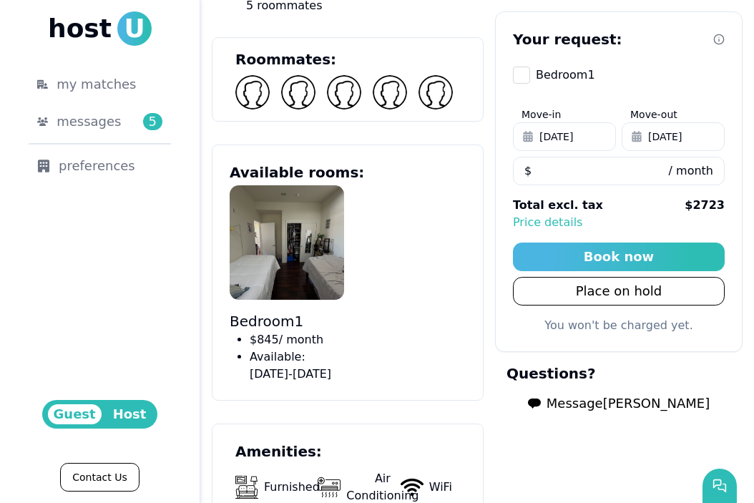
click at [318, 233] on img at bounding box center [287, 242] width 115 height 115
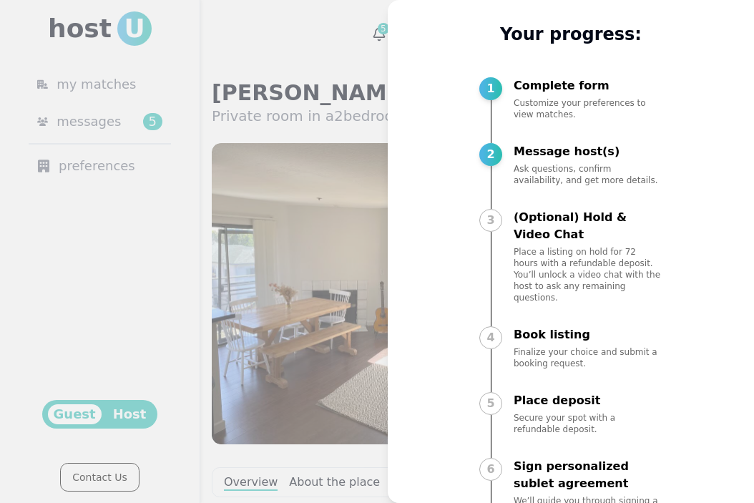
click at [296, 167] on div at bounding box center [377, 251] width 754 height 503
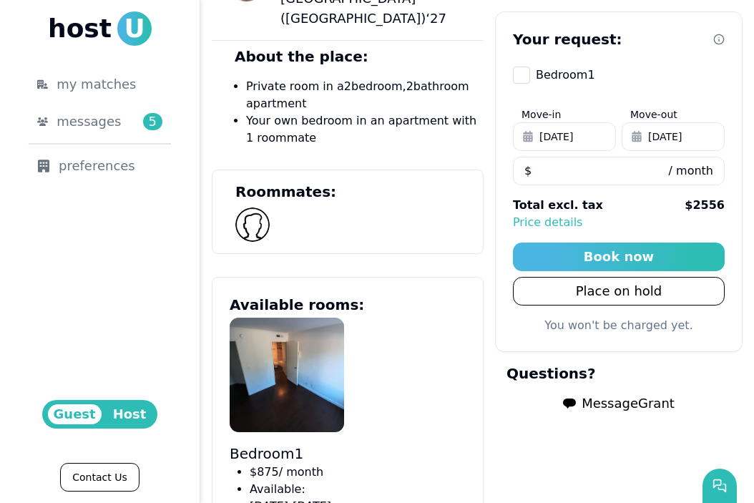
scroll to position [677, 0]
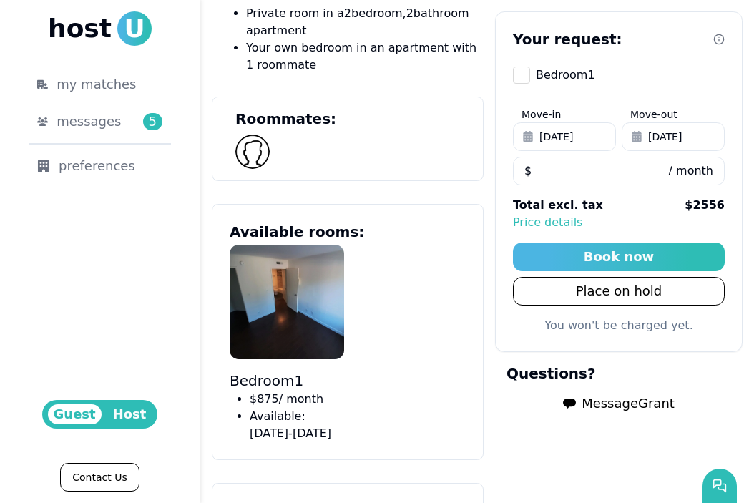
click at [294, 262] on img at bounding box center [287, 302] width 115 height 115
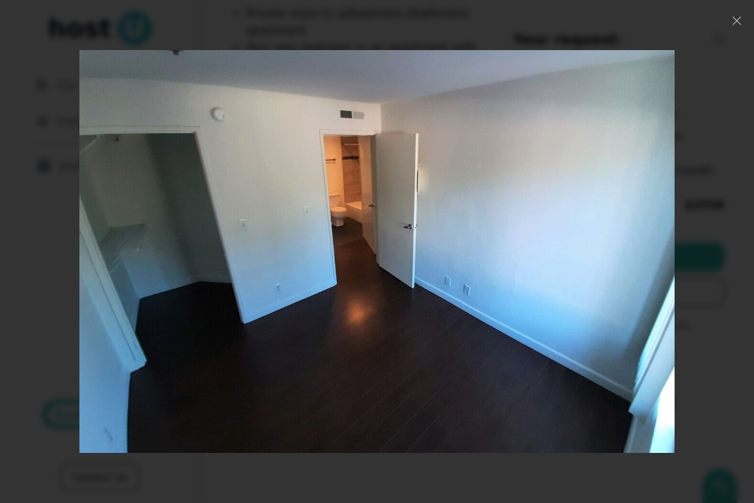
click at [744, 16] on div at bounding box center [377, 251] width 754 height 503
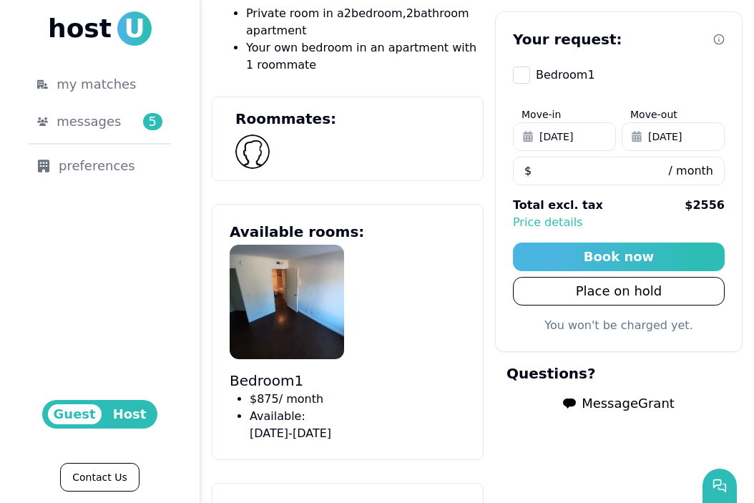
click at [603, 403] on span "Message Grant" at bounding box center [628, 404] width 93 height 20
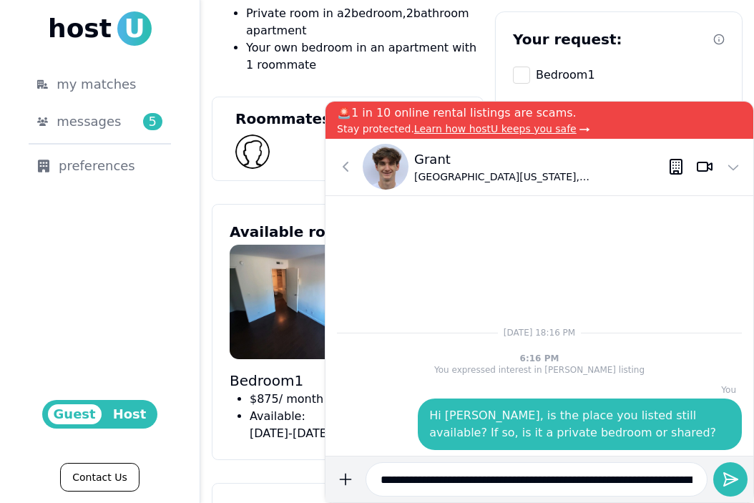
scroll to position [0, 50]
type input "**********"
click at [356, 171] on button at bounding box center [345, 166] width 29 height 29
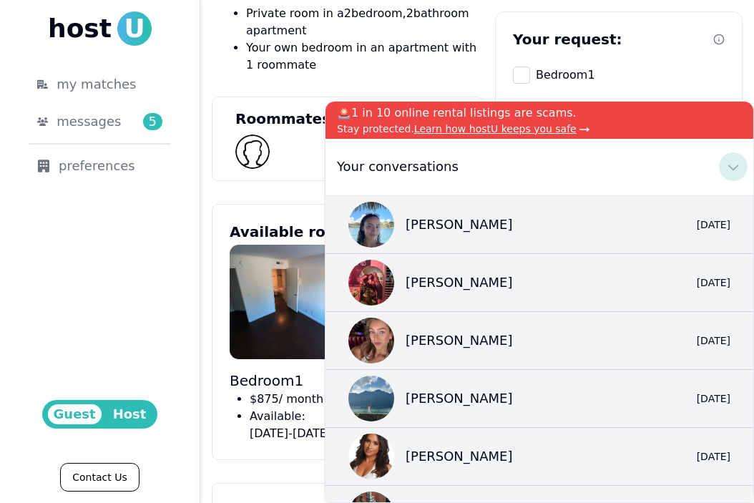
click at [736, 163] on icon at bounding box center [733, 166] width 17 height 17
